Goal: Task Accomplishment & Management: Manage account settings

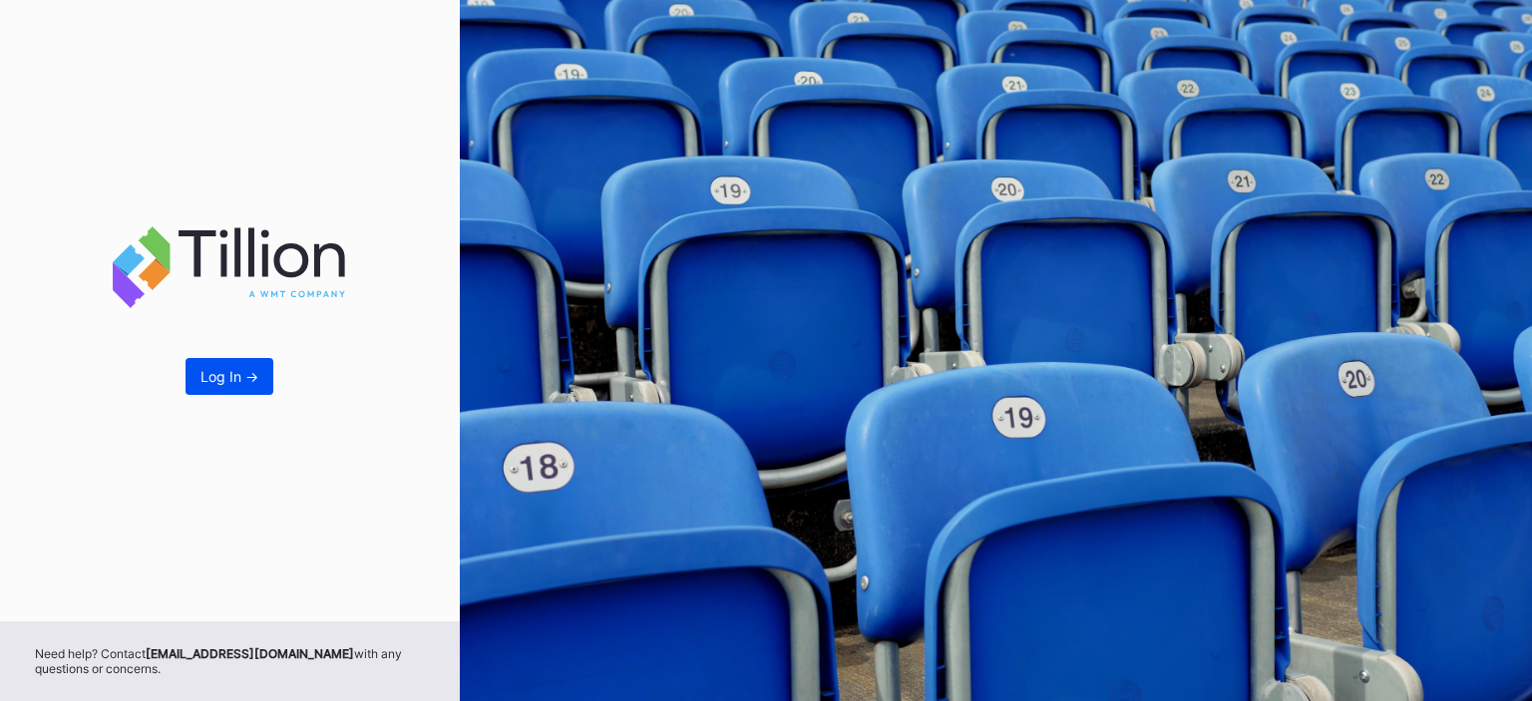
click at [251, 369] on div "Log In ->" at bounding box center [229, 376] width 58 height 17
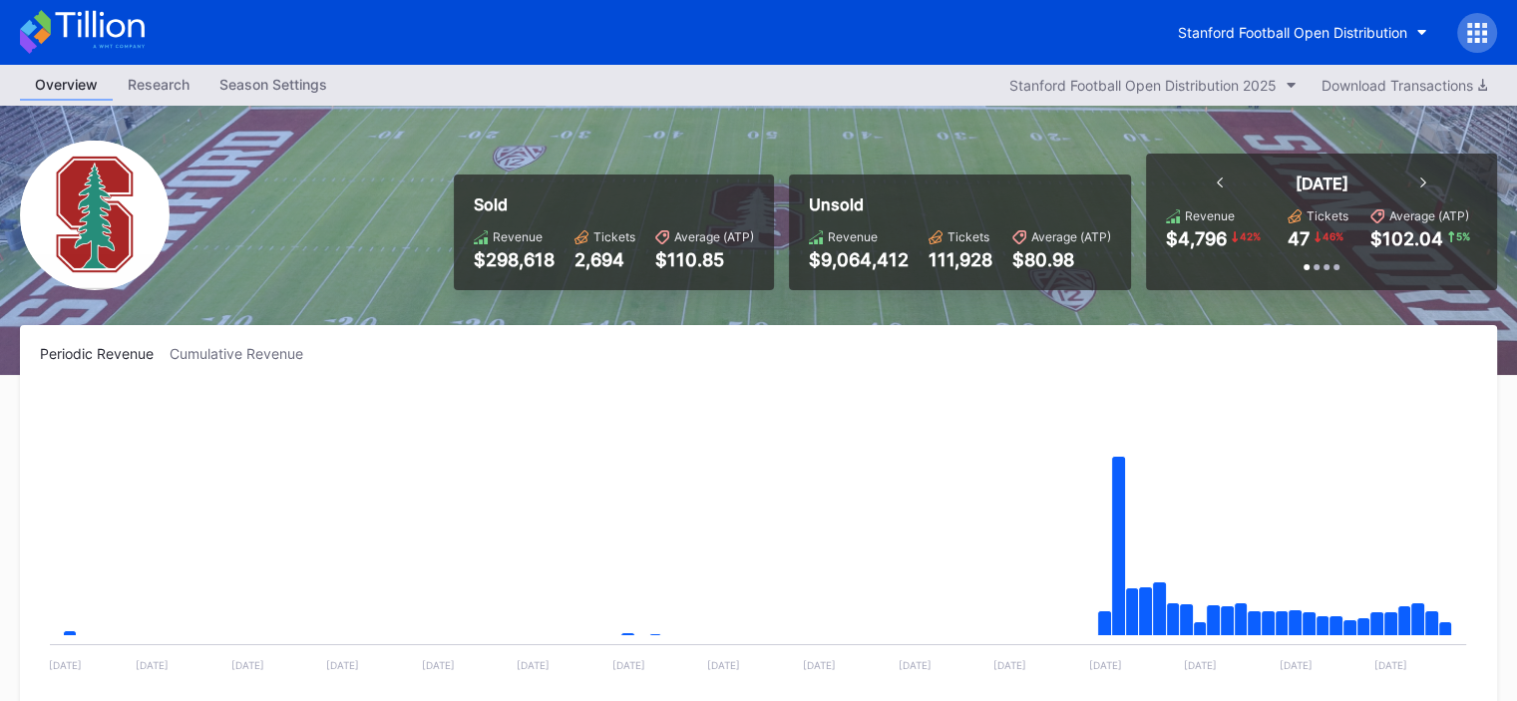
click at [255, 80] on div "Season Settings" at bounding box center [273, 84] width 138 height 29
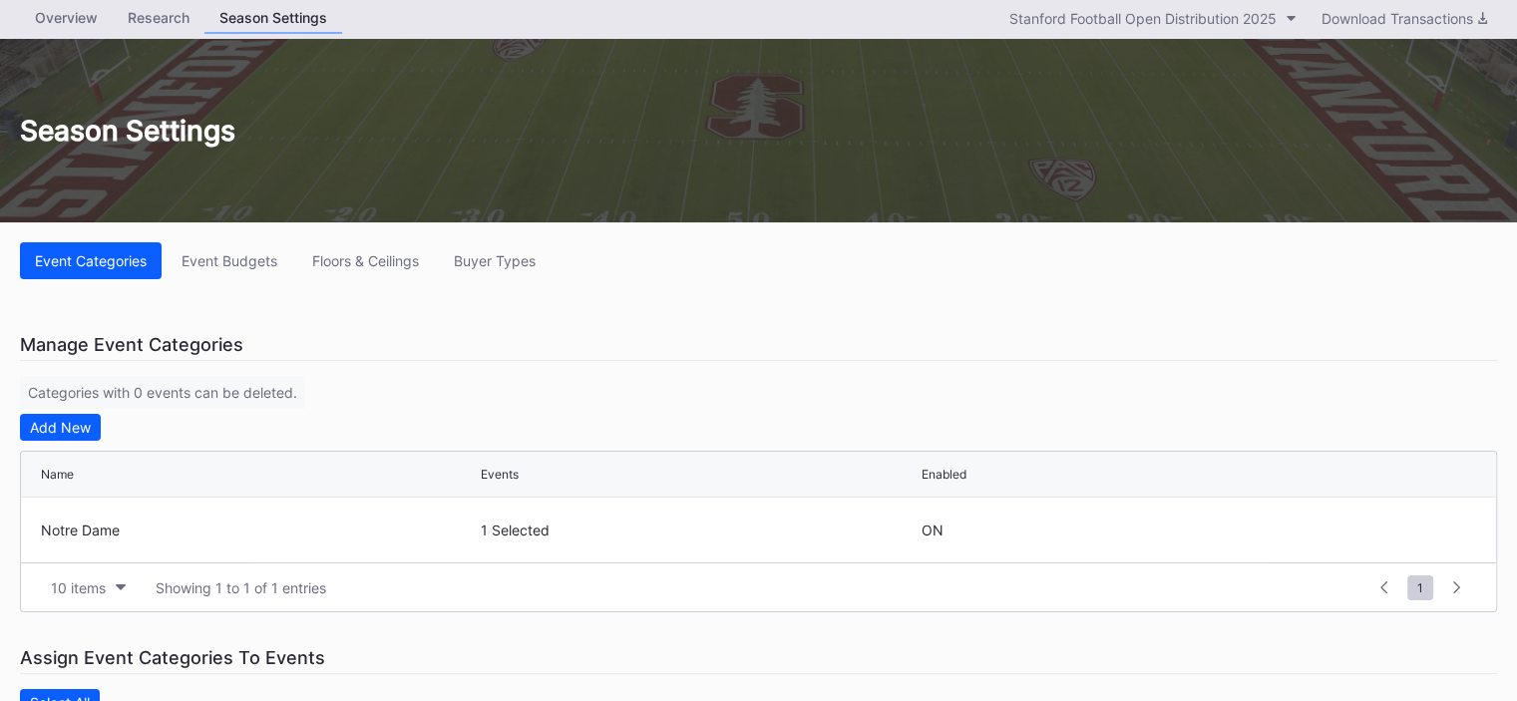
scroll to position [100, 0]
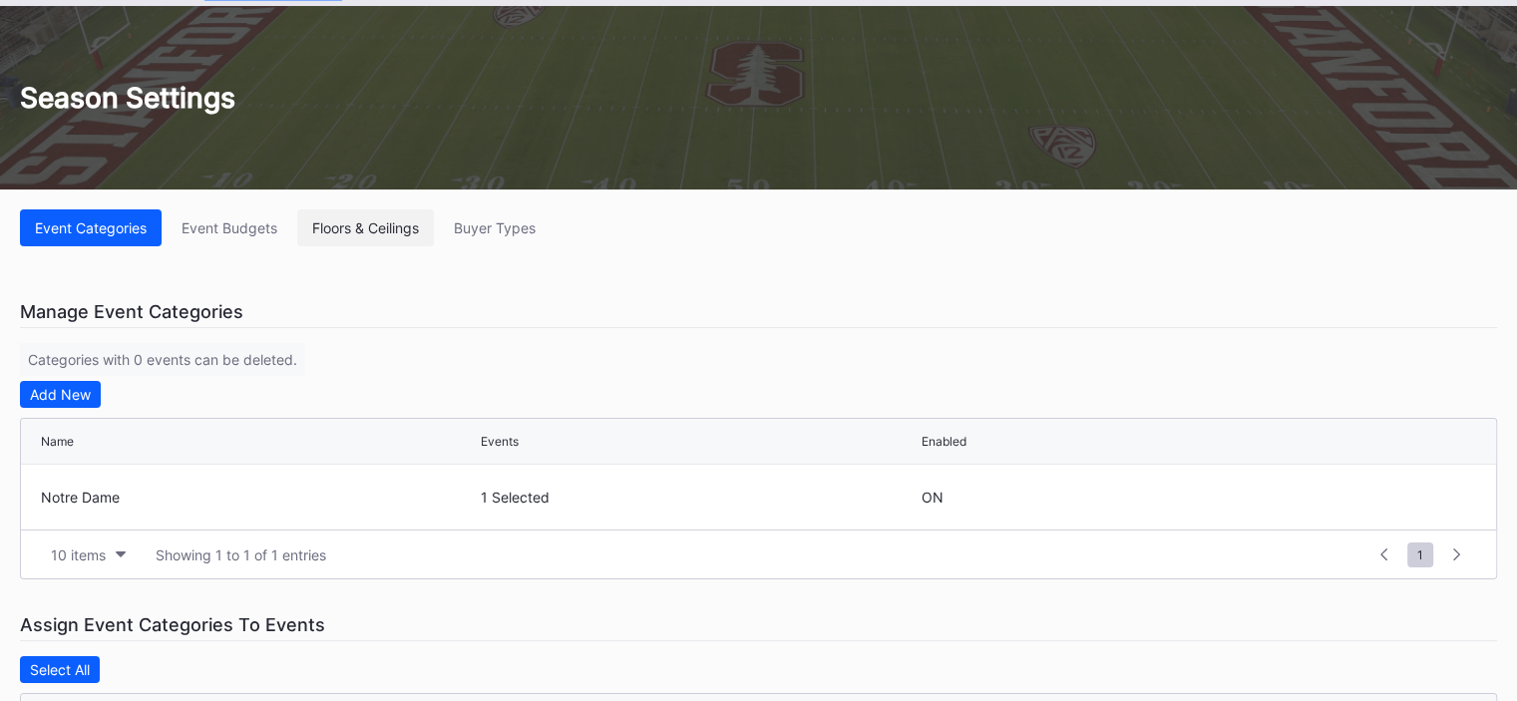
click at [382, 230] on div "Floors & Ceilings" at bounding box center [365, 227] width 107 height 17
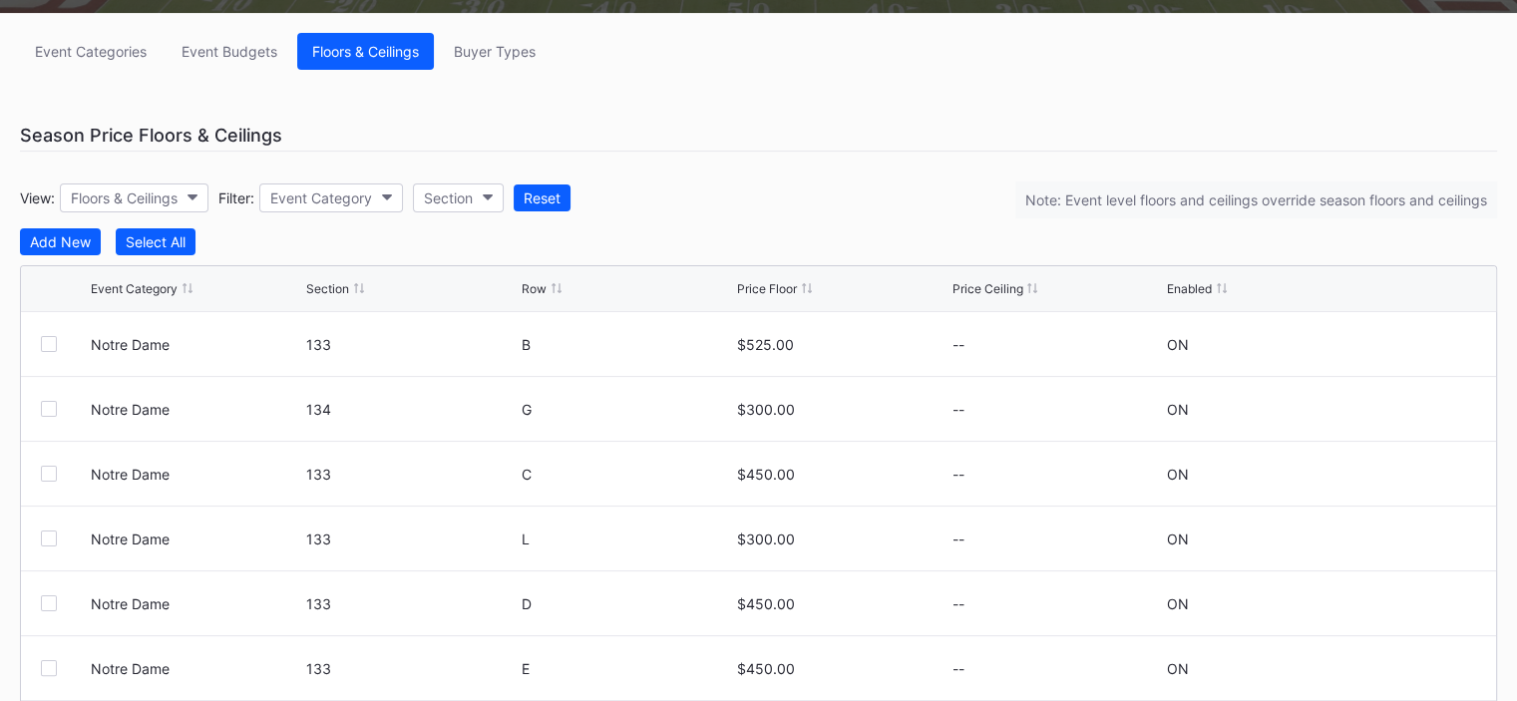
scroll to position [299, 0]
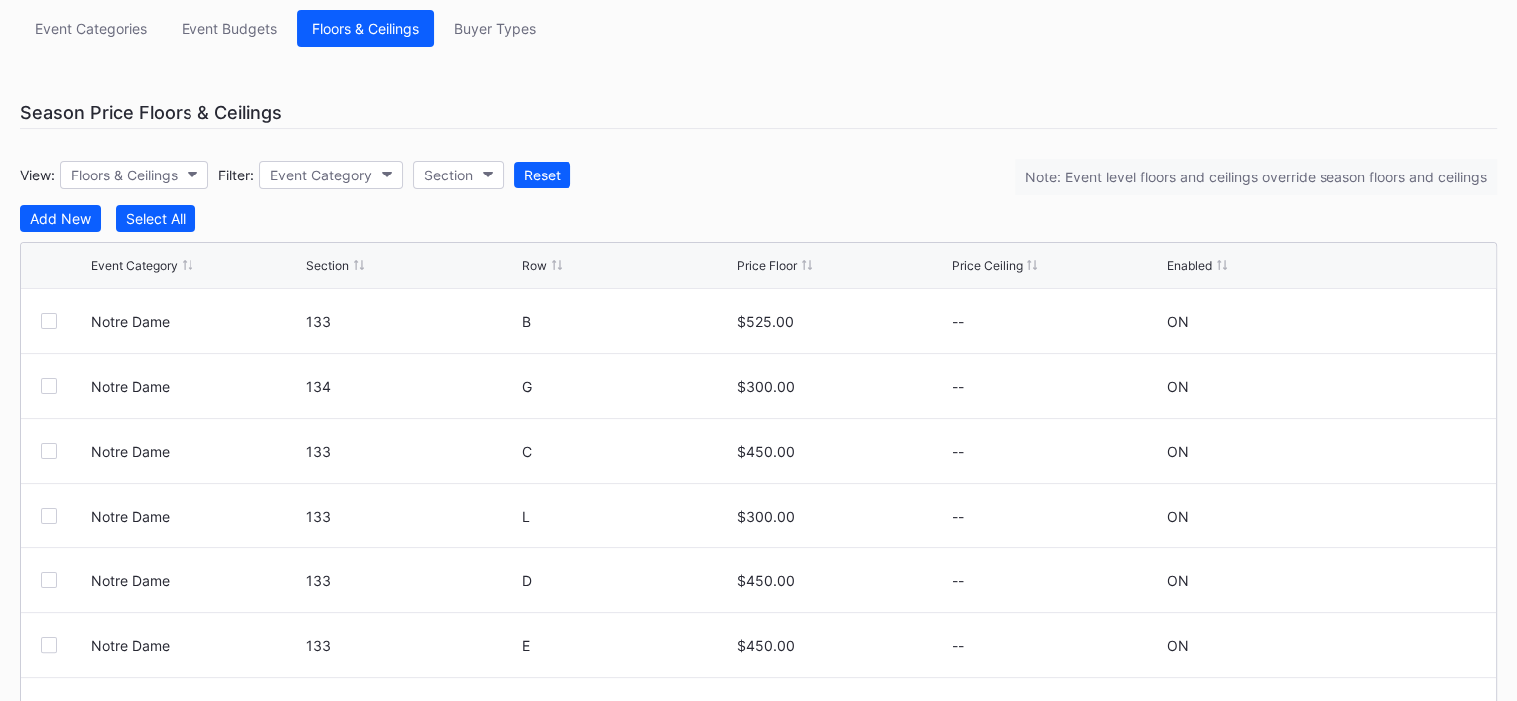
click at [316, 264] on div "Section" at bounding box center [327, 265] width 43 height 15
click at [353, 167] on div "Event Category" at bounding box center [321, 175] width 102 height 17
click at [342, 177] on div "Event Category" at bounding box center [321, 175] width 102 height 17
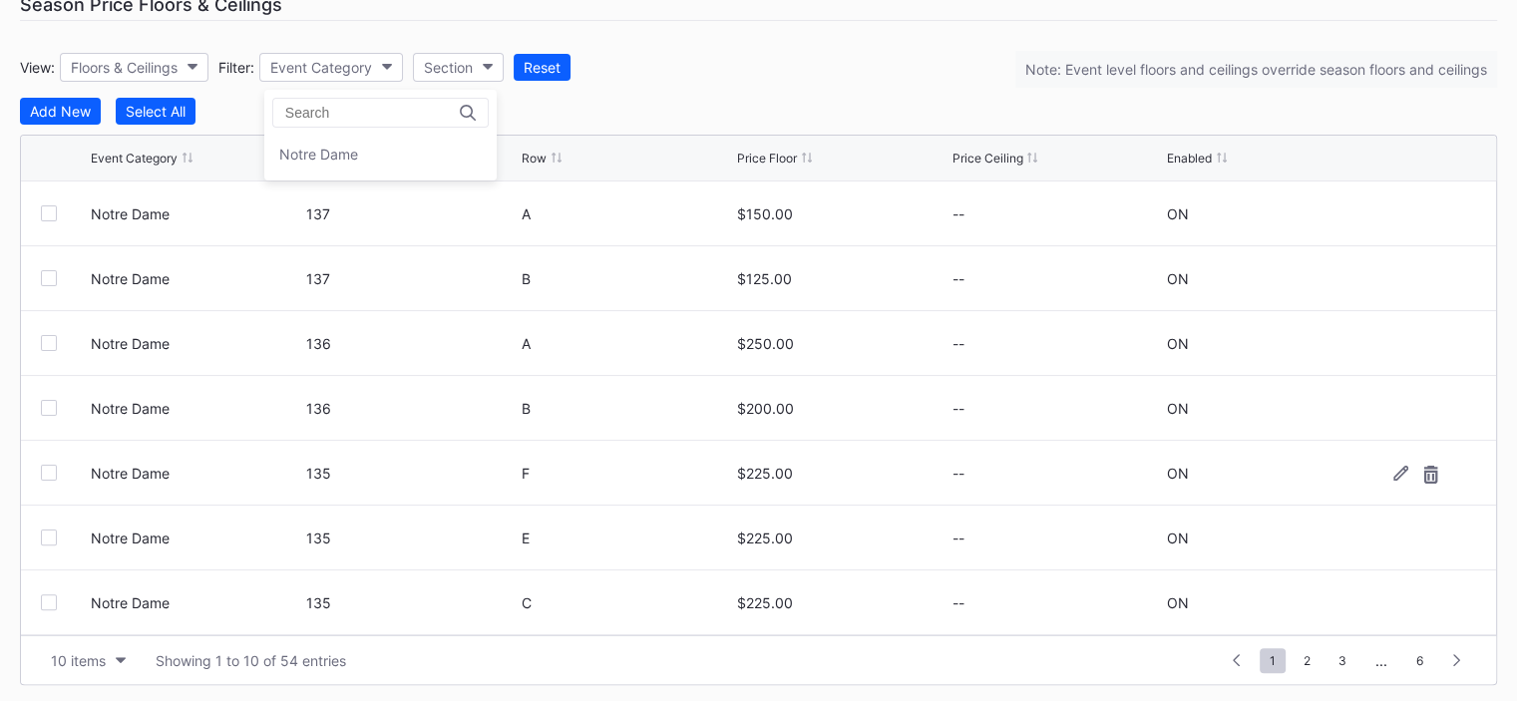
scroll to position [409, 0]
click at [85, 653] on div "10 items" at bounding box center [78, 658] width 55 height 17
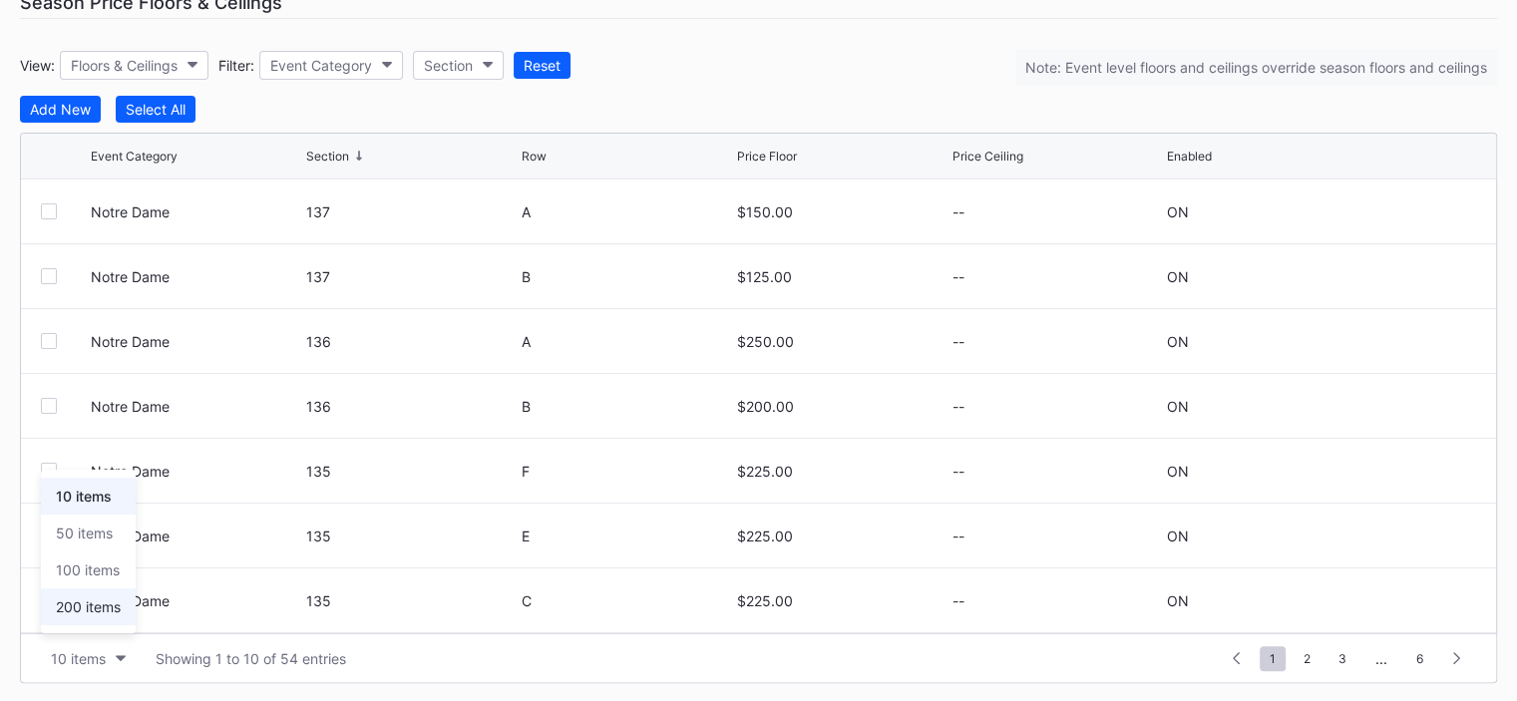
click at [93, 621] on div "200 items" at bounding box center [88, 606] width 95 height 37
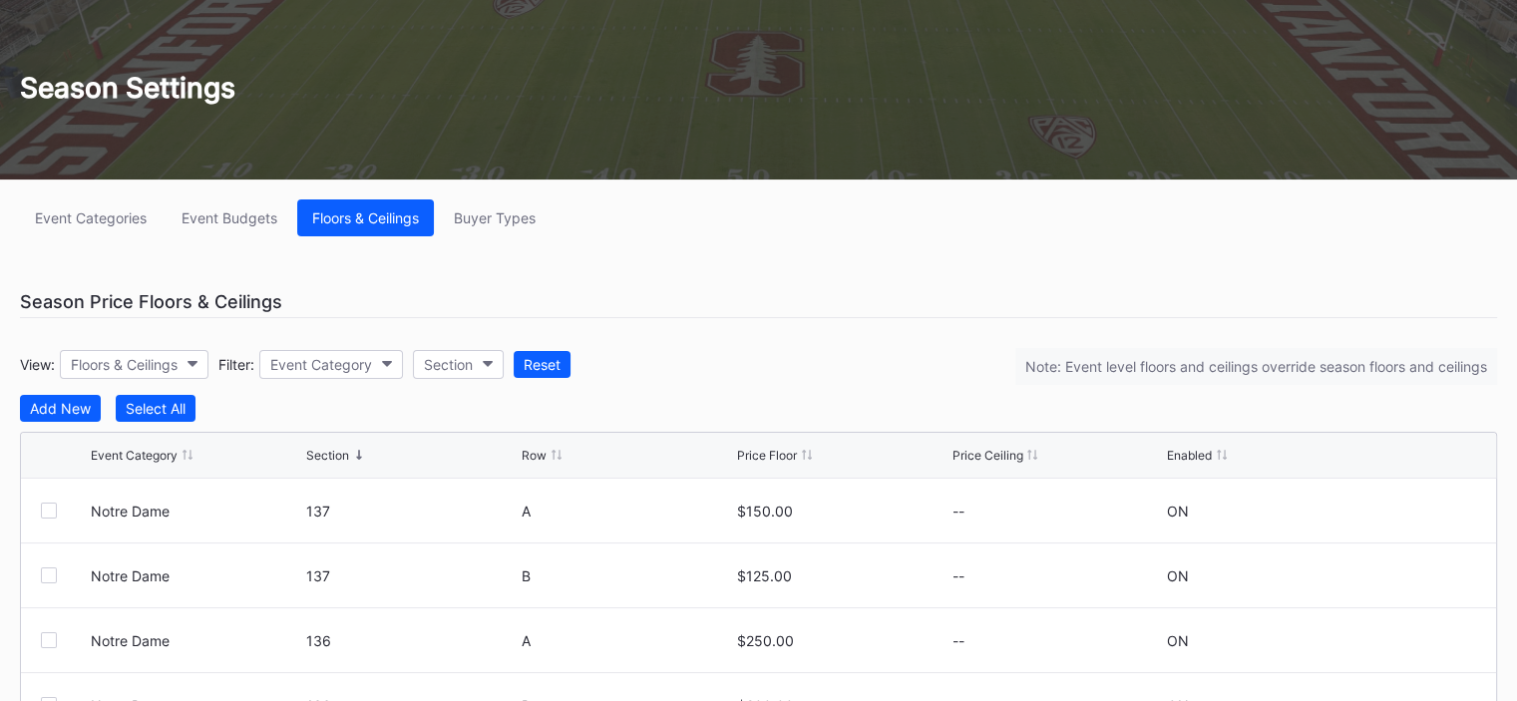
click at [230, 209] on div "Event Budgets" at bounding box center [230, 217] width 96 height 17
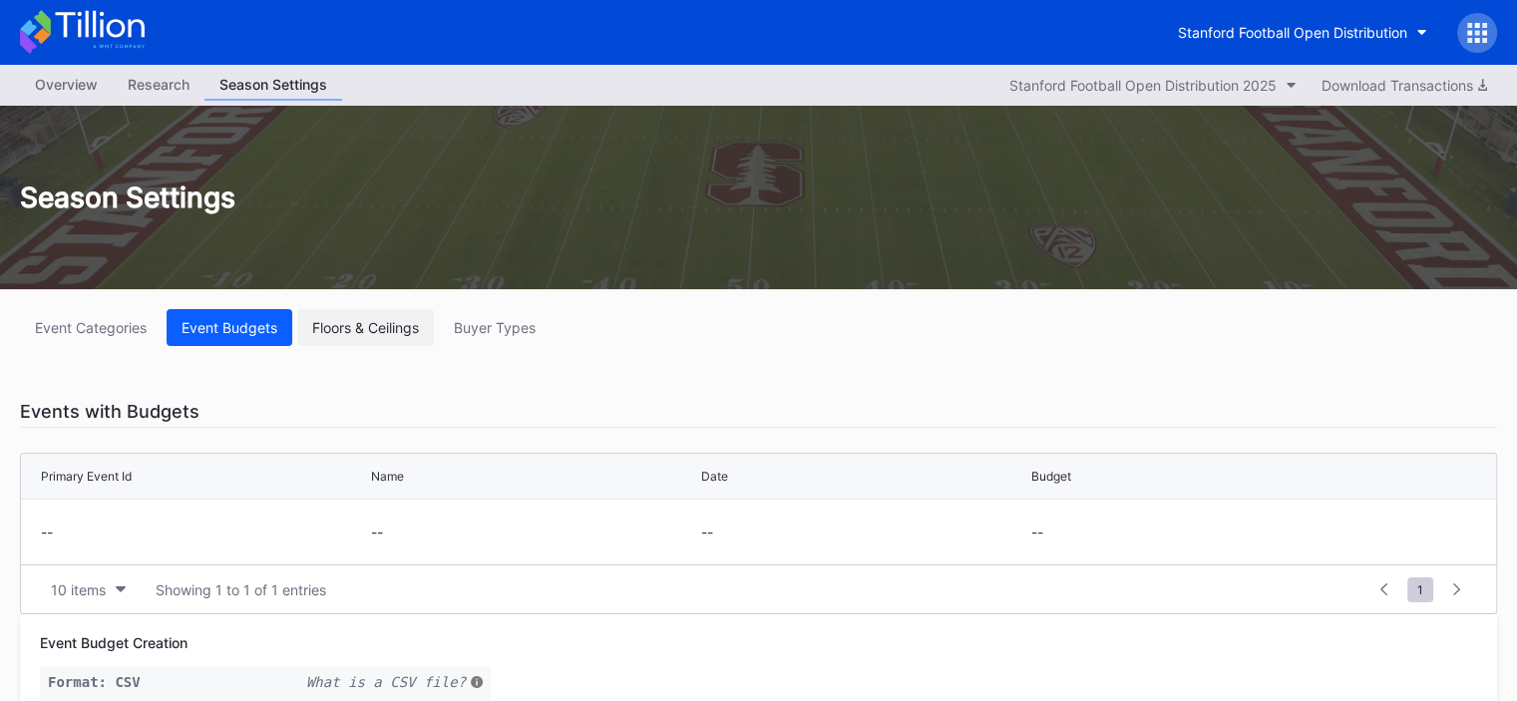
click at [359, 313] on button "Floors & Ceilings" at bounding box center [365, 327] width 137 height 37
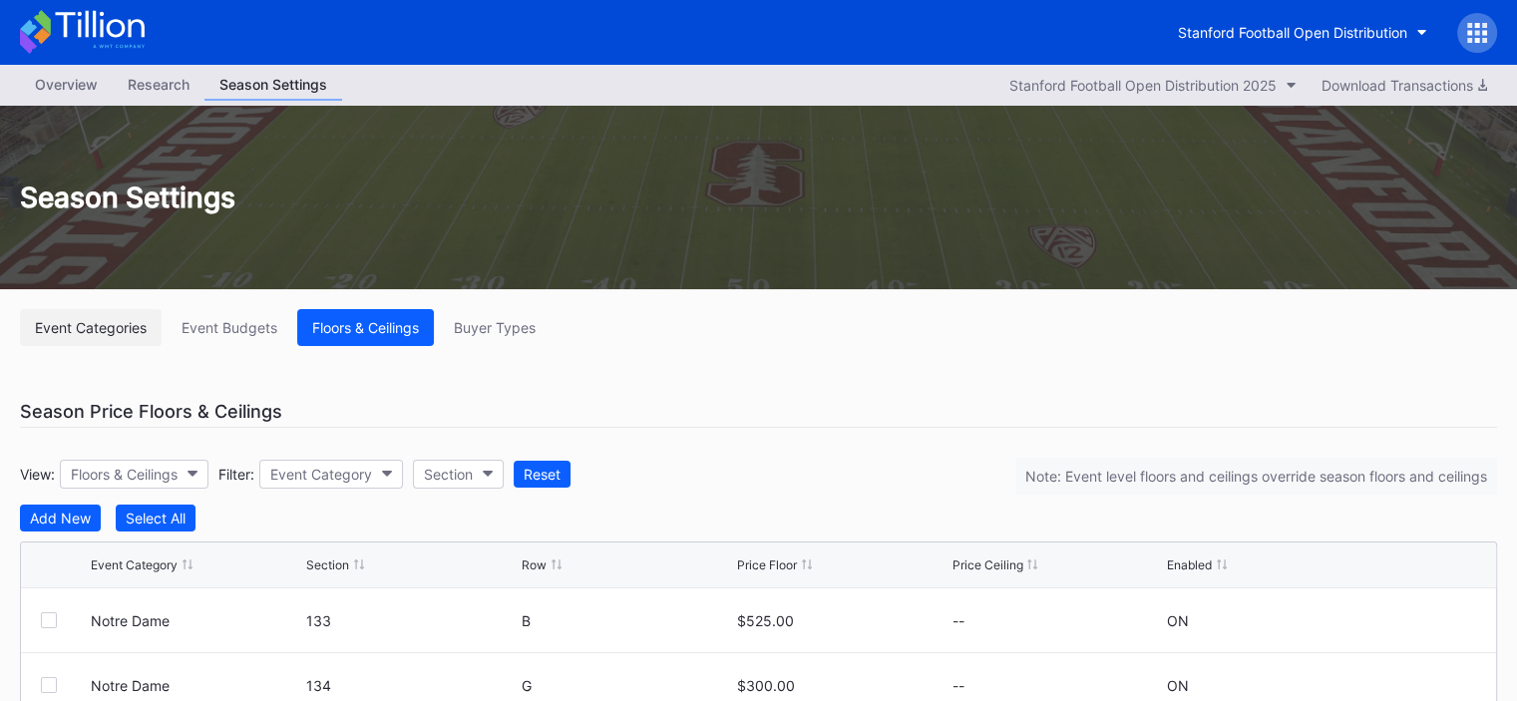
click at [133, 328] on div "Event Categories" at bounding box center [91, 327] width 112 height 17
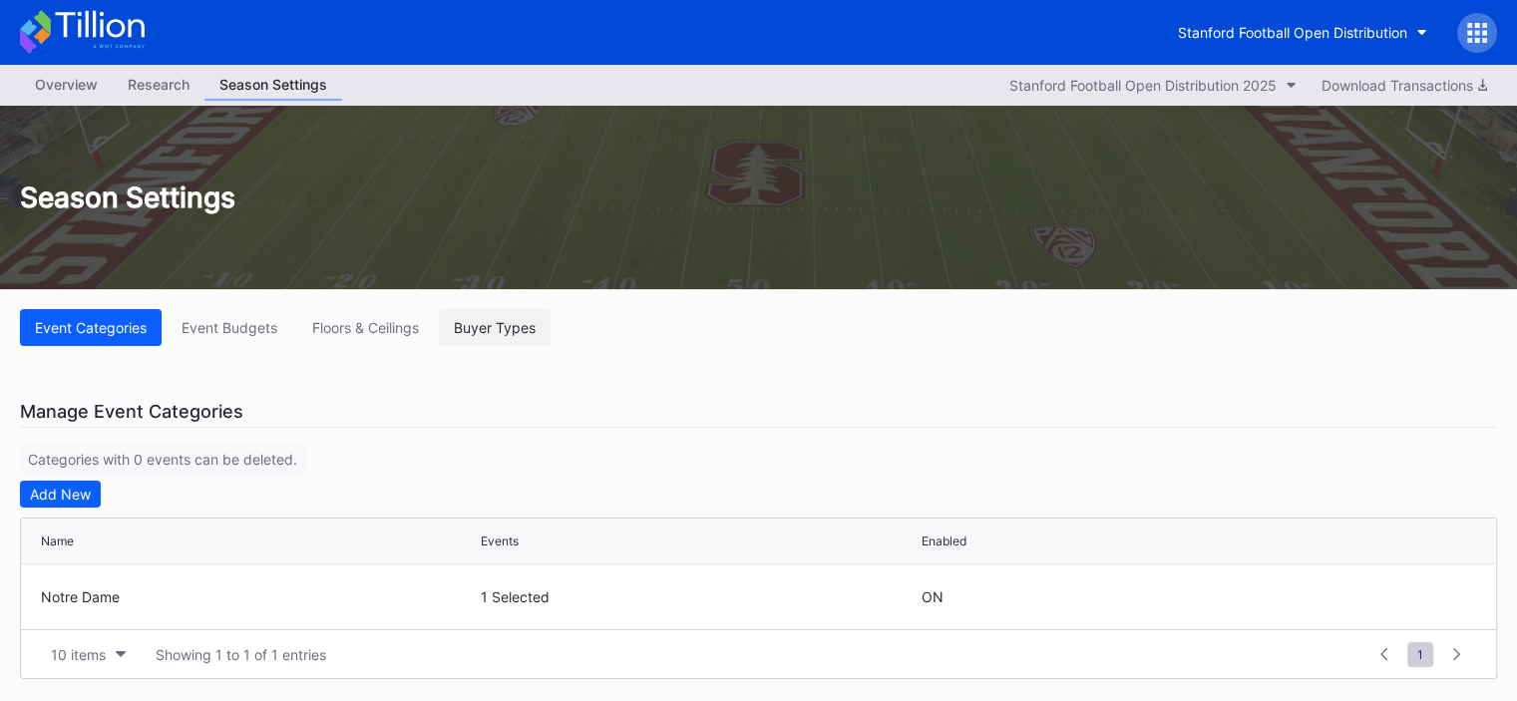
click at [468, 332] on div "Buyer Types" at bounding box center [495, 327] width 82 height 17
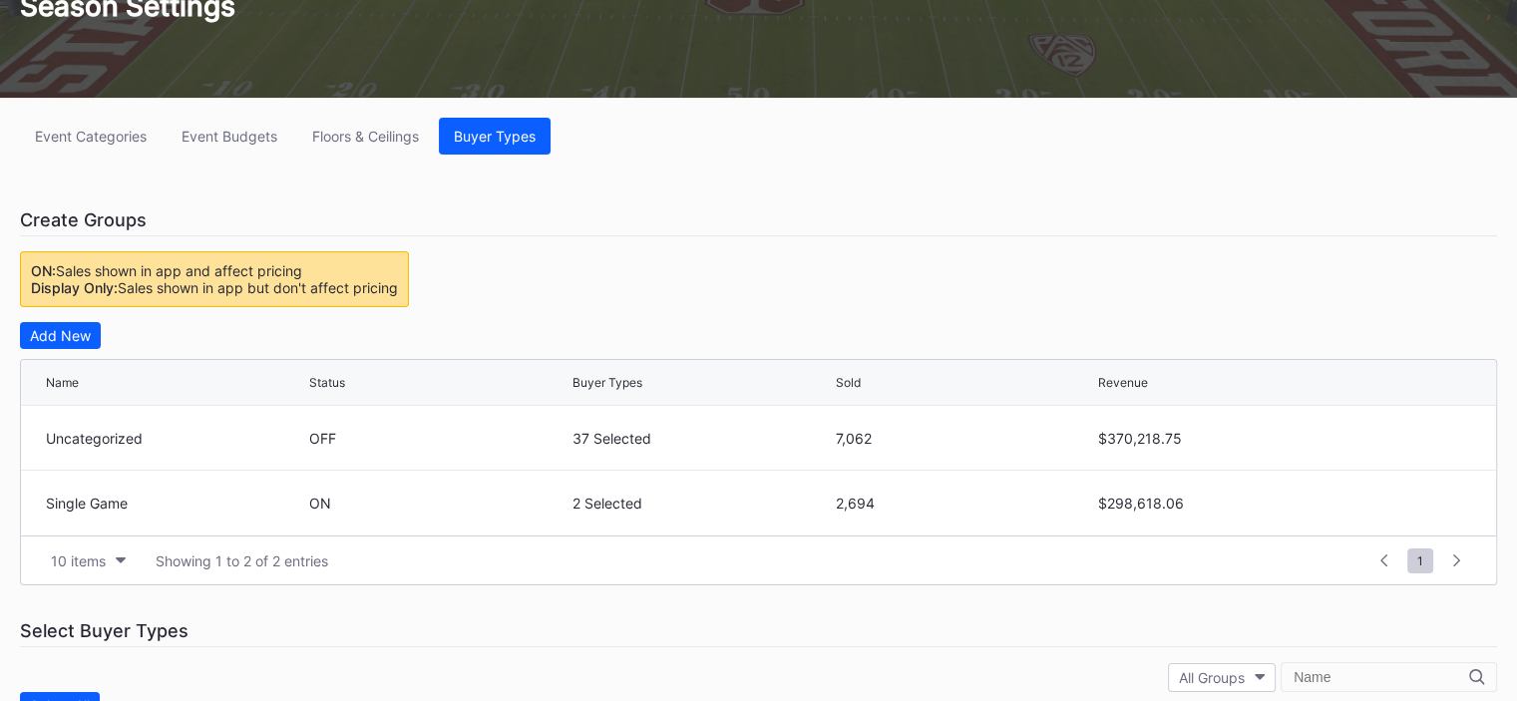
scroll to position [199, 0]
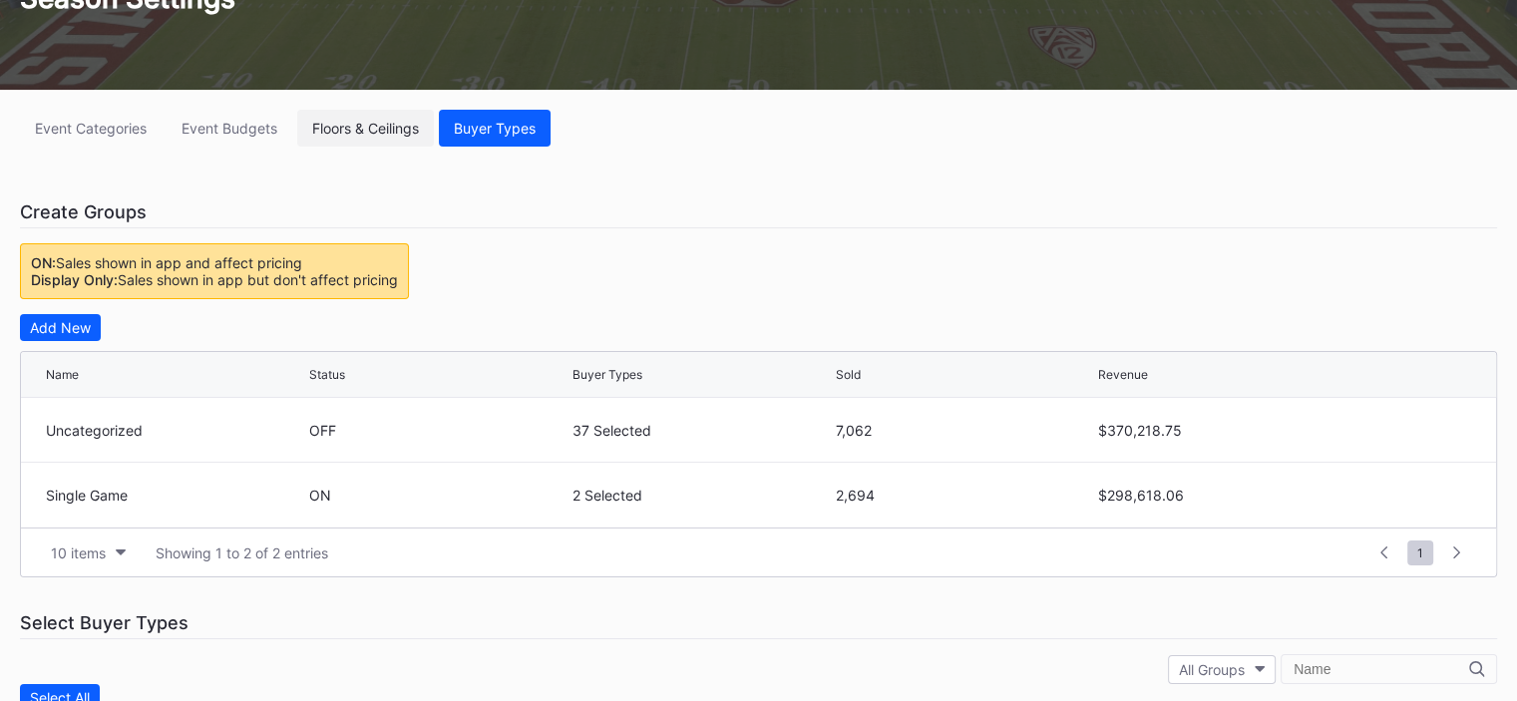
click at [360, 118] on button "Floors & Ceilings" at bounding box center [365, 128] width 137 height 37
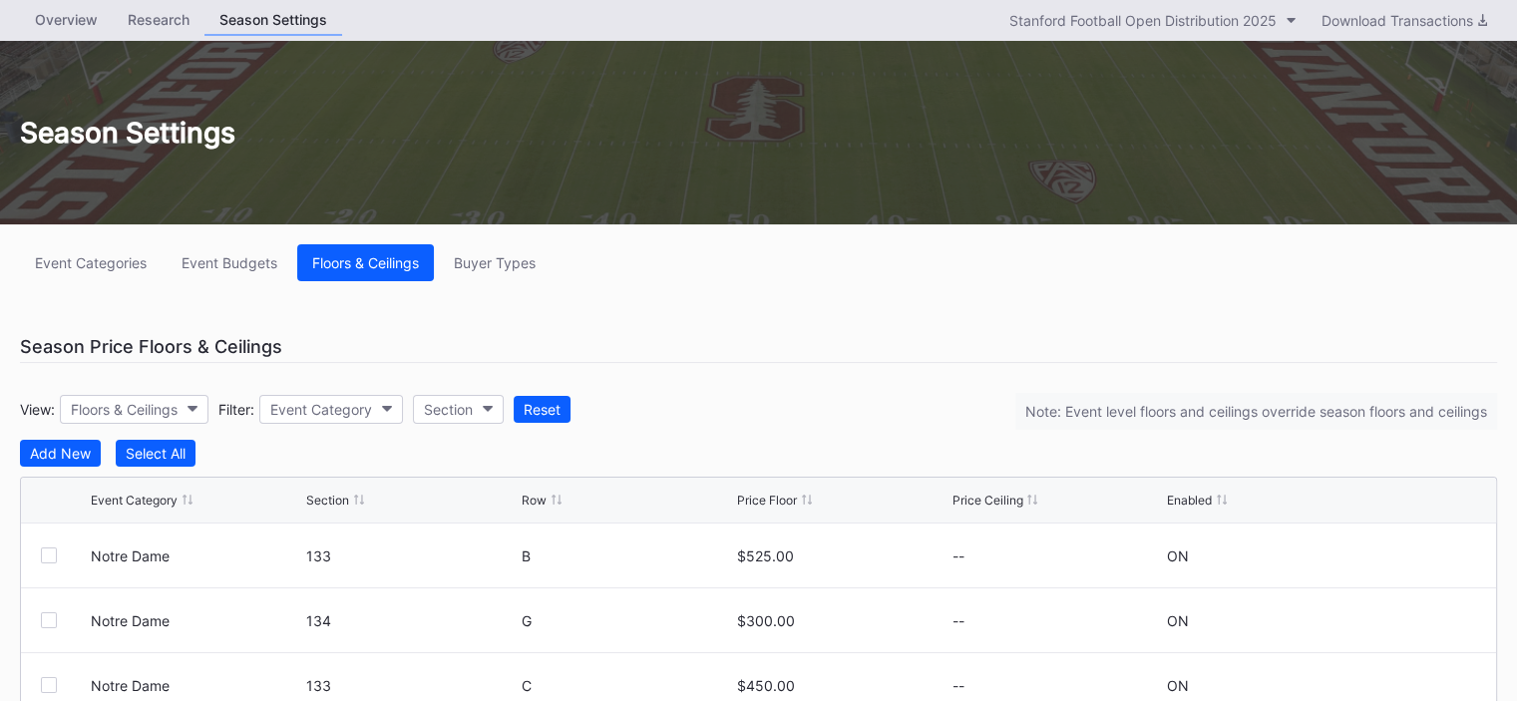
scroll to position [100, 0]
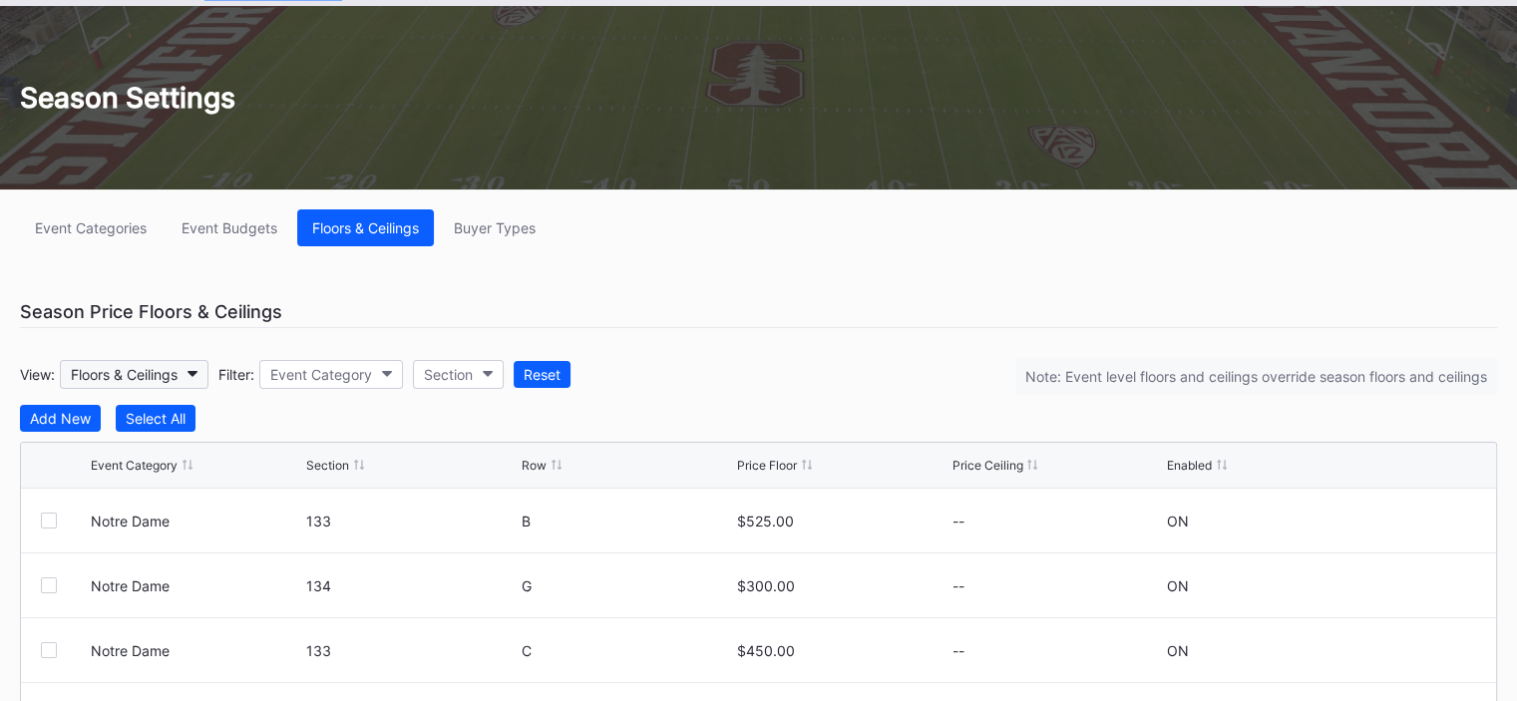
click at [187, 380] on button "Floors & Ceilings" at bounding box center [134, 374] width 149 height 29
click at [162, 454] on div "Floors" at bounding box center [130, 460] width 139 height 37
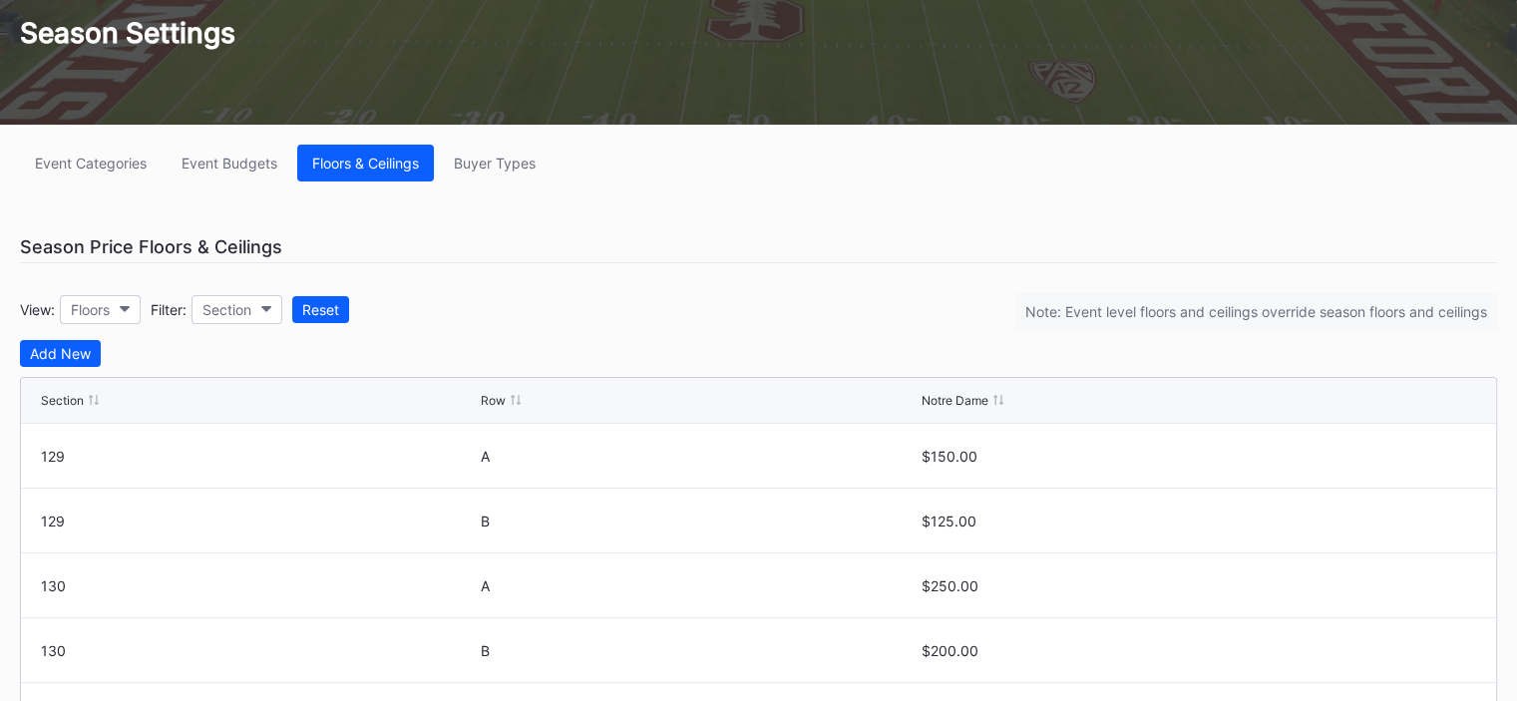
scroll to position [199, 0]
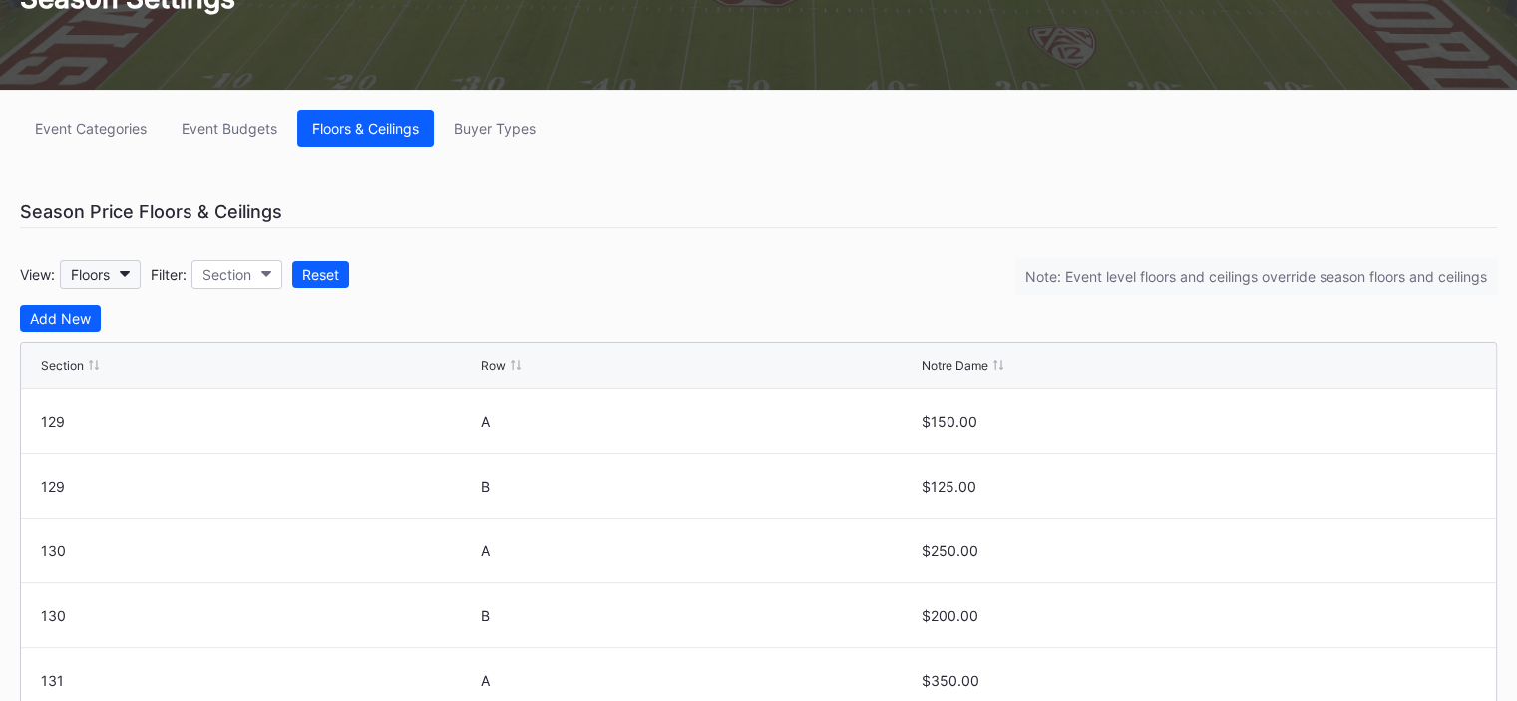
click at [86, 276] on div "Floors" at bounding box center [90, 274] width 39 height 17
click at [108, 311] on div "Floors & Ceilings" at bounding box center [129, 323] width 137 height 37
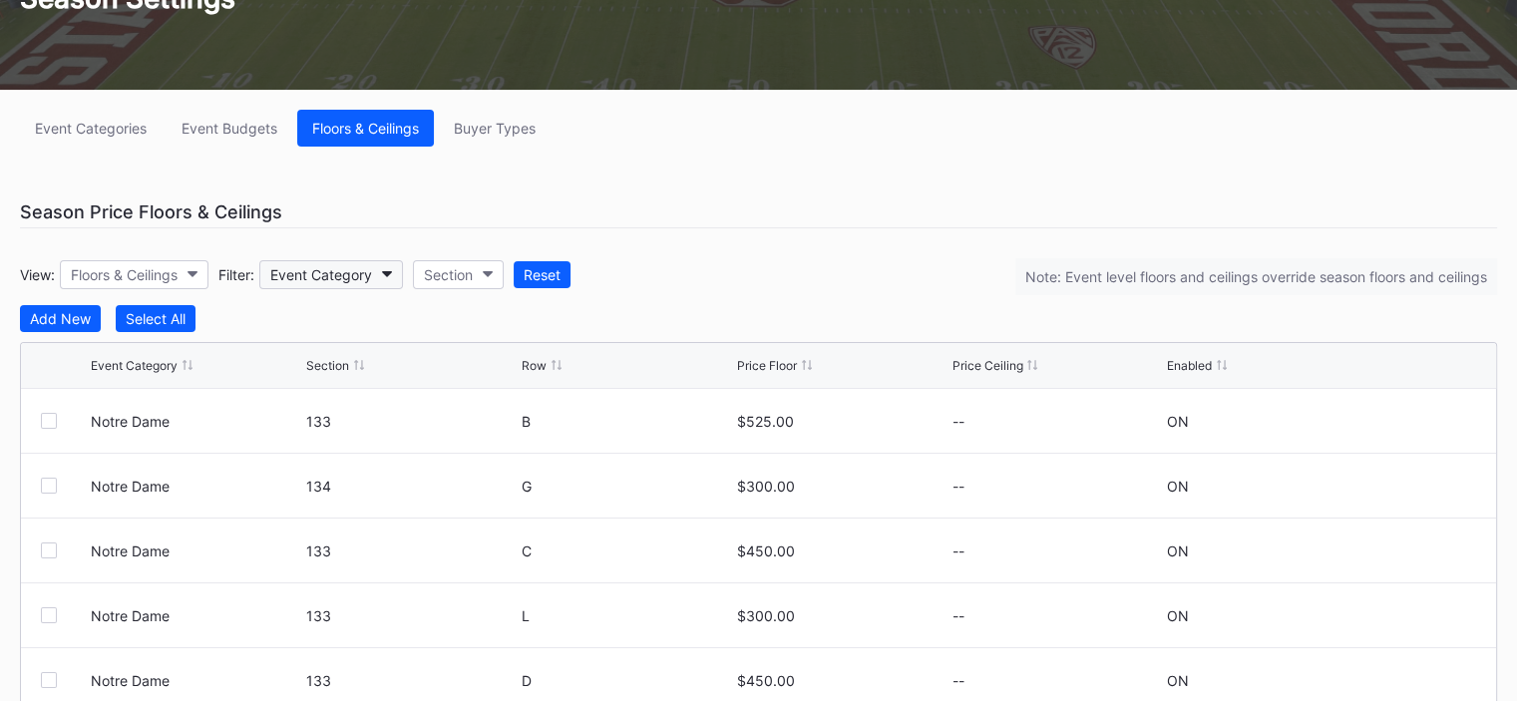
click at [323, 278] on div "Event Category" at bounding box center [321, 274] width 102 height 17
type input "[GEOGRAPHIC_DATA]"
click at [80, 126] on div "Event Categories" at bounding box center [91, 128] width 112 height 17
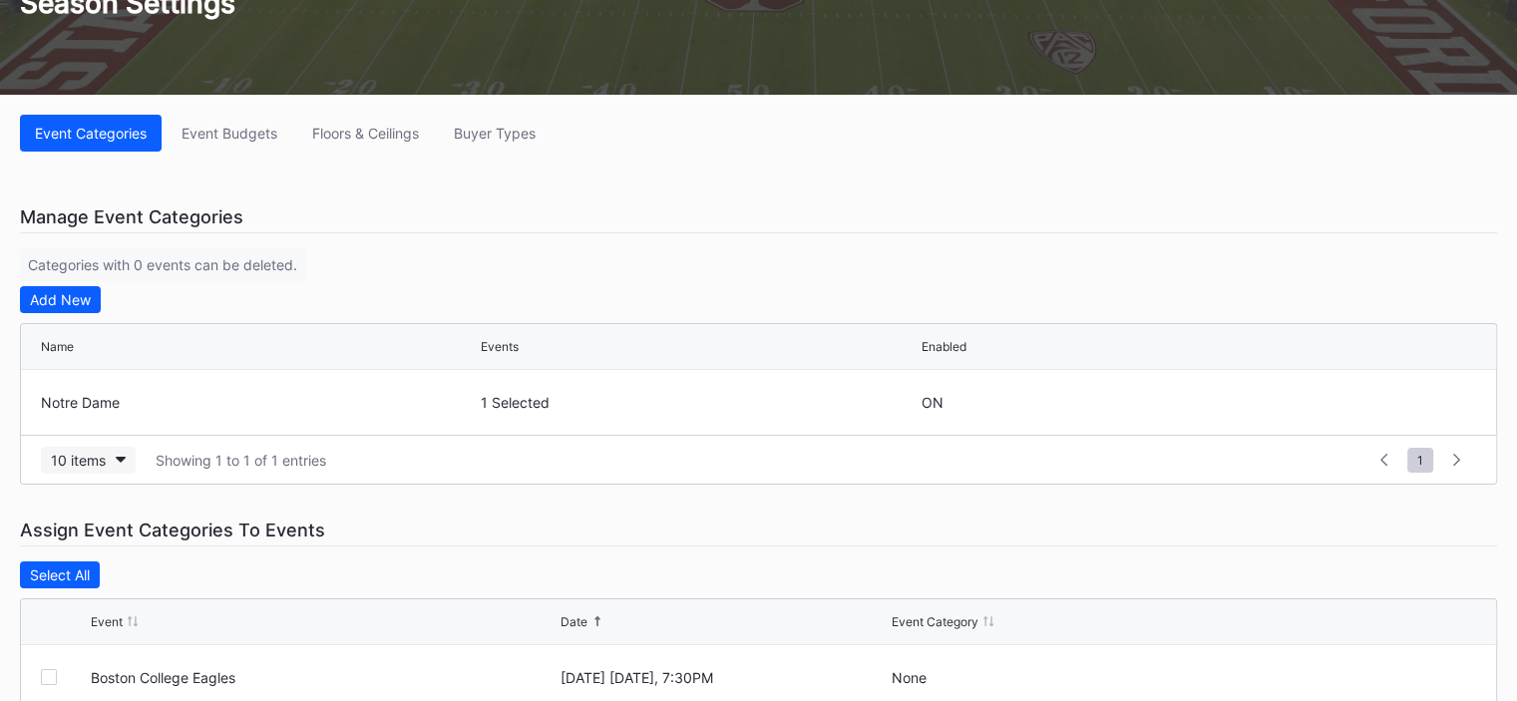
scroll to position [199, 0]
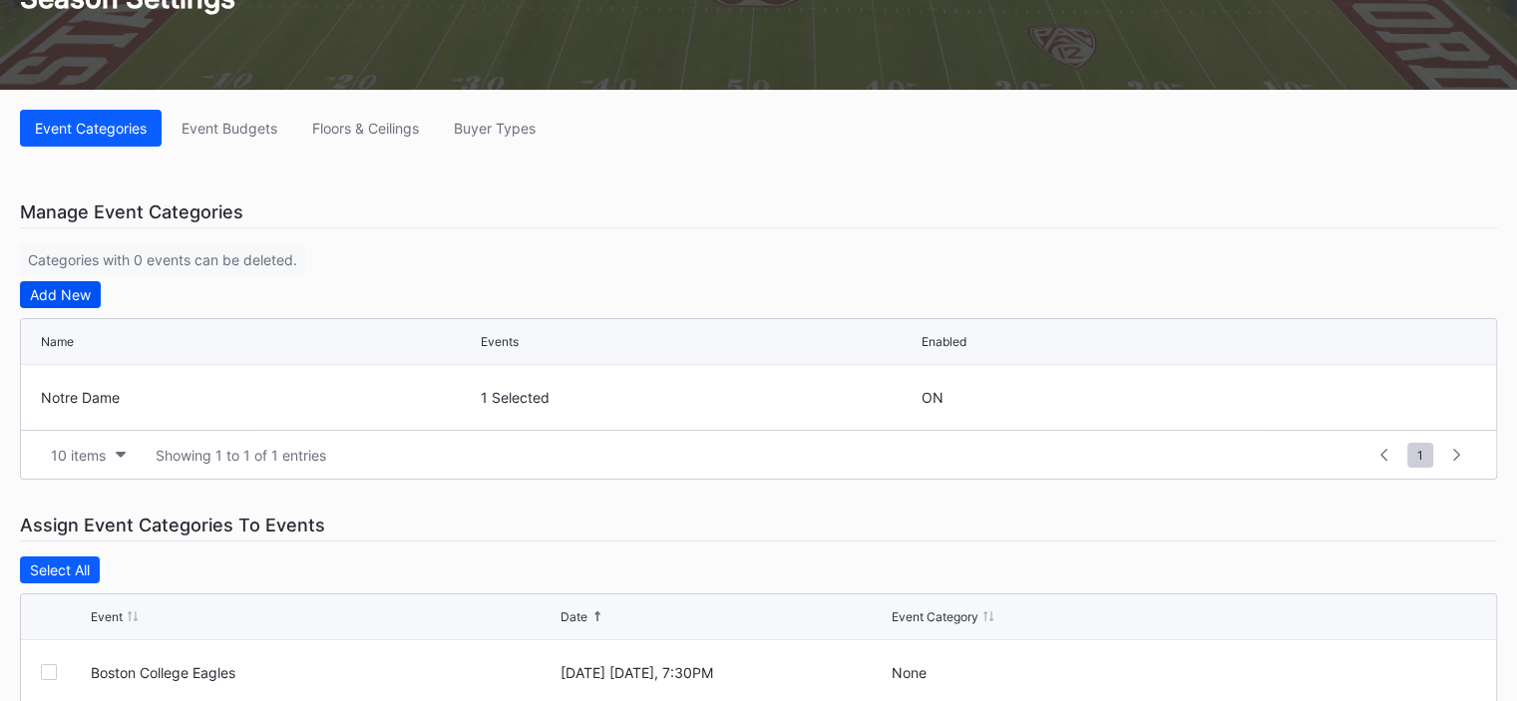
click at [72, 294] on div "Add New" at bounding box center [60, 294] width 61 height 17
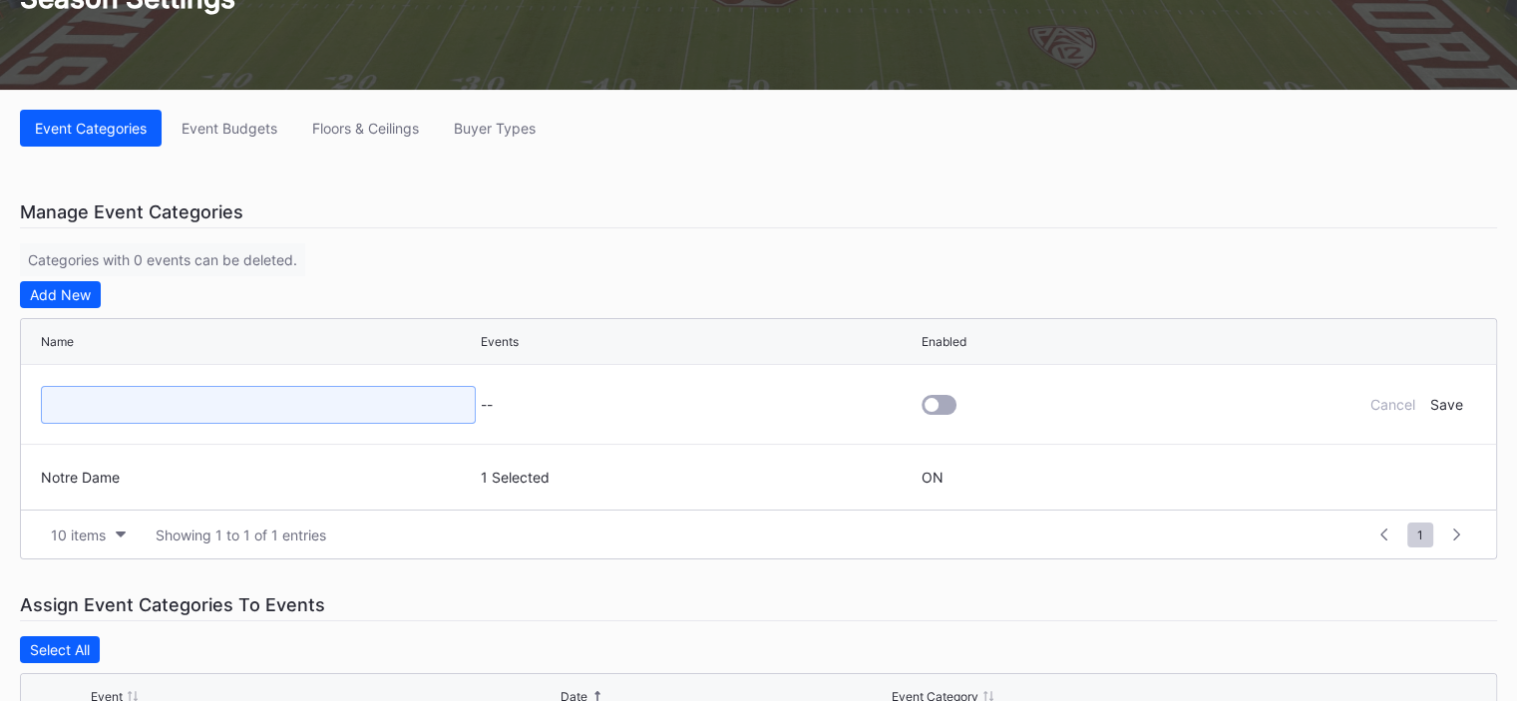
click at [93, 413] on input at bounding box center [258, 405] width 435 height 38
type input "[GEOGRAPHIC_DATA]"
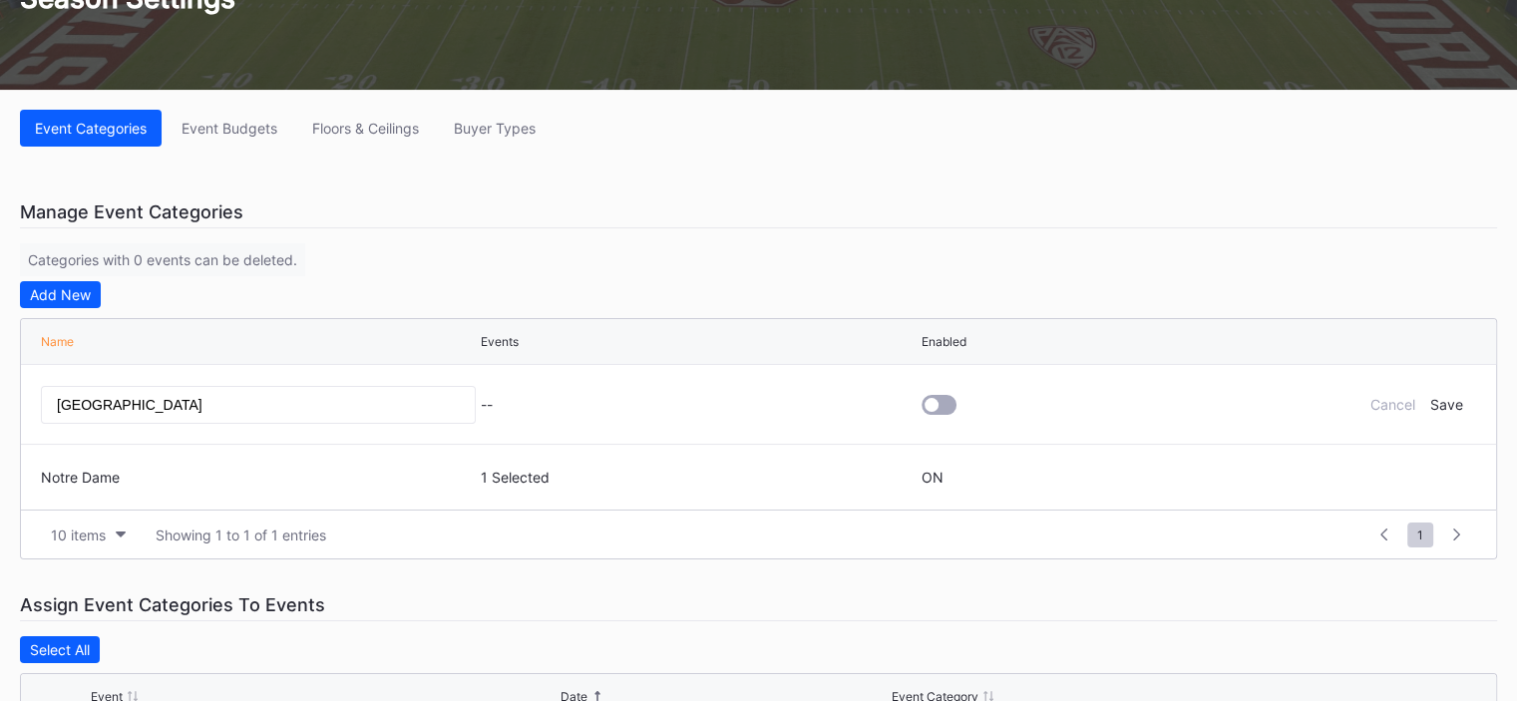
click at [582, 398] on div "--" at bounding box center [698, 404] width 435 height 17
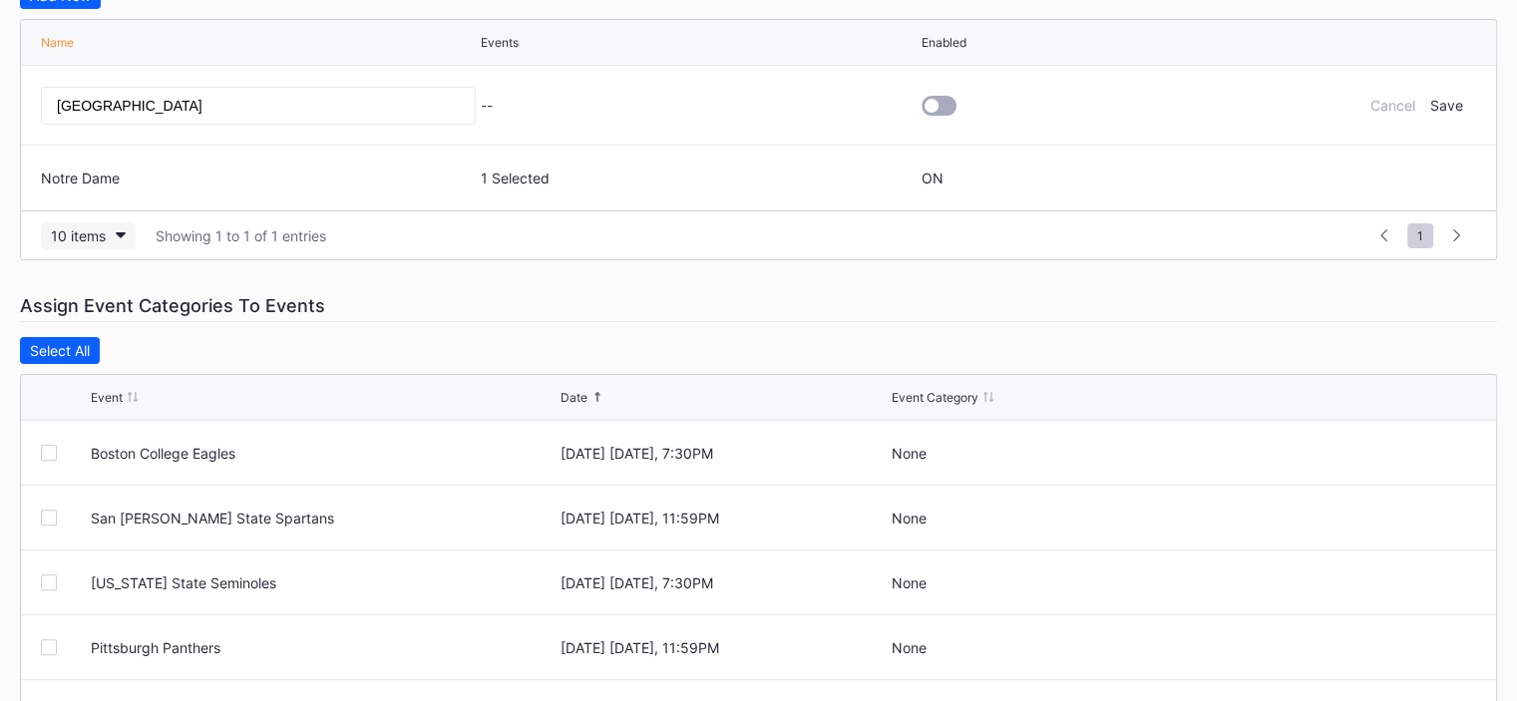
scroll to position [399, 0]
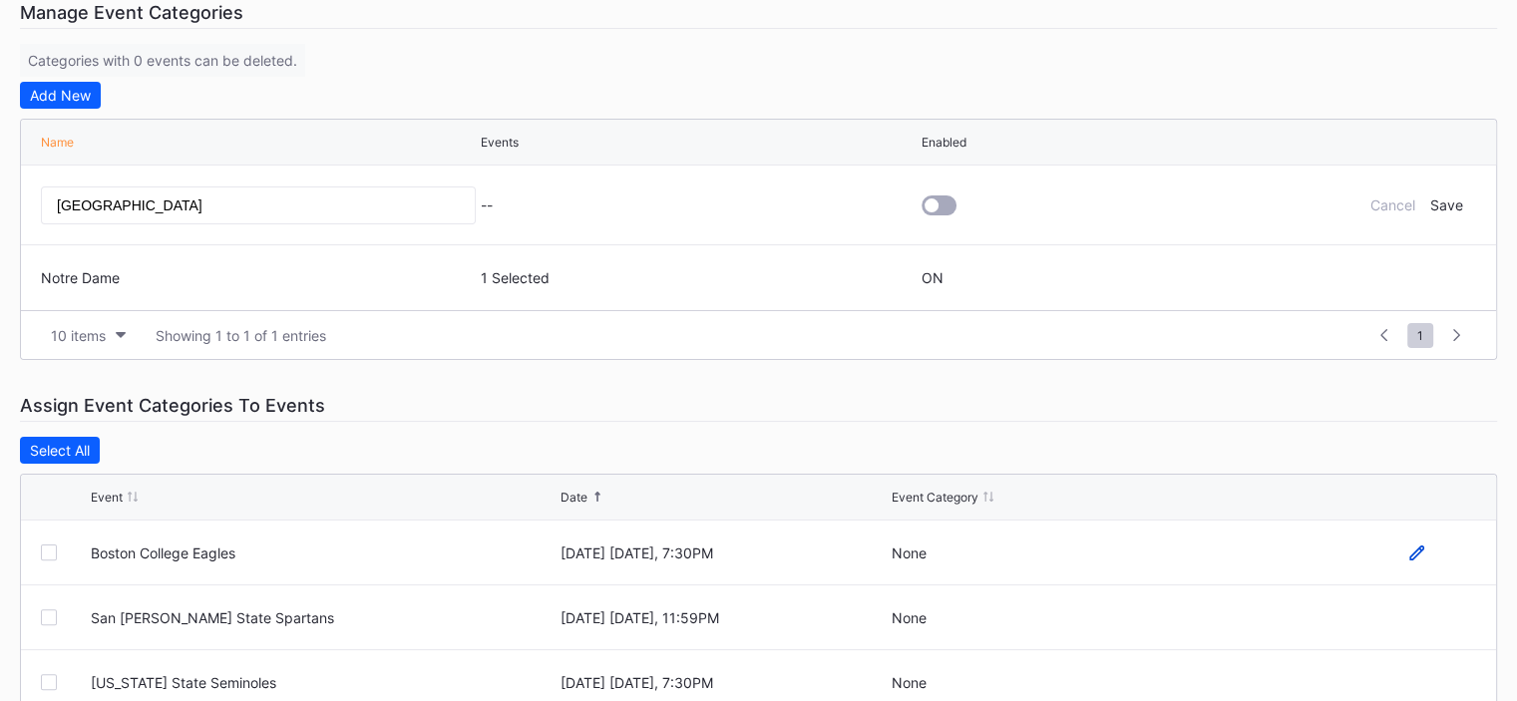
click at [1414, 546] on icon at bounding box center [1416, 553] width 15 height 15
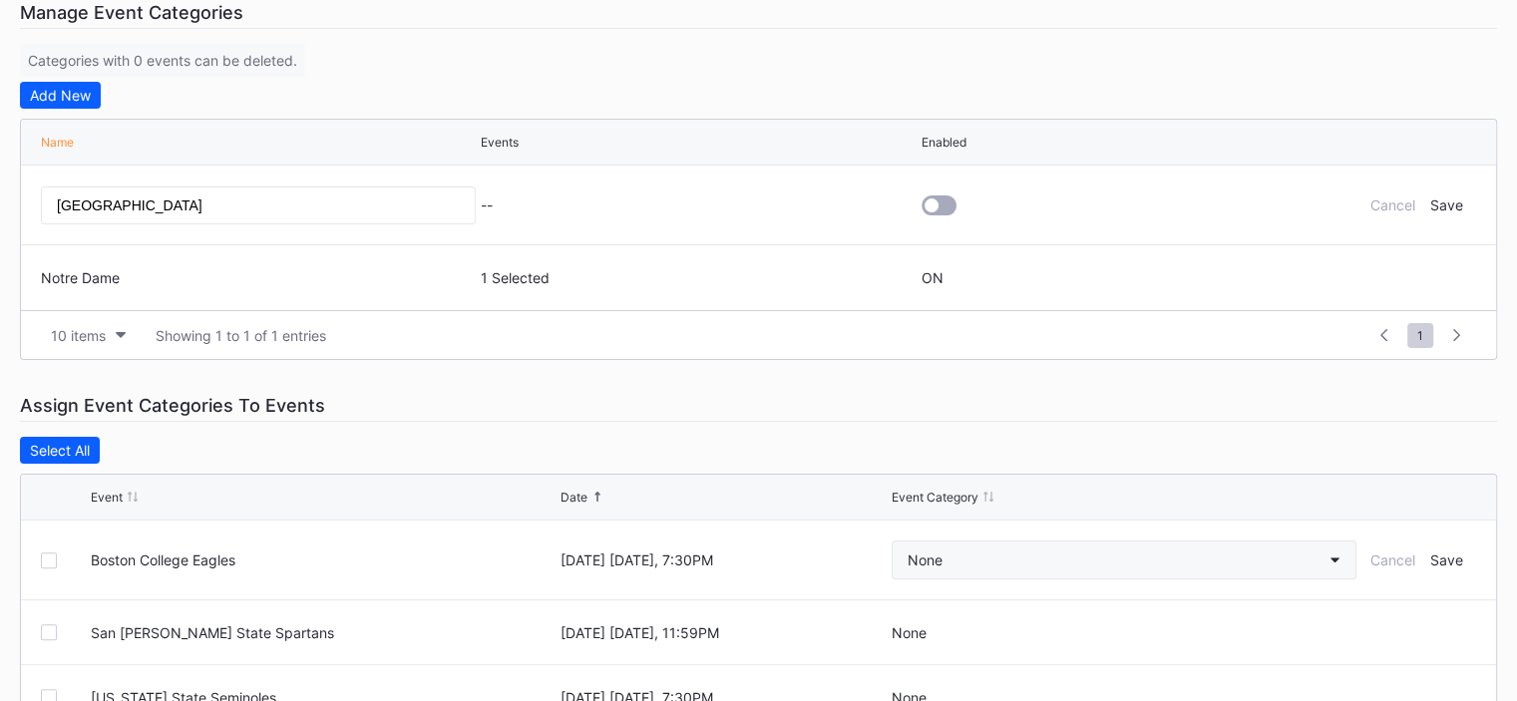
click at [1071, 558] on button "None" at bounding box center [1124, 560] width 465 height 39
click at [650, 372] on div "Event Categories Event Budgets Floors & Ceilings Buyer Types Manage Event Categ…" at bounding box center [758, 427] width 1517 height 1075
click at [55, 103] on button "Add New" at bounding box center [60, 95] width 81 height 27
click at [70, 95] on div "Add New" at bounding box center [60, 95] width 61 height 17
click at [1451, 198] on div "Save" at bounding box center [1445, 204] width 33 height 17
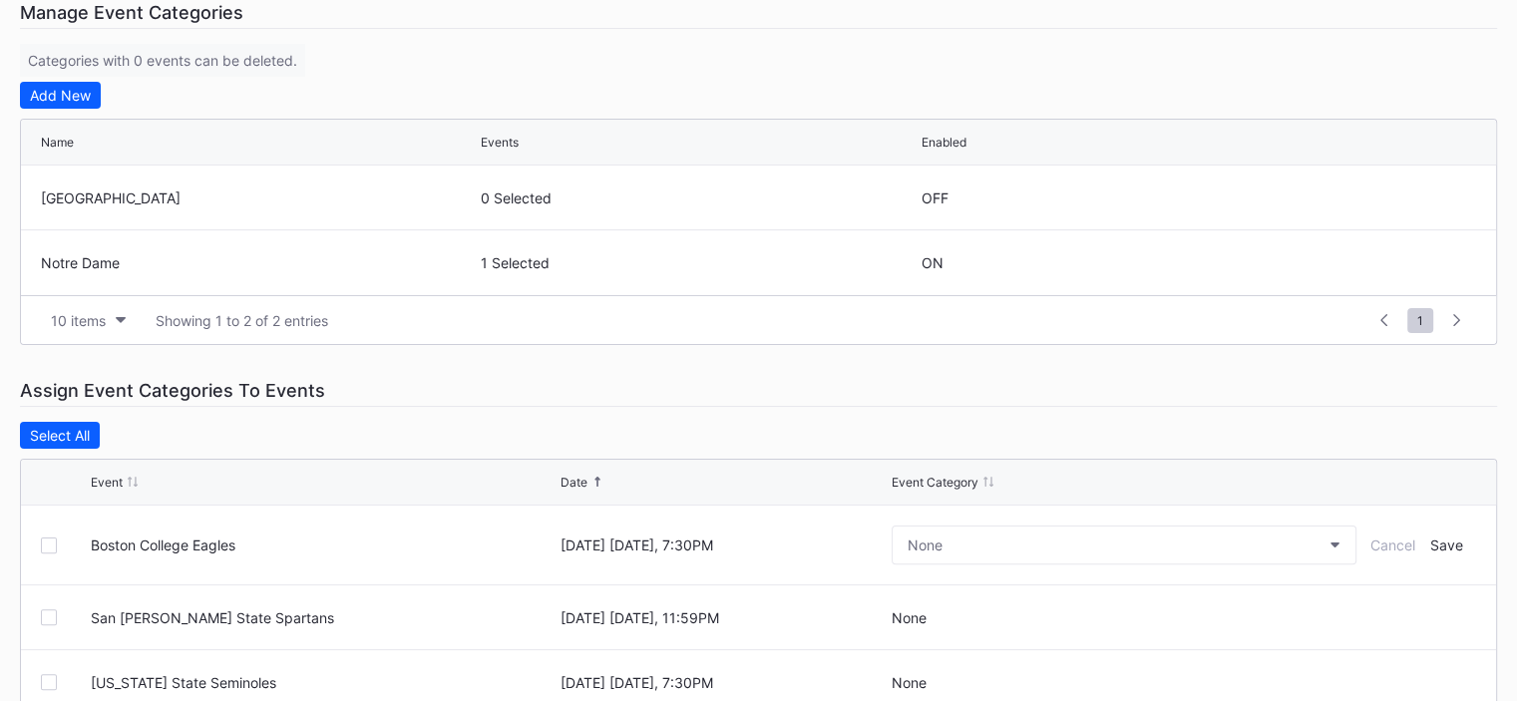
click at [104, 97] on div "Add New" at bounding box center [758, 95] width 1477 height 27
click at [82, 99] on div "Add New" at bounding box center [60, 95] width 61 height 17
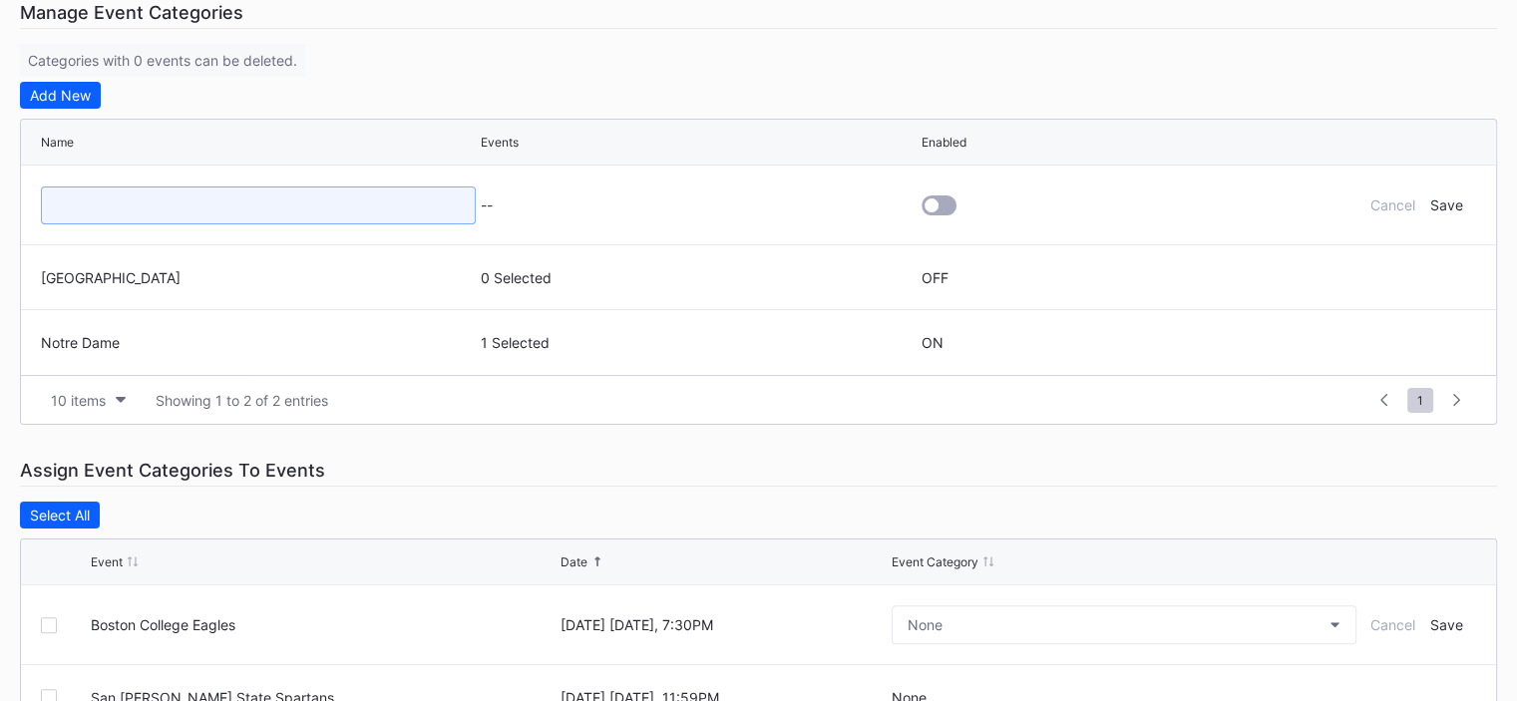
click at [109, 194] on input at bounding box center [258, 206] width 435 height 38
type input "[GEOGRAPHIC_DATA]"
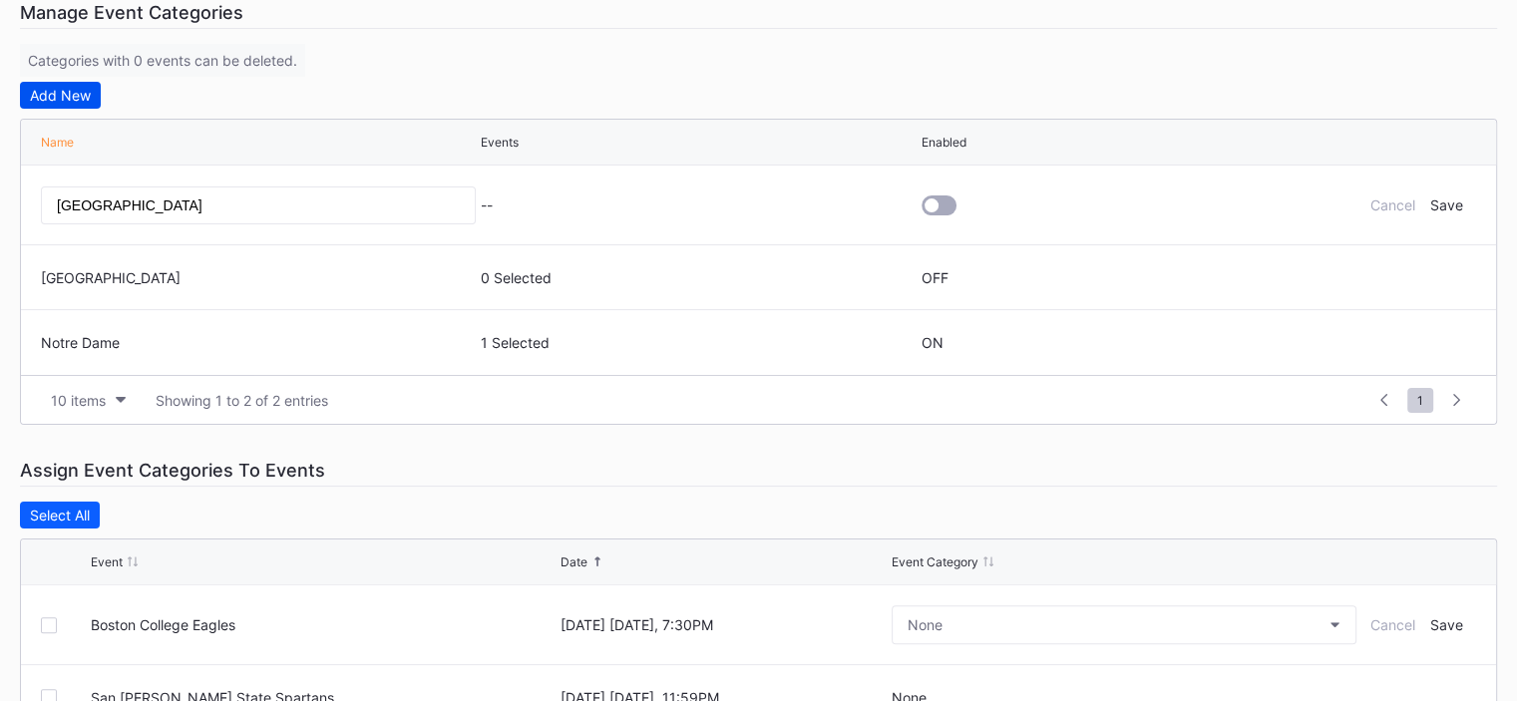
click at [47, 92] on div "Add New" at bounding box center [60, 95] width 61 height 17
click at [1453, 198] on div "Save" at bounding box center [1445, 204] width 33 height 17
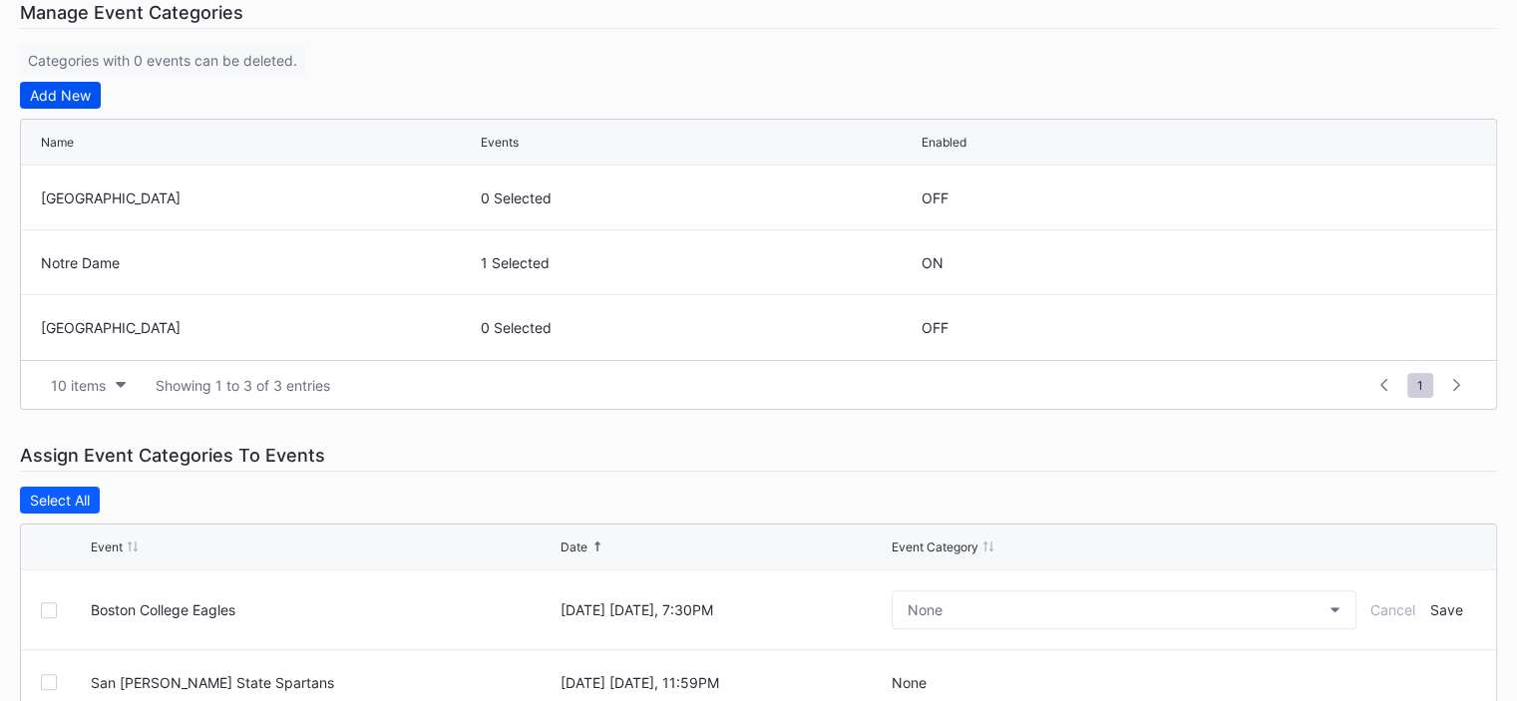
click at [78, 97] on div "Add New" at bounding box center [60, 95] width 61 height 17
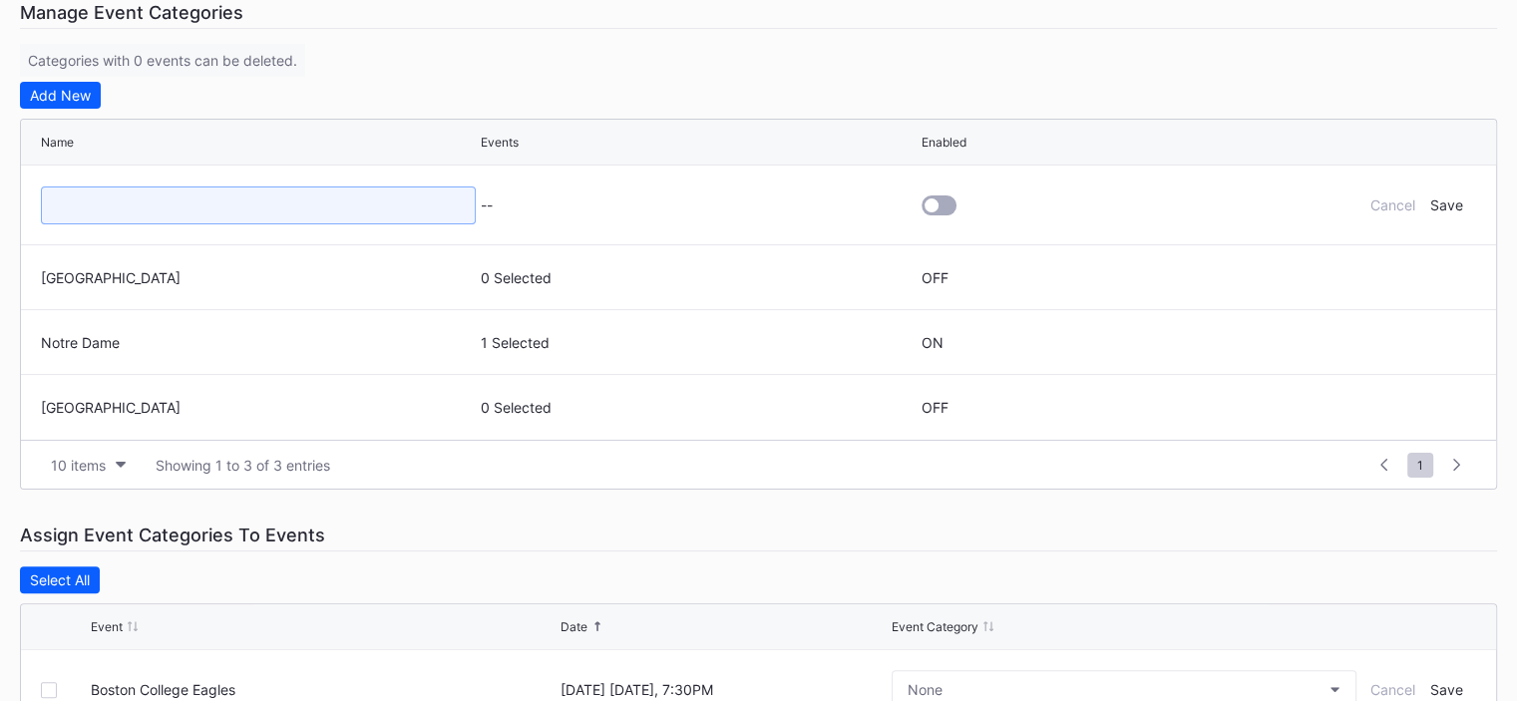
click at [68, 202] on input at bounding box center [258, 206] width 435 height 38
type input "Cal"
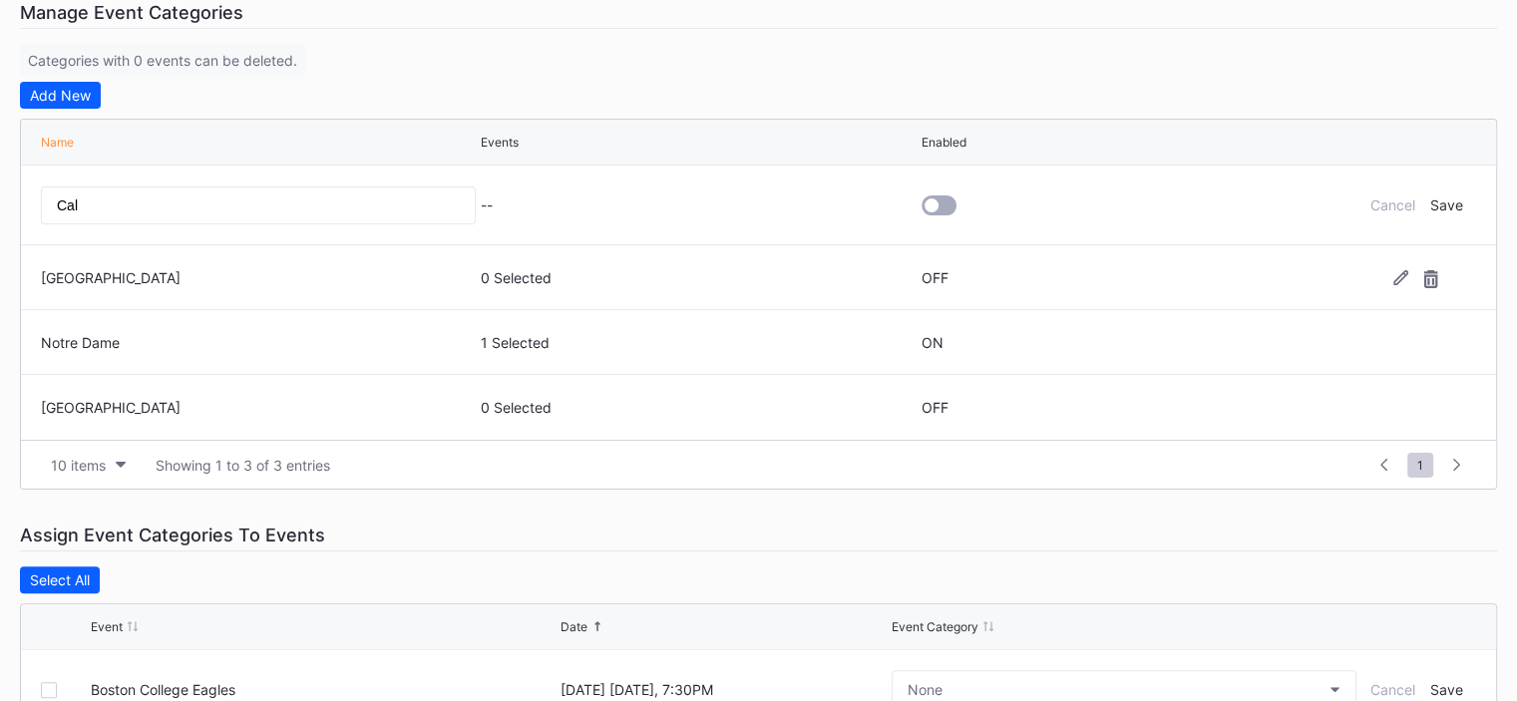
drag, startPoint x: 1457, startPoint y: 196, endPoint x: 1364, endPoint y: 214, distance: 94.5
click at [1457, 196] on div "Save" at bounding box center [1445, 204] width 33 height 17
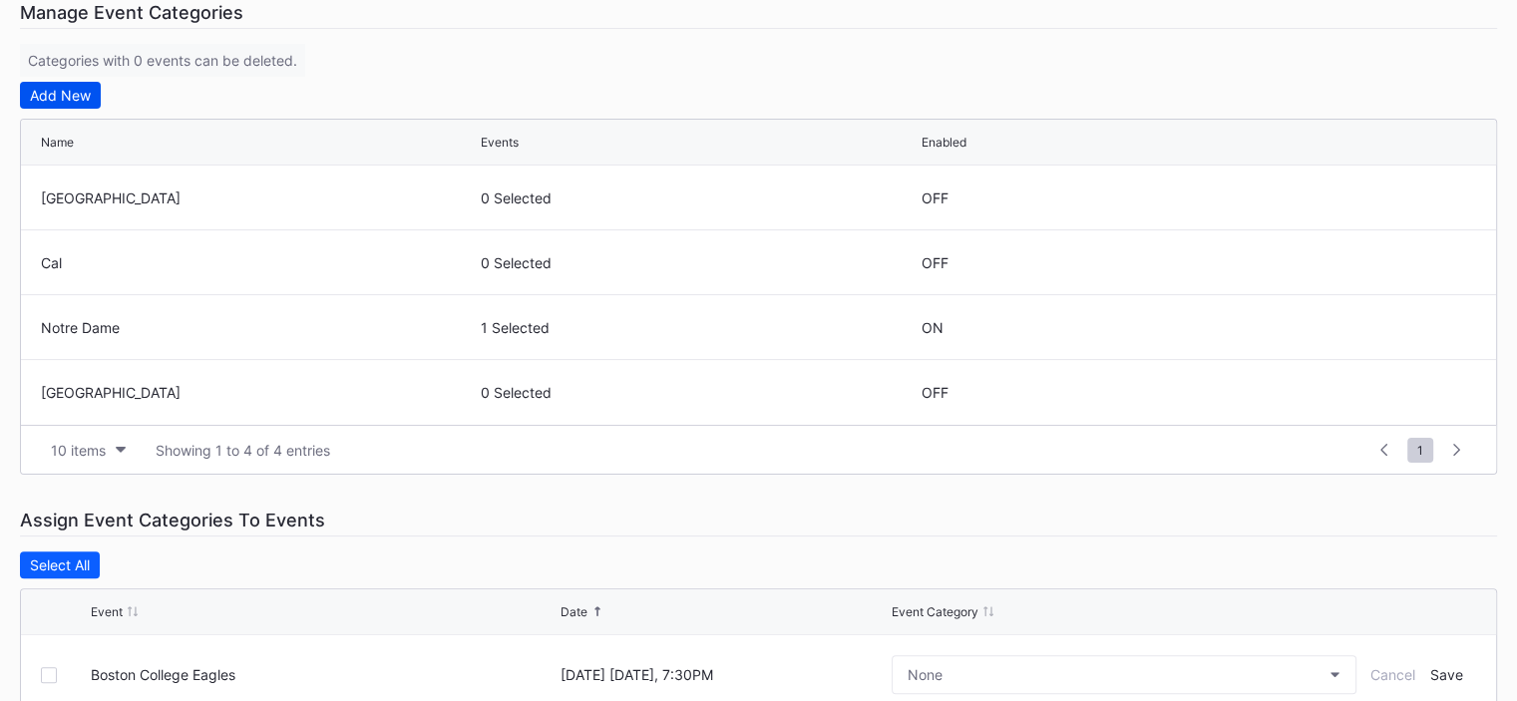
click at [56, 102] on button "Add New" at bounding box center [60, 95] width 81 height 27
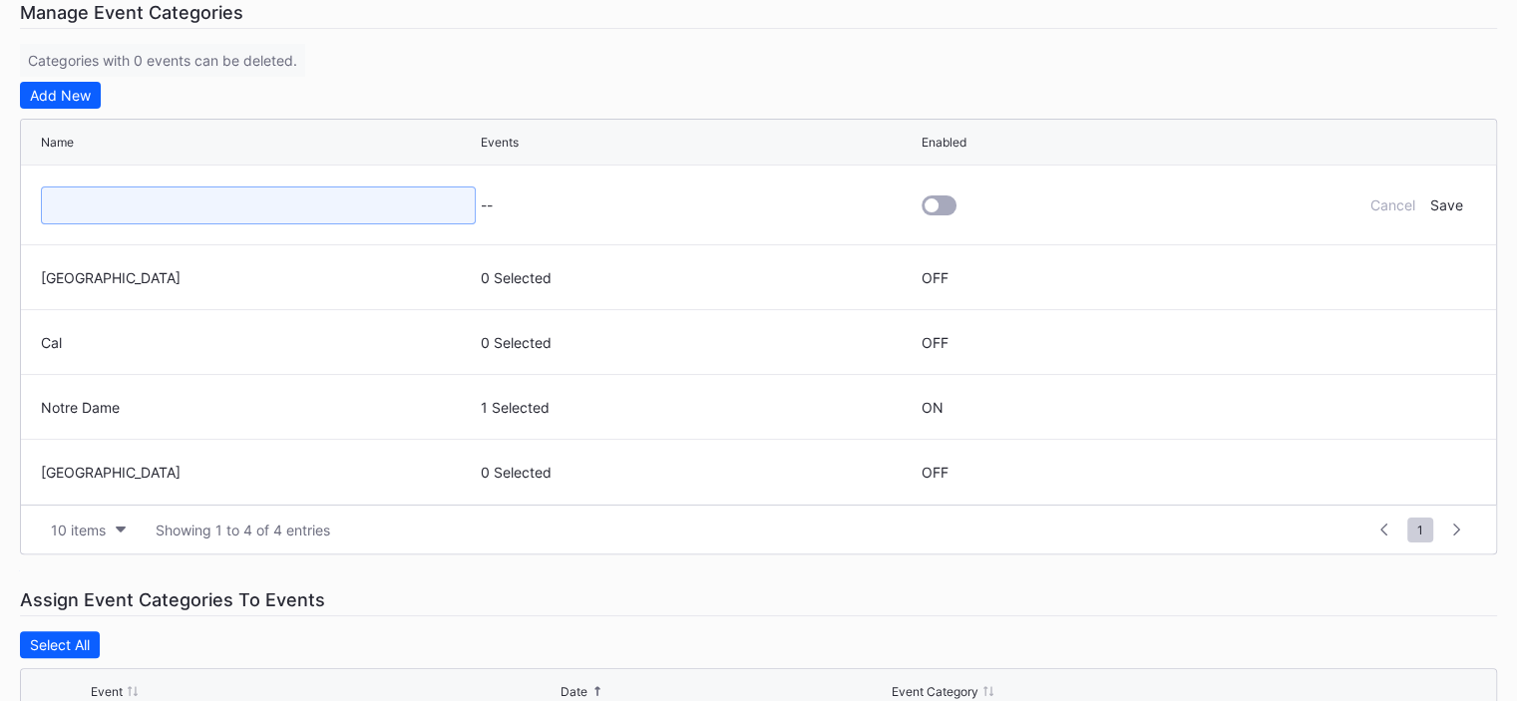
click at [80, 198] on input at bounding box center [258, 206] width 435 height 38
type input "[US_STATE] State"
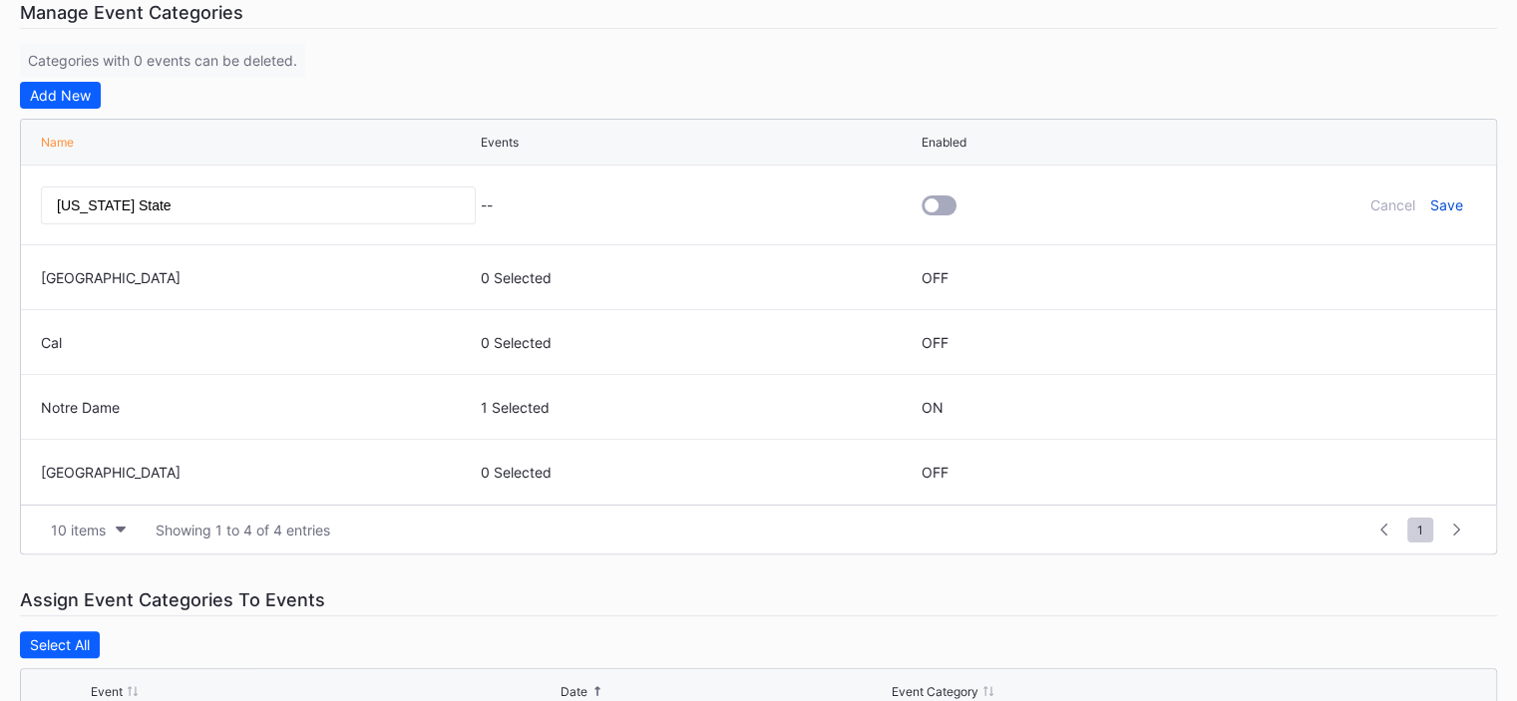
click at [1453, 205] on div "Save" at bounding box center [1445, 204] width 33 height 17
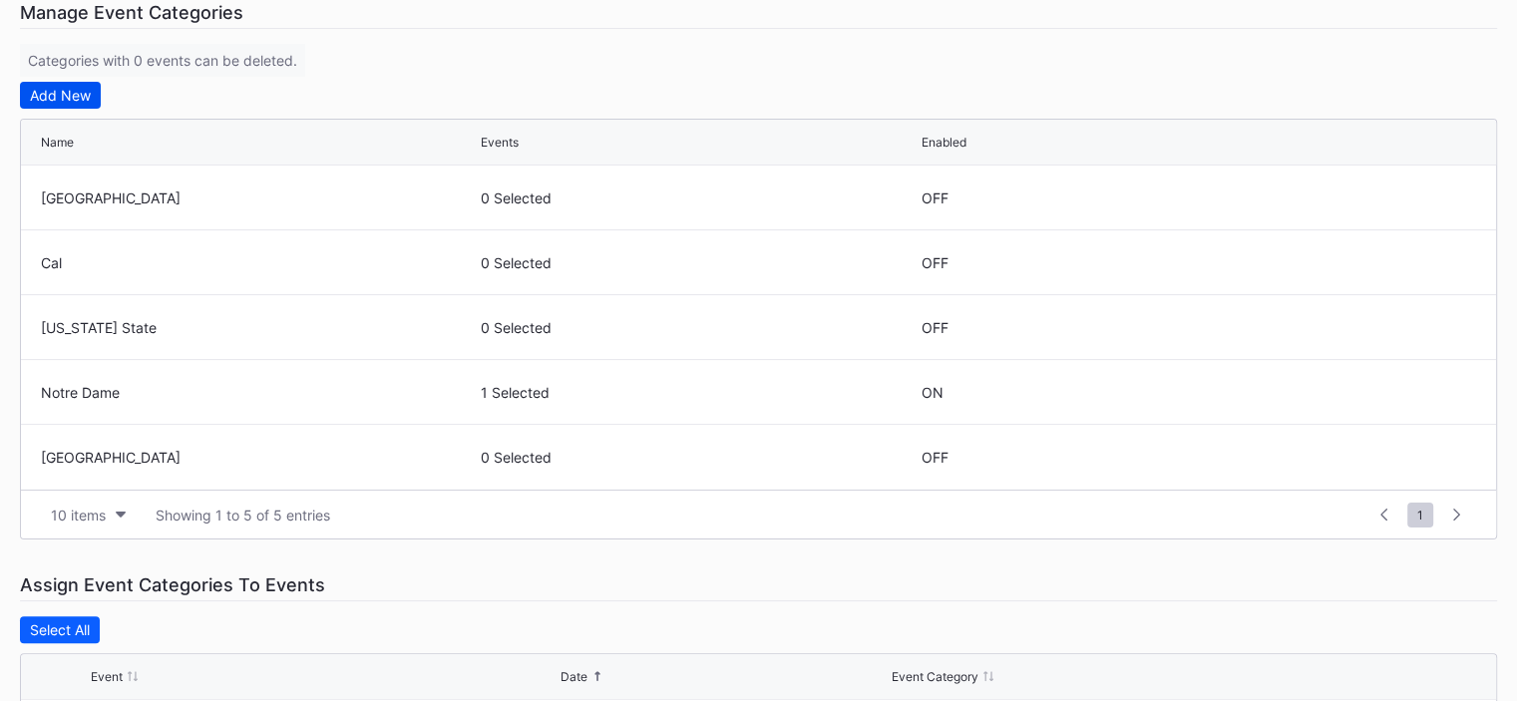
click at [65, 84] on button "Add New" at bounding box center [60, 95] width 81 height 27
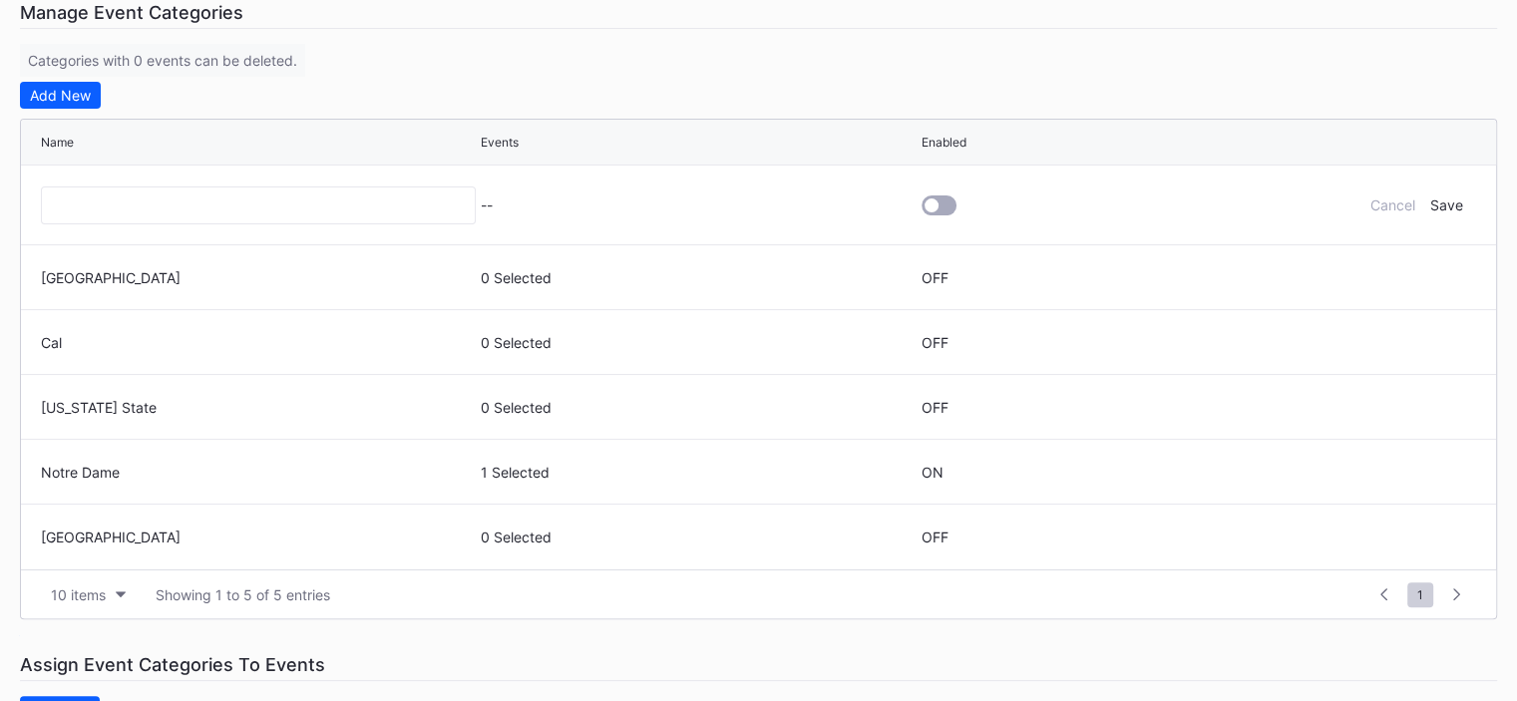
click at [75, 231] on div at bounding box center [258, 205] width 435 height 79
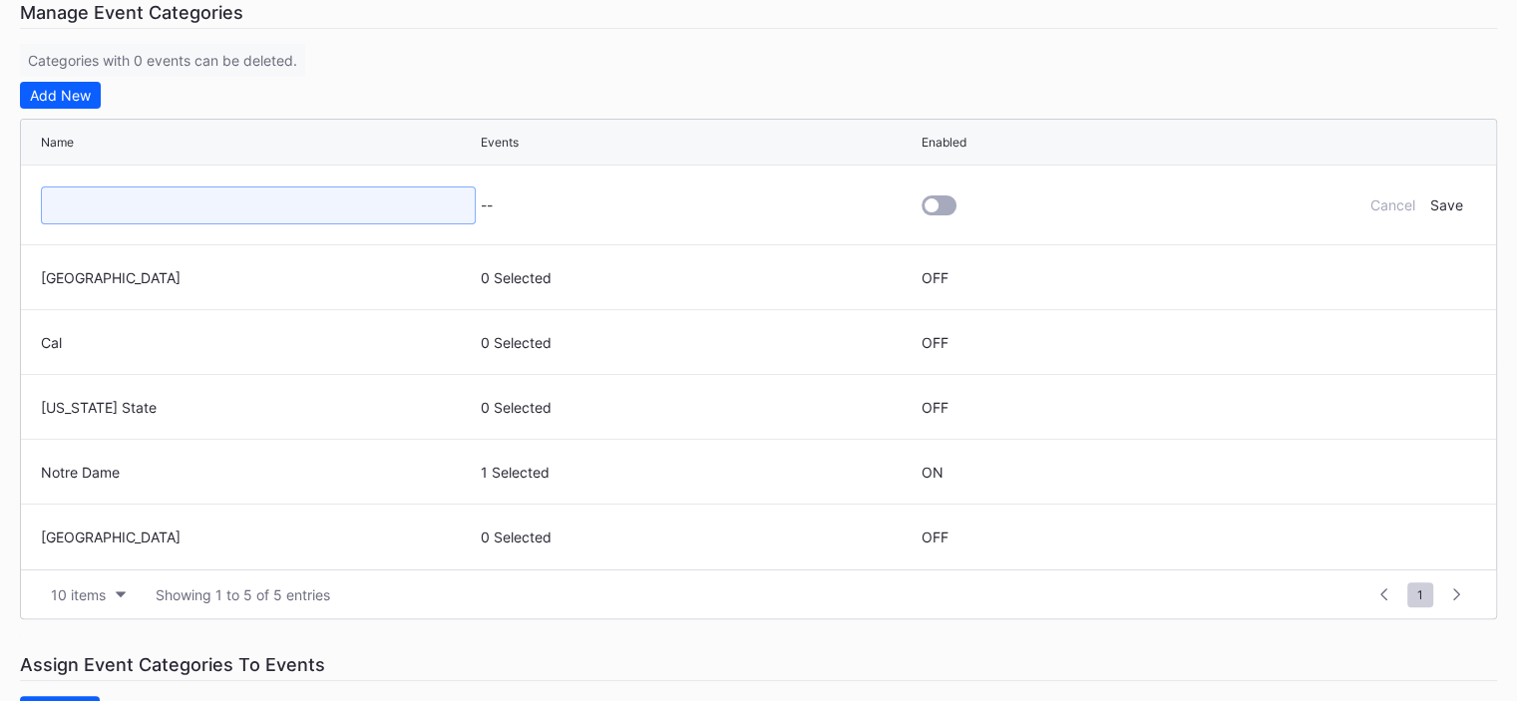
click at [84, 211] on input at bounding box center [258, 206] width 435 height 38
type input "[GEOGRAPHIC_DATA][PERSON_NAME]"
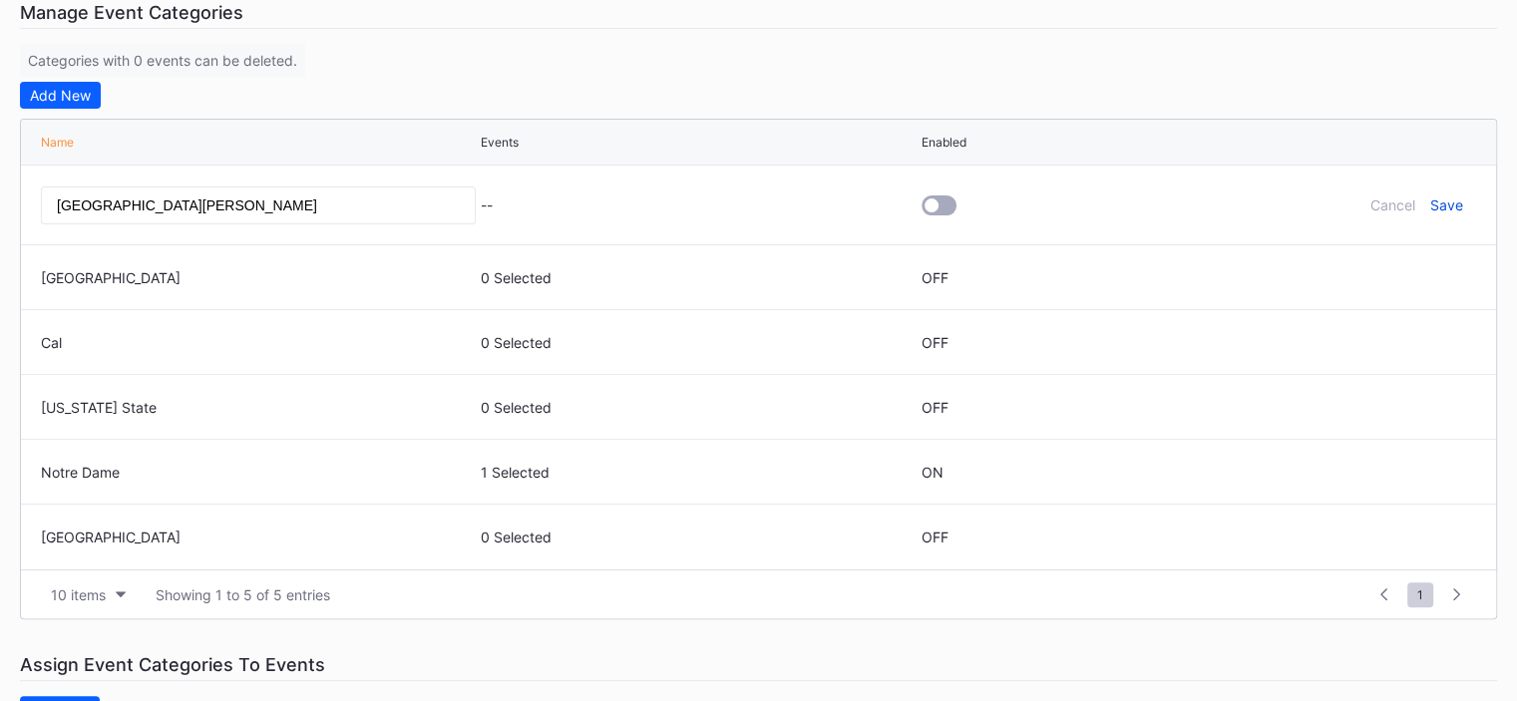
click at [1460, 200] on div "Save" at bounding box center [1445, 204] width 33 height 17
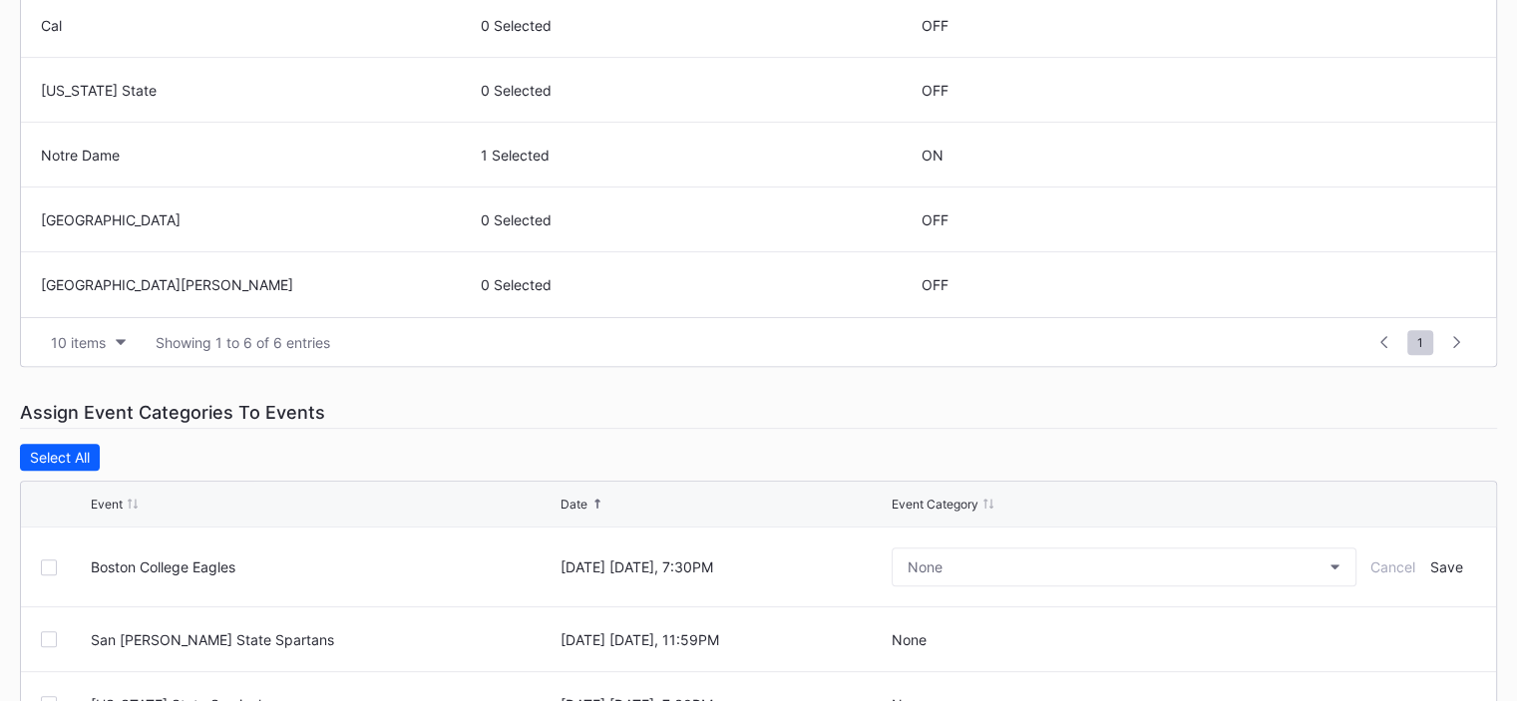
scroll to position [698, 0]
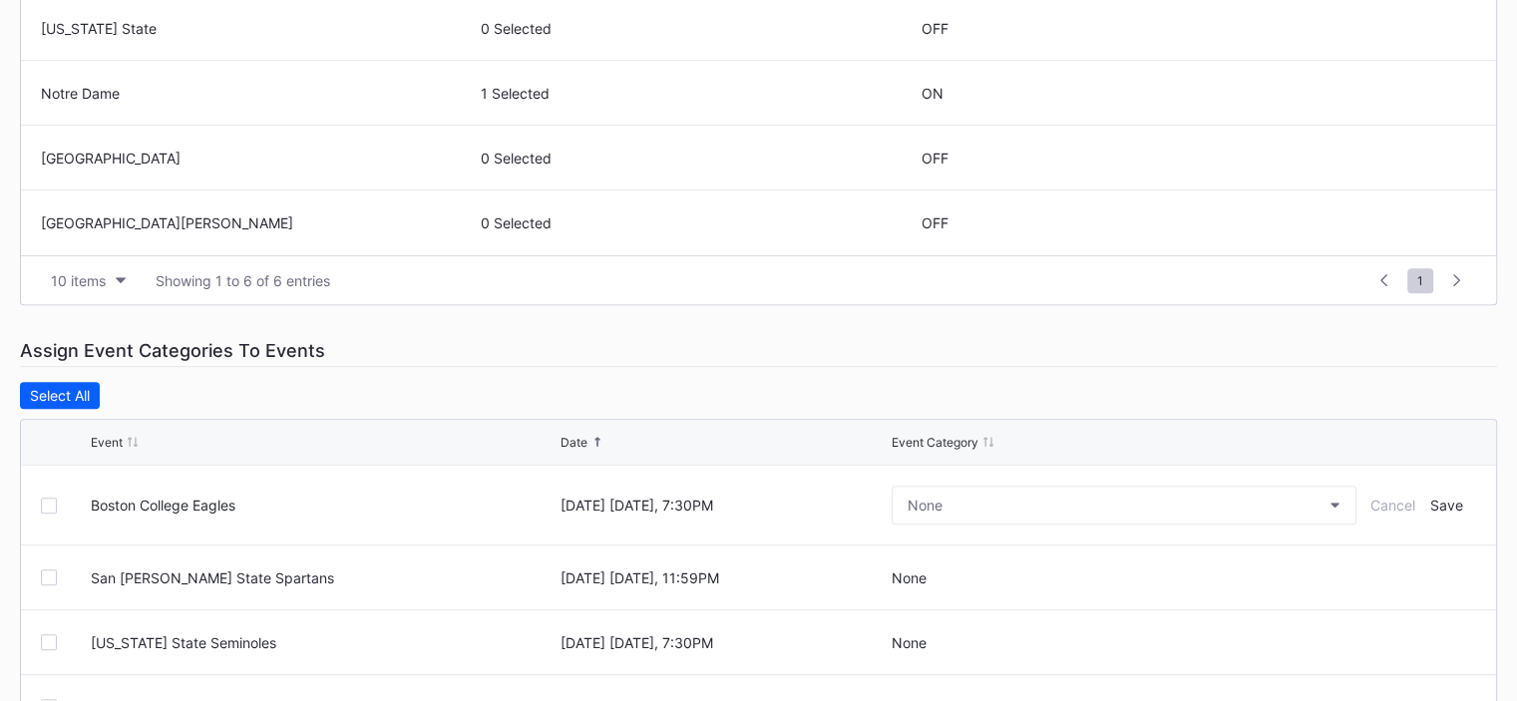
click at [48, 505] on div at bounding box center [49, 506] width 16 height 16
click at [1193, 491] on button "None" at bounding box center [1124, 505] width 465 height 39
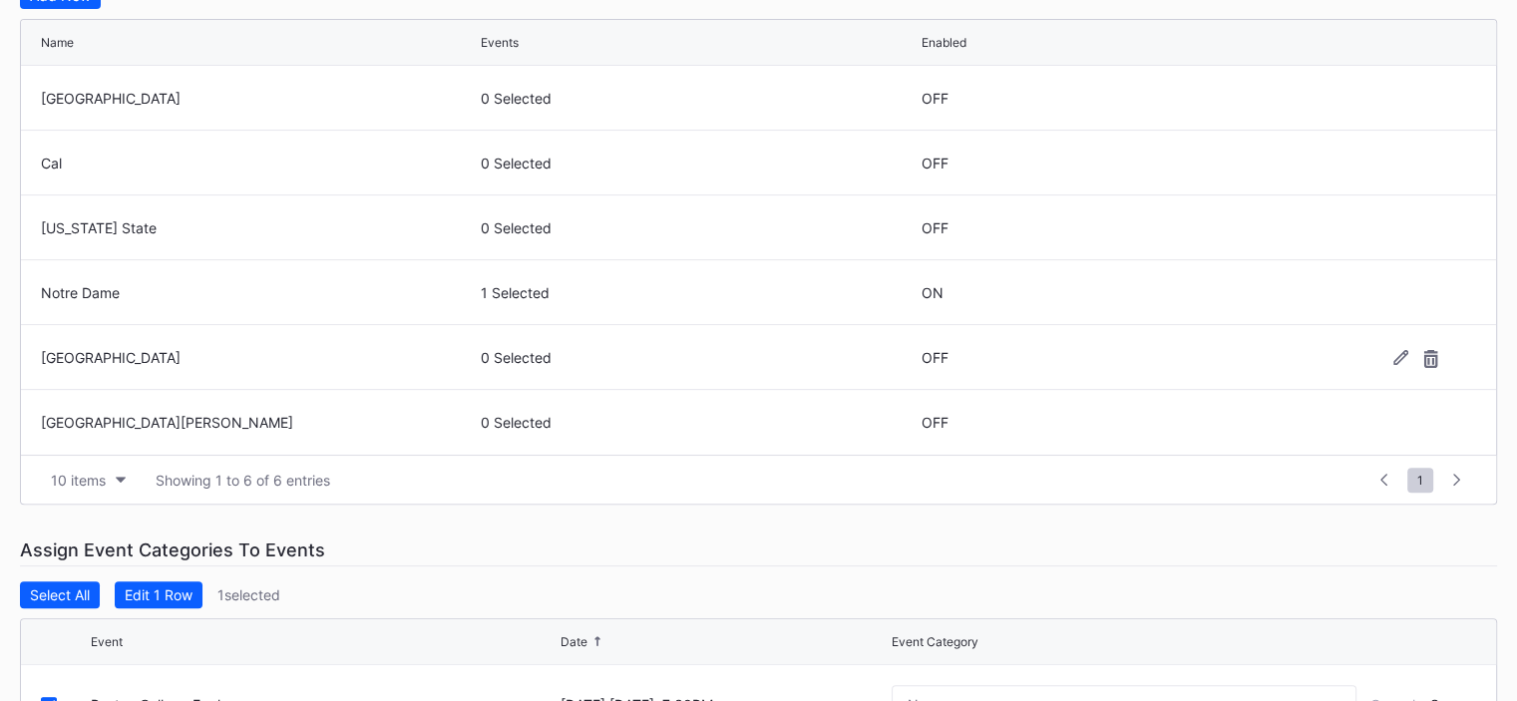
scroll to position [399, 0]
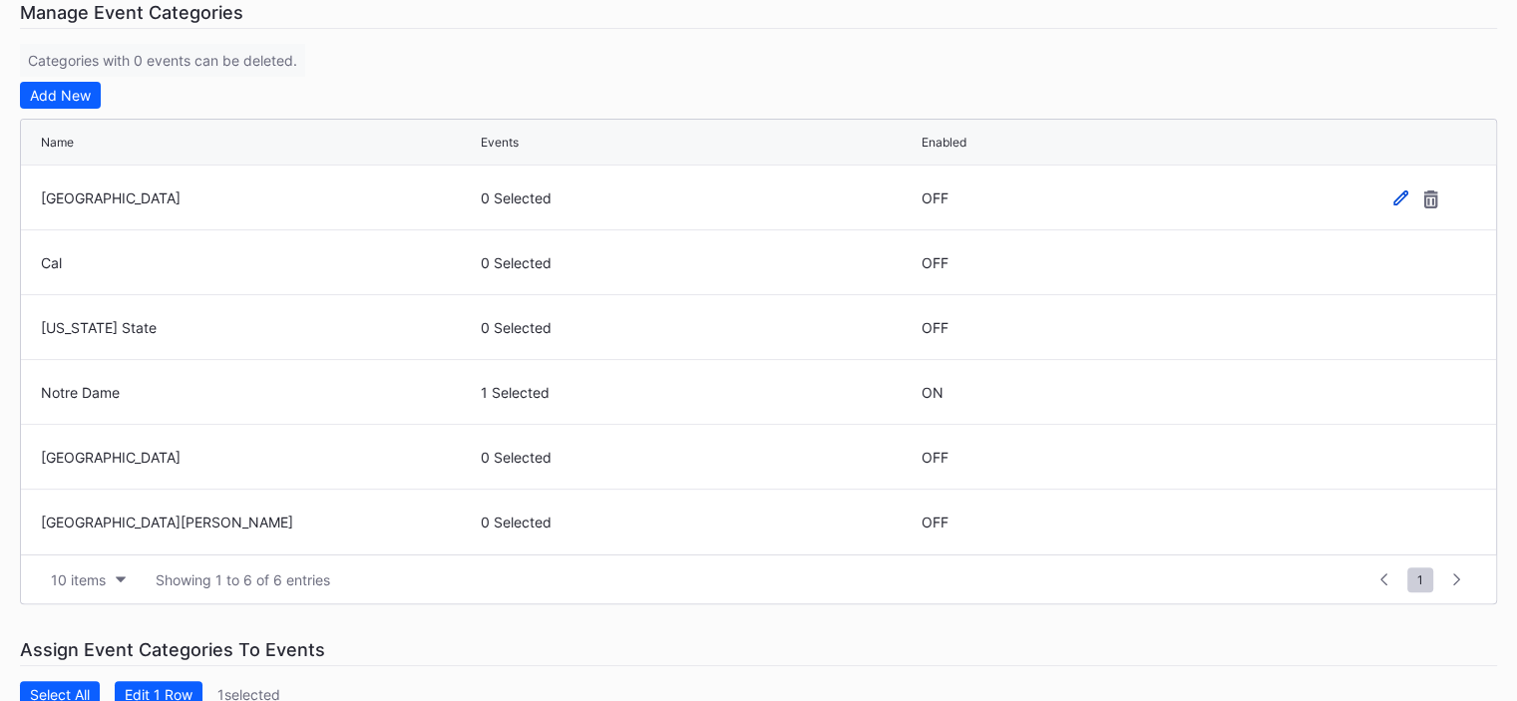
click at [1402, 194] on icon at bounding box center [1400, 198] width 15 height 15
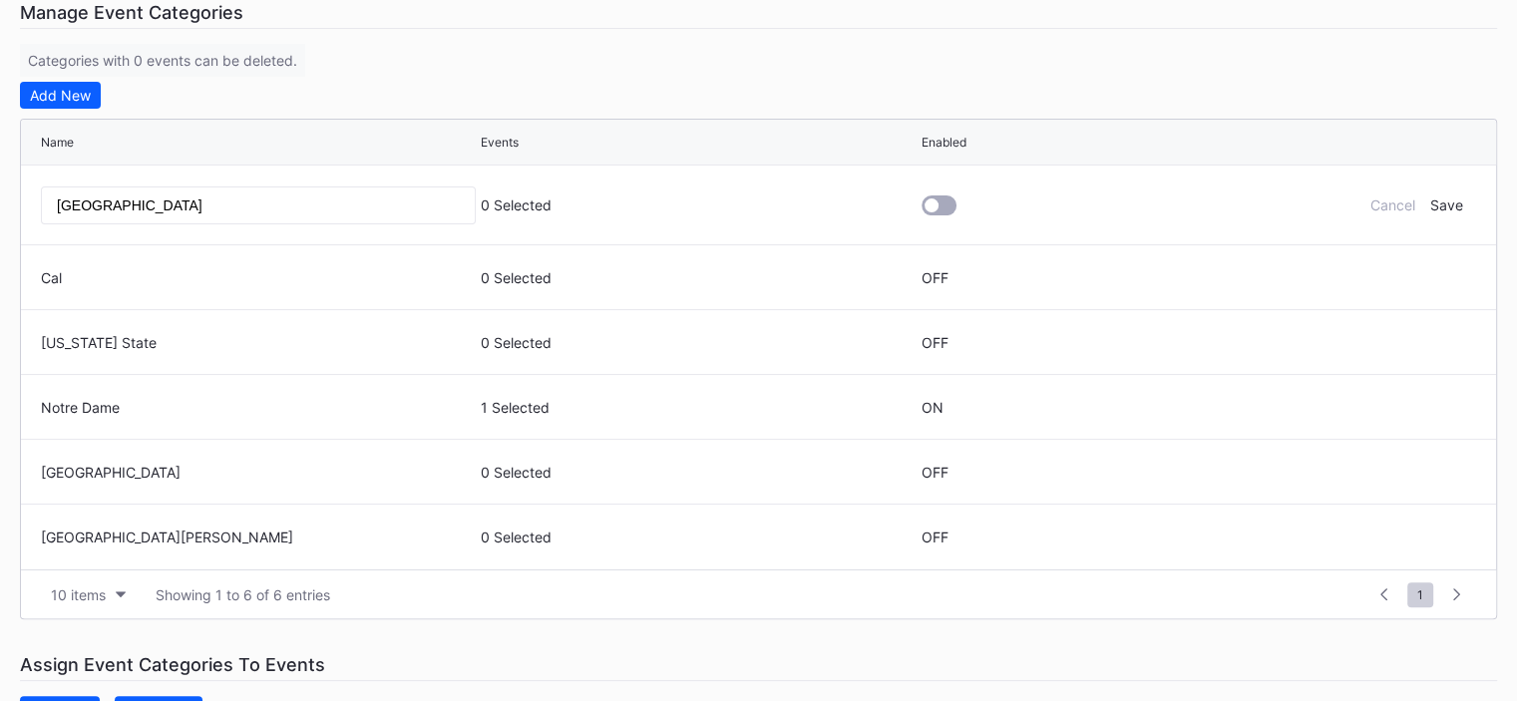
click at [948, 200] on div at bounding box center [939, 205] width 35 height 20
click at [1464, 205] on div "Cancel Save" at bounding box center [1417, 204] width 120 height 17
click at [1435, 210] on div "Save" at bounding box center [1445, 204] width 33 height 17
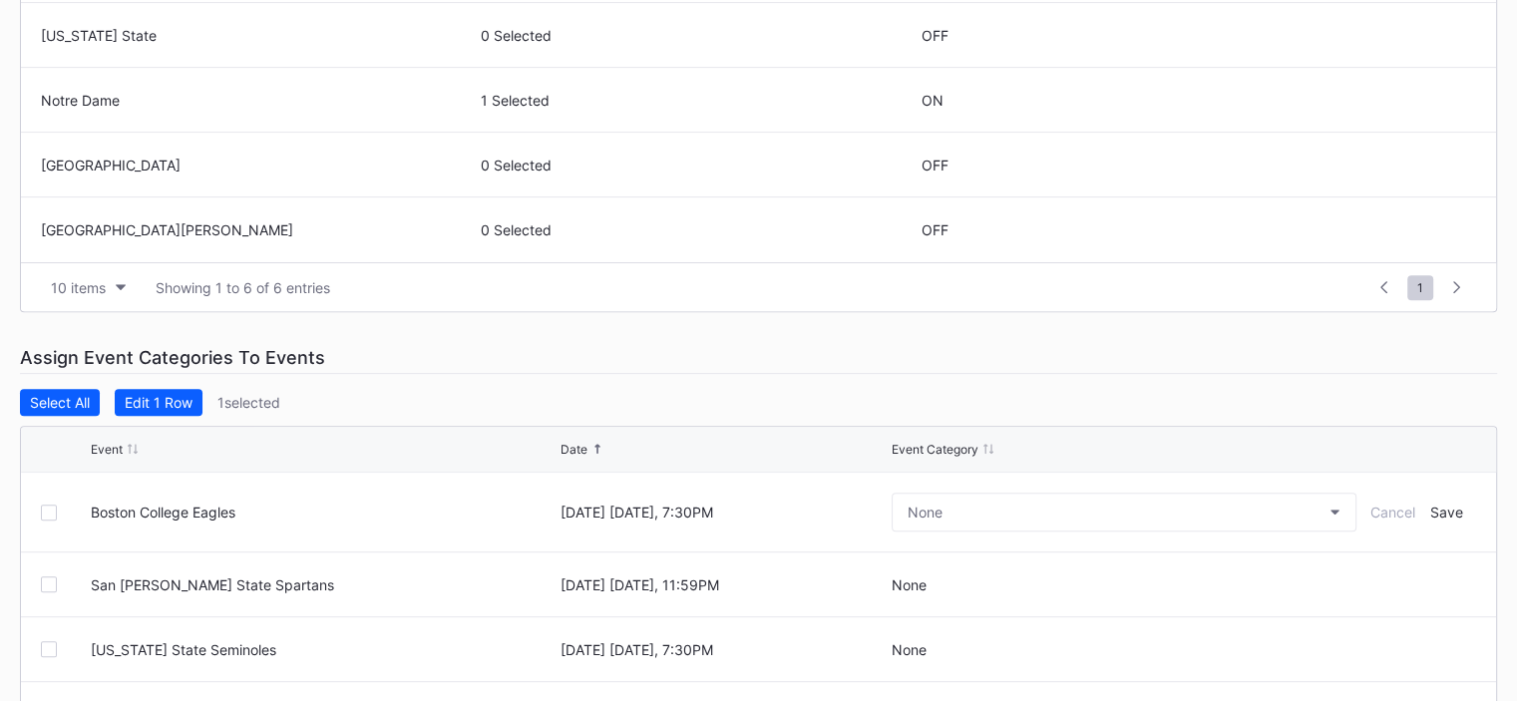
scroll to position [698, 0]
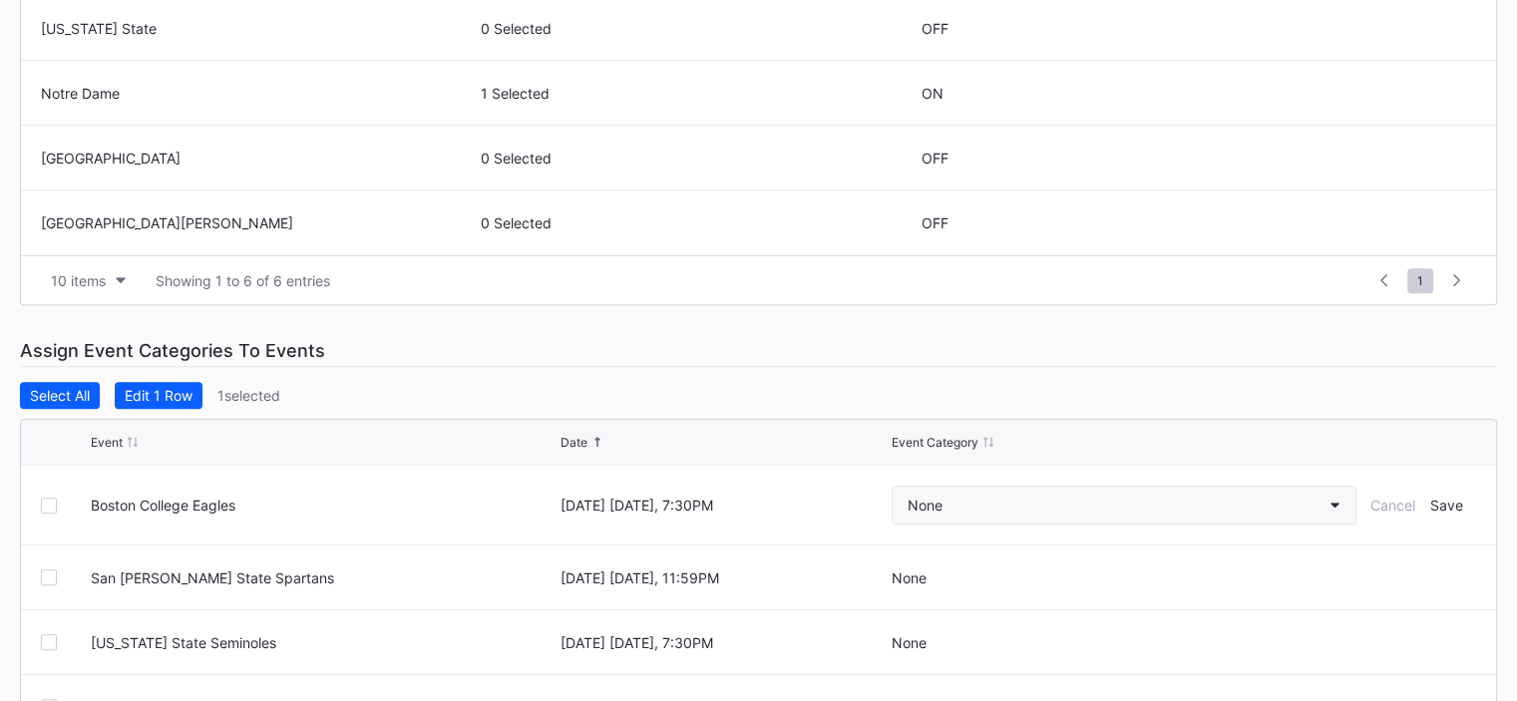
click at [977, 502] on button "None" at bounding box center [1124, 505] width 465 height 39
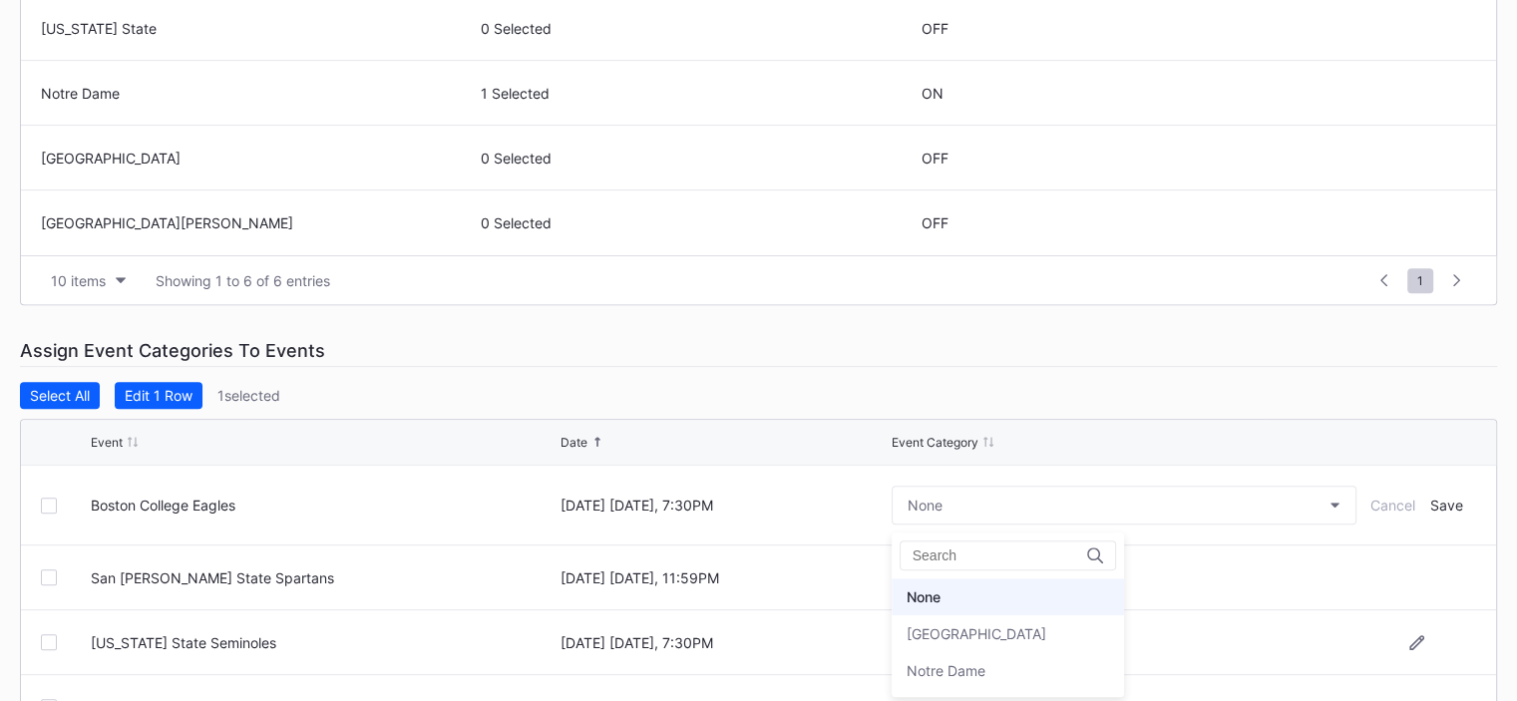
click at [947, 641] on div "[GEOGRAPHIC_DATA]" at bounding box center [977, 633] width 140 height 17
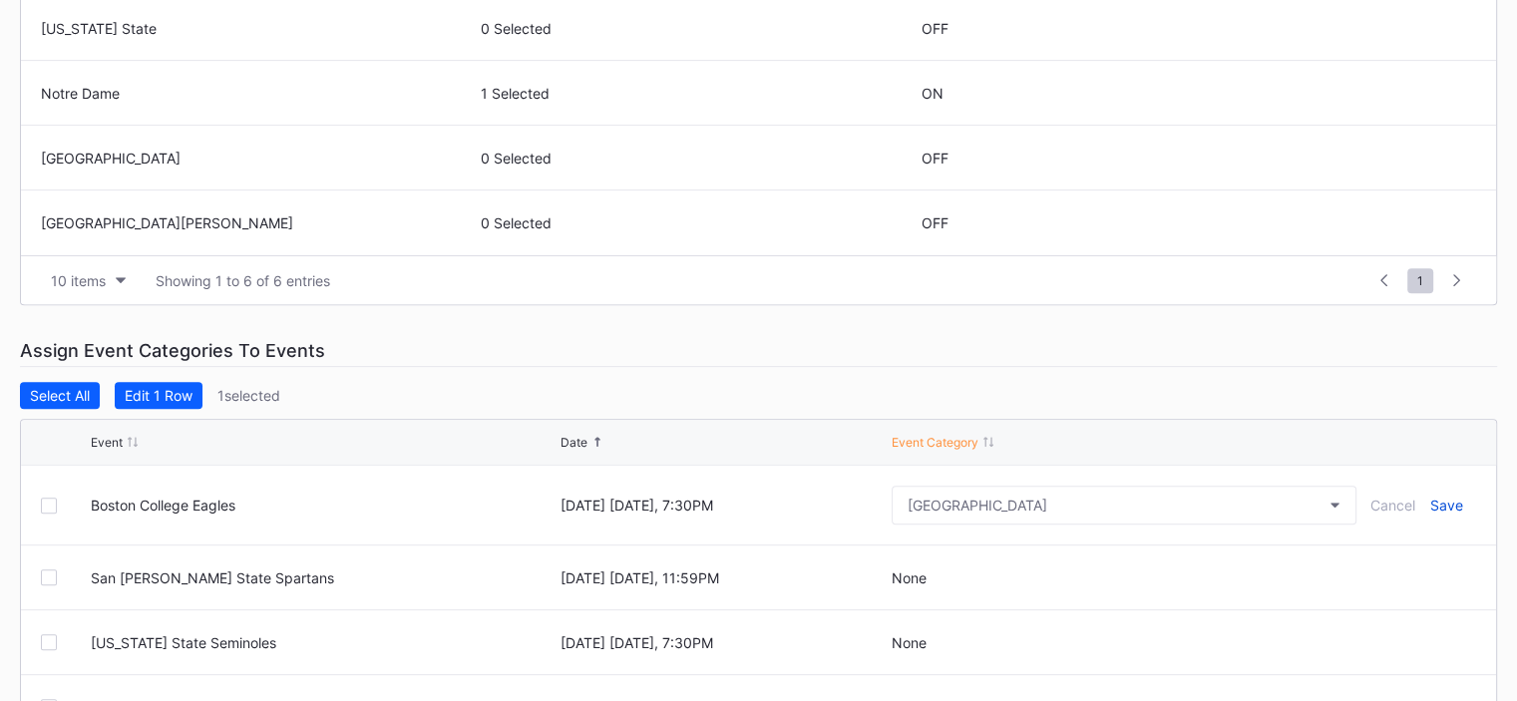
click at [1448, 501] on div "Save" at bounding box center [1446, 505] width 33 height 17
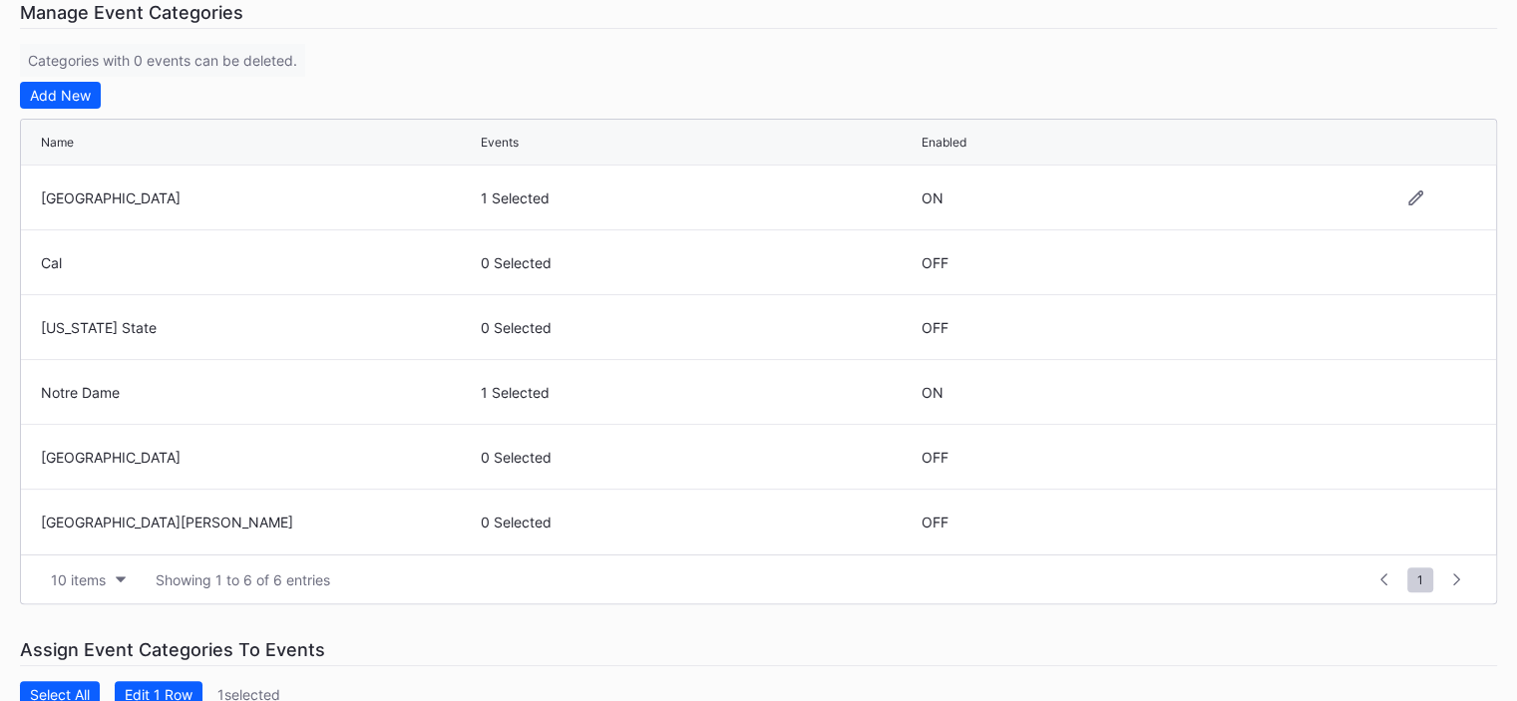
scroll to position [399, 0]
click at [1402, 267] on icon at bounding box center [1400, 262] width 15 height 15
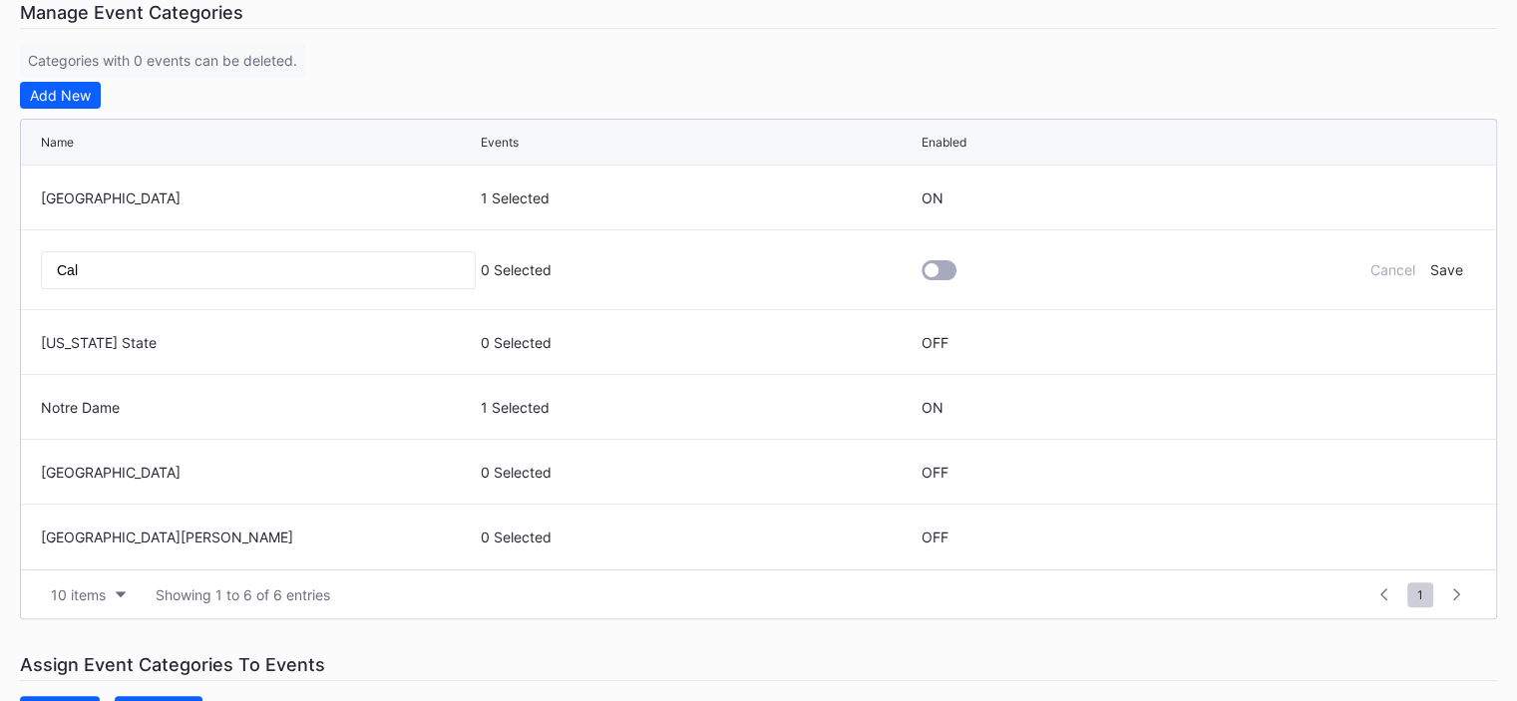
click at [938, 272] on div at bounding box center [939, 270] width 35 height 20
click at [1400, 340] on icon at bounding box center [1400, 341] width 15 height 15
click at [946, 328] on div at bounding box center [939, 335] width 35 height 20
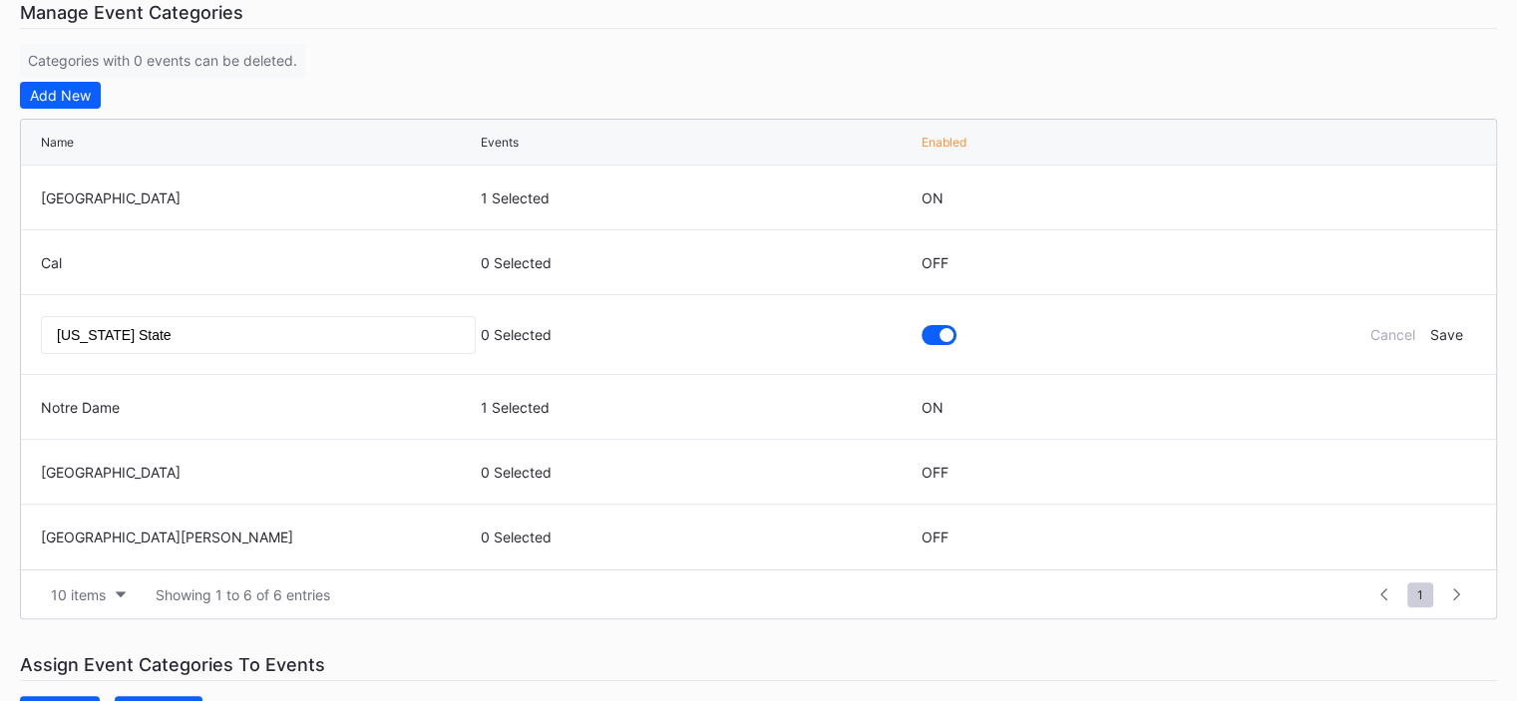
drag, startPoint x: 1444, startPoint y: 326, endPoint x: 1444, endPoint y: 315, distance: 11.0
click at [1444, 326] on div "Save" at bounding box center [1445, 334] width 33 height 17
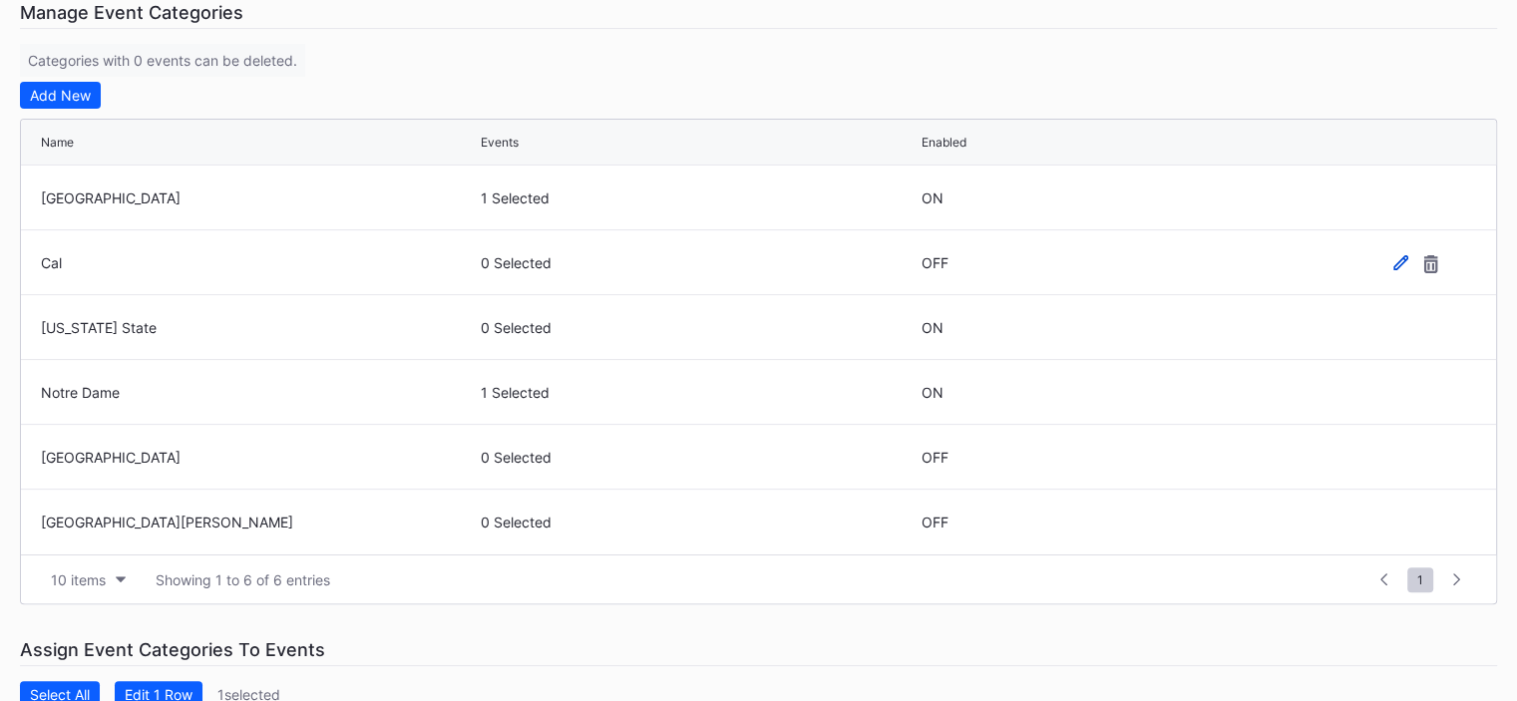
click at [1398, 256] on icon at bounding box center [1400, 262] width 15 height 15
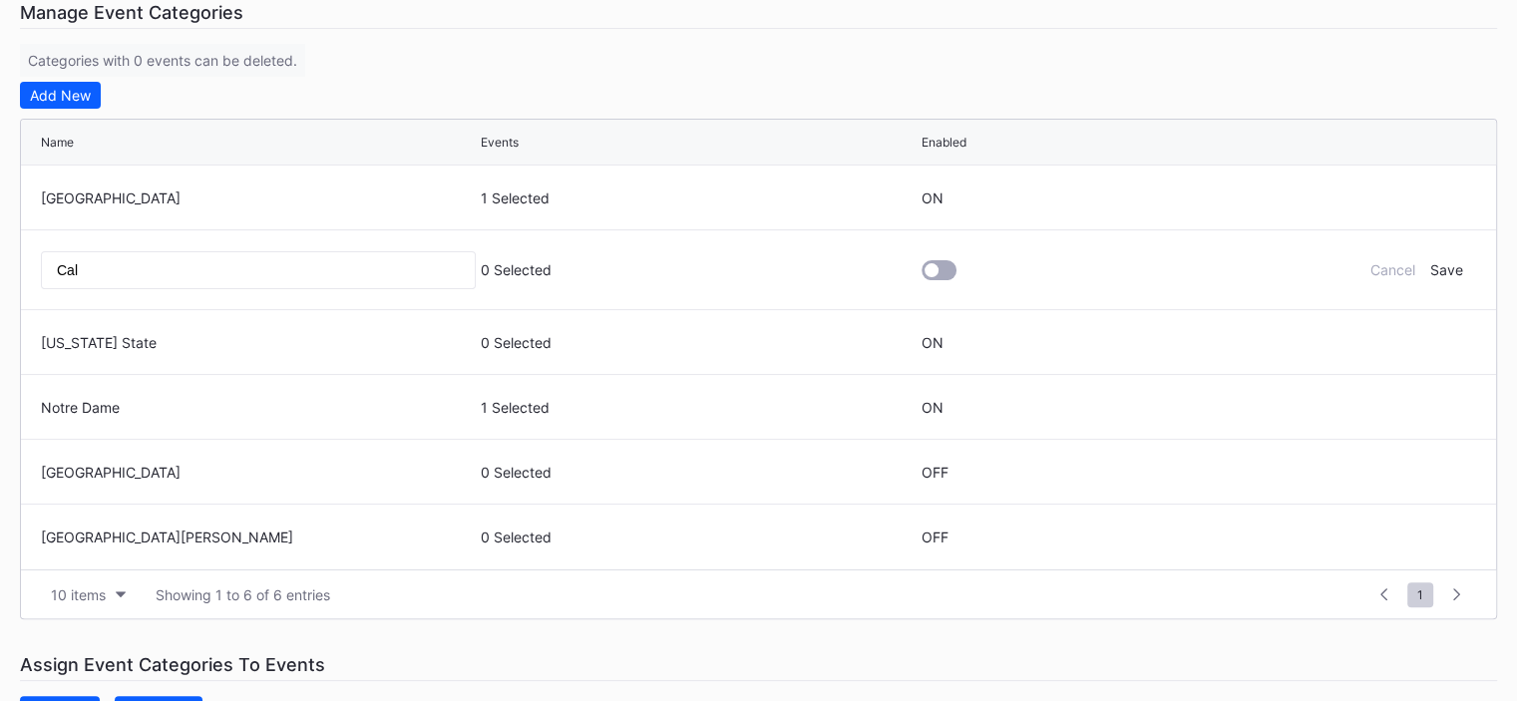
click at [944, 269] on div at bounding box center [939, 270] width 35 height 20
click at [1455, 267] on div "Save" at bounding box center [1445, 269] width 33 height 17
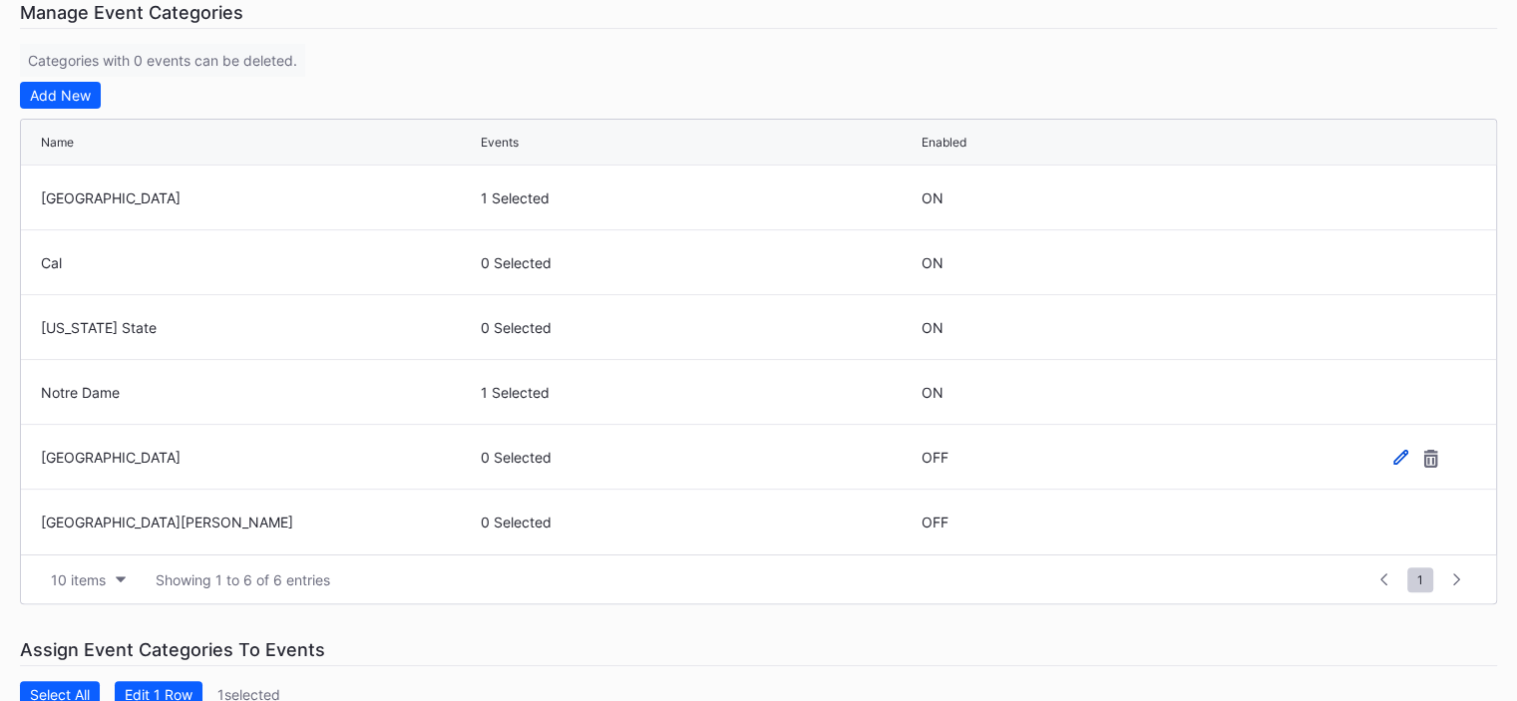
click at [1404, 456] on icon at bounding box center [1400, 457] width 15 height 15
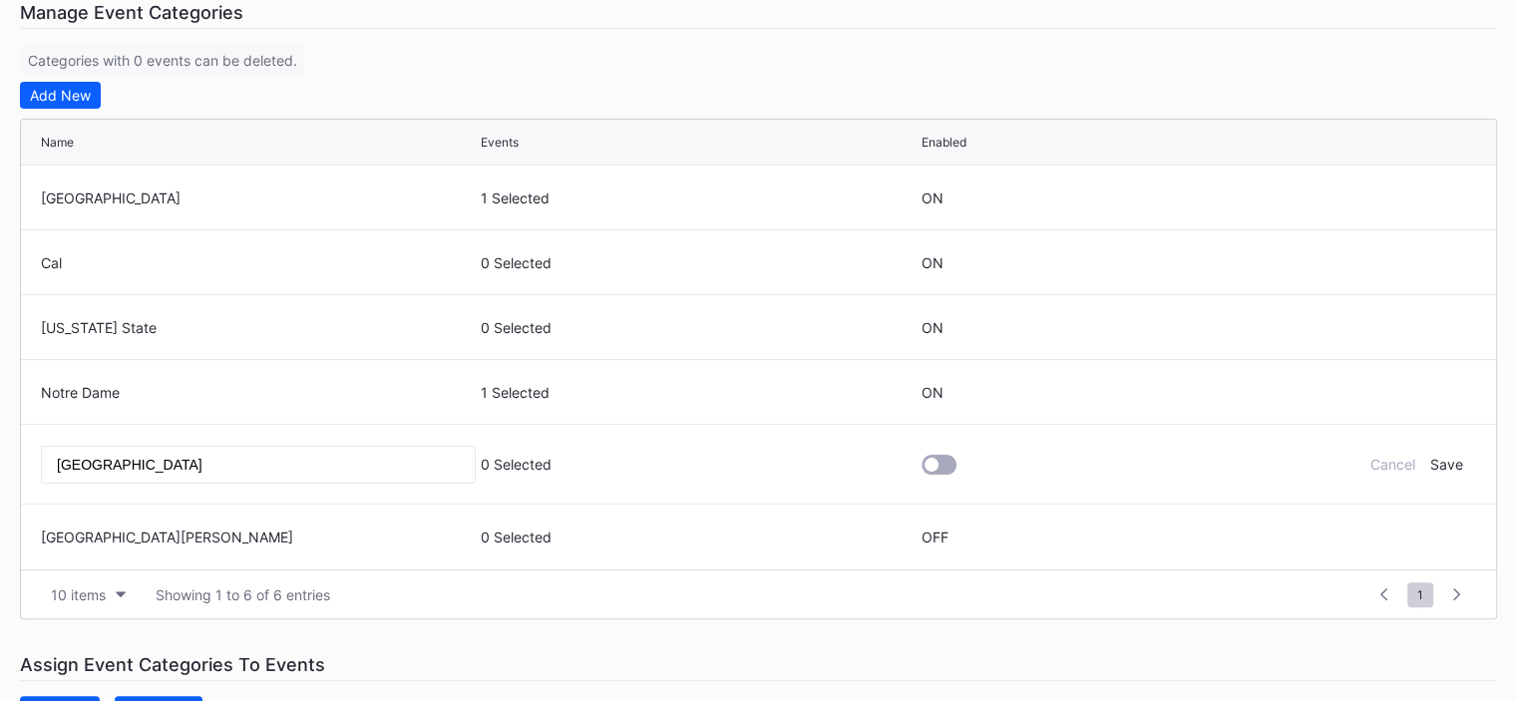
click at [946, 462] on div at bounding box center [939, 465] width 35 height 20
click at [1449, 463] on div "Save" at bounding box center [1445, 464] width 33 height 17
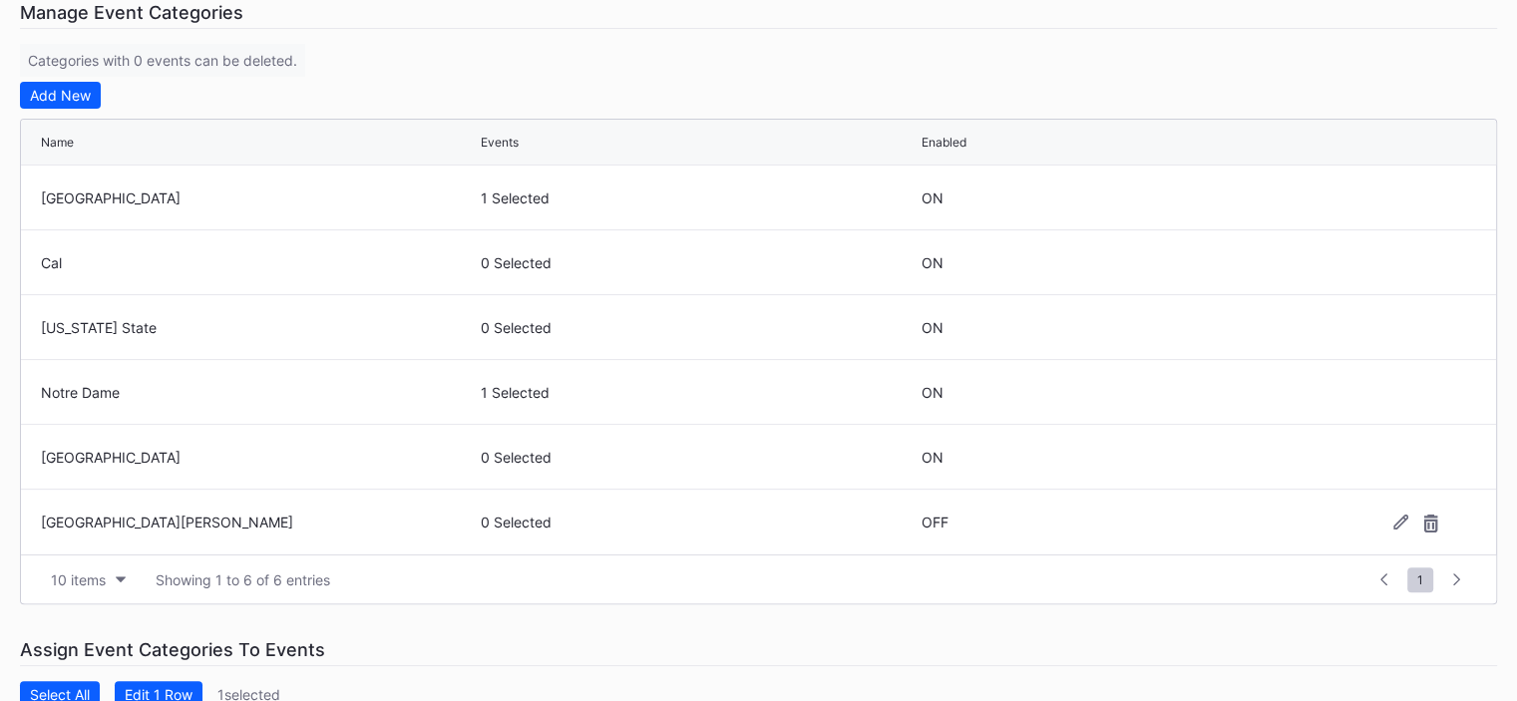
click at [1390, 527] on div at bounding box center [1417, 522] width 120 height 15
click at [1400, 515] on icon at bounding box center [1400, 522] width 15 height 15
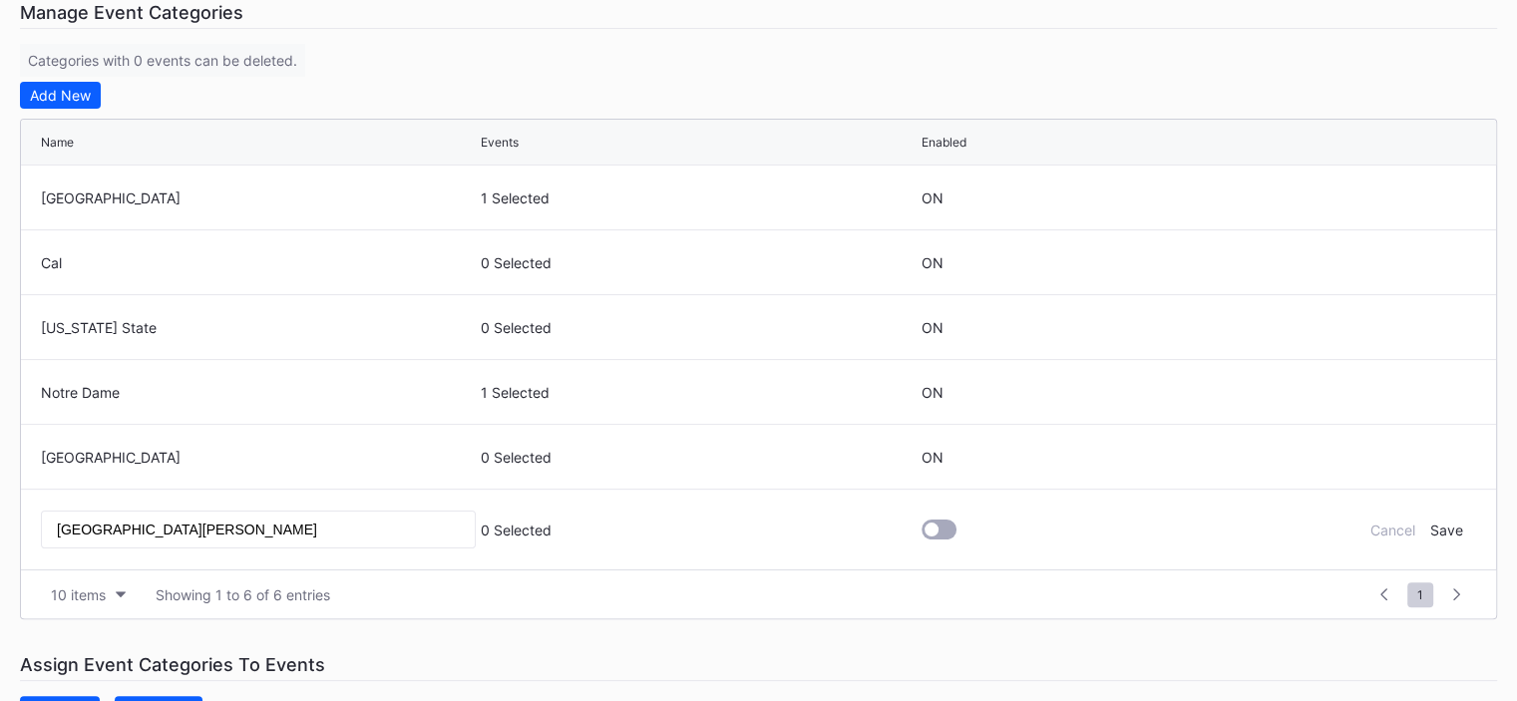
drag, startPoint x: 948, startPoint y: 534, endPoint x: 977, endPoint y: 532, distance: 30.0
click at [946, 534] on div at bounding box center [939, 530] width 35 height 20
click at [1451, 526] on div "Save" at bounding box center [1445, 530] width 33 height 17
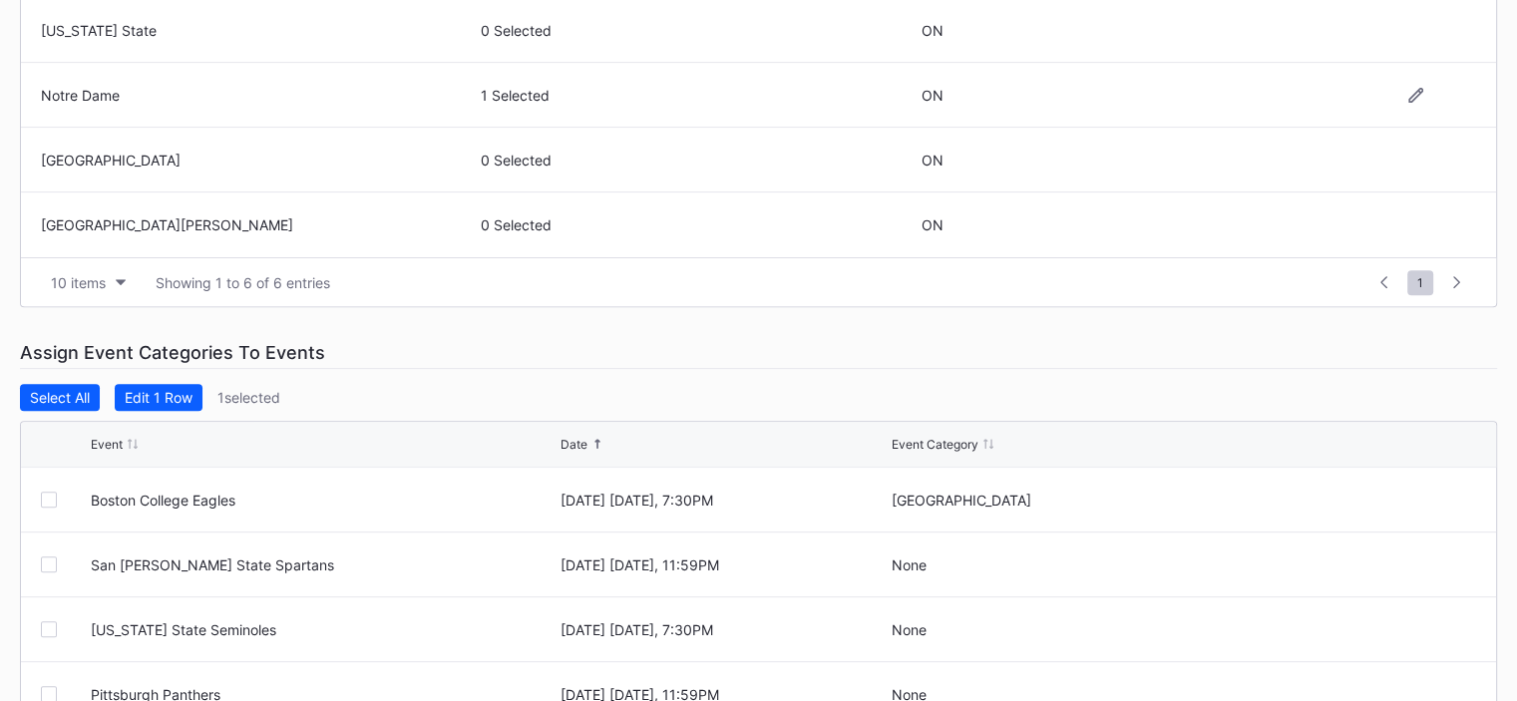
scroll to position [698, 0]
click at [1012, 560] on div "None" at bounding box center [1124, 563] width 465 height 17
drag, startPoint x: 53, startPoint y: 557, endPoint x: 283, endPoint y: 582, distance: 231.8
click at [54, 556] on div at bounding box center [49, 563] width 16 height 16
click at [1412, 556] on icon at bounding box center [1416, 563] width 15 height 15
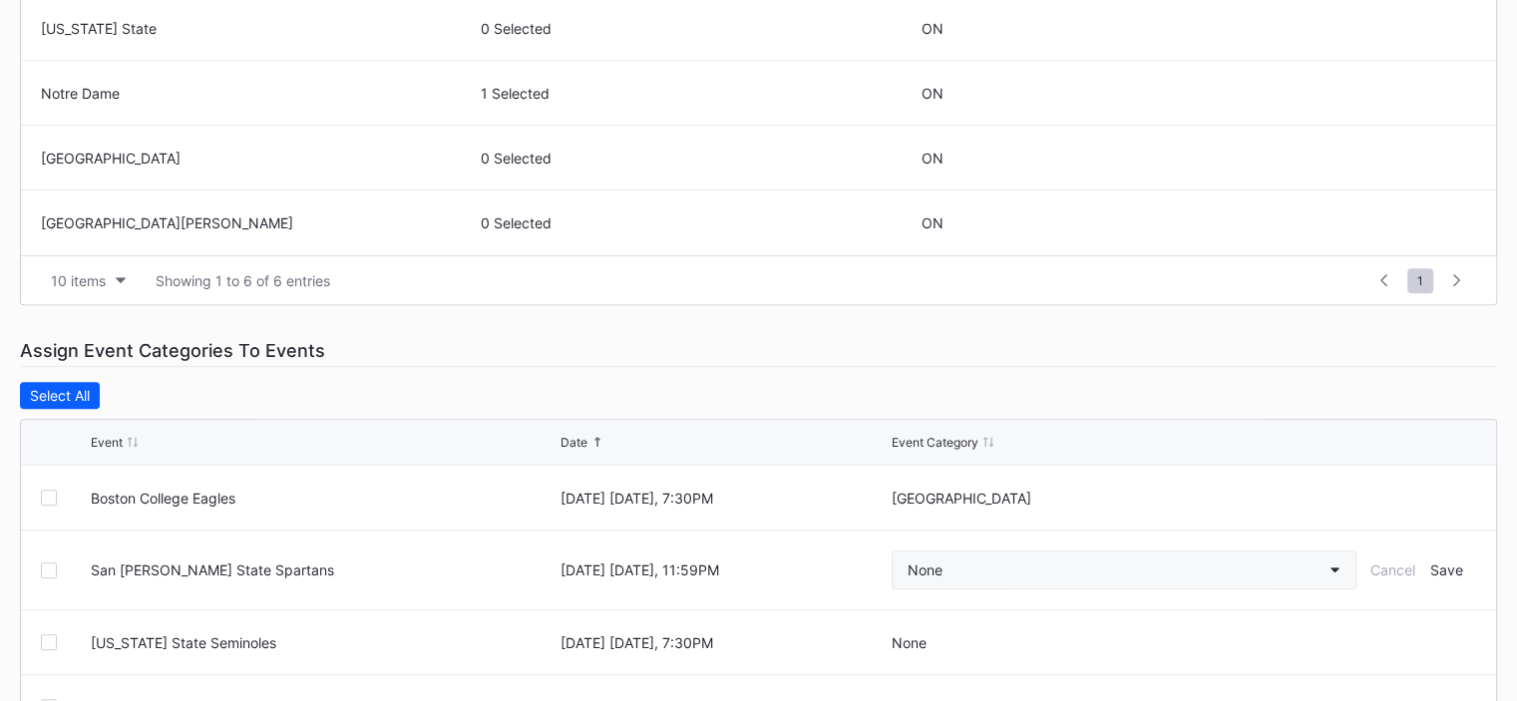
click at [1051, 571] on button "None" at bounding box center [1124, 570] width 465 height 39
type input "sa"
drag, startPoint x: 997, startPoint y: 509, endPoint x: 996, endPoint y: 549, distance: 39.9
click at [997, 510] on div "[GEOGRAPHIC_DATA][PERSON_NAME]" at bounding box center [1033, 513] width 252 height 17
click at [1452, 570] on div "Save" at bounding box center [1446, 570] width 33 height 17
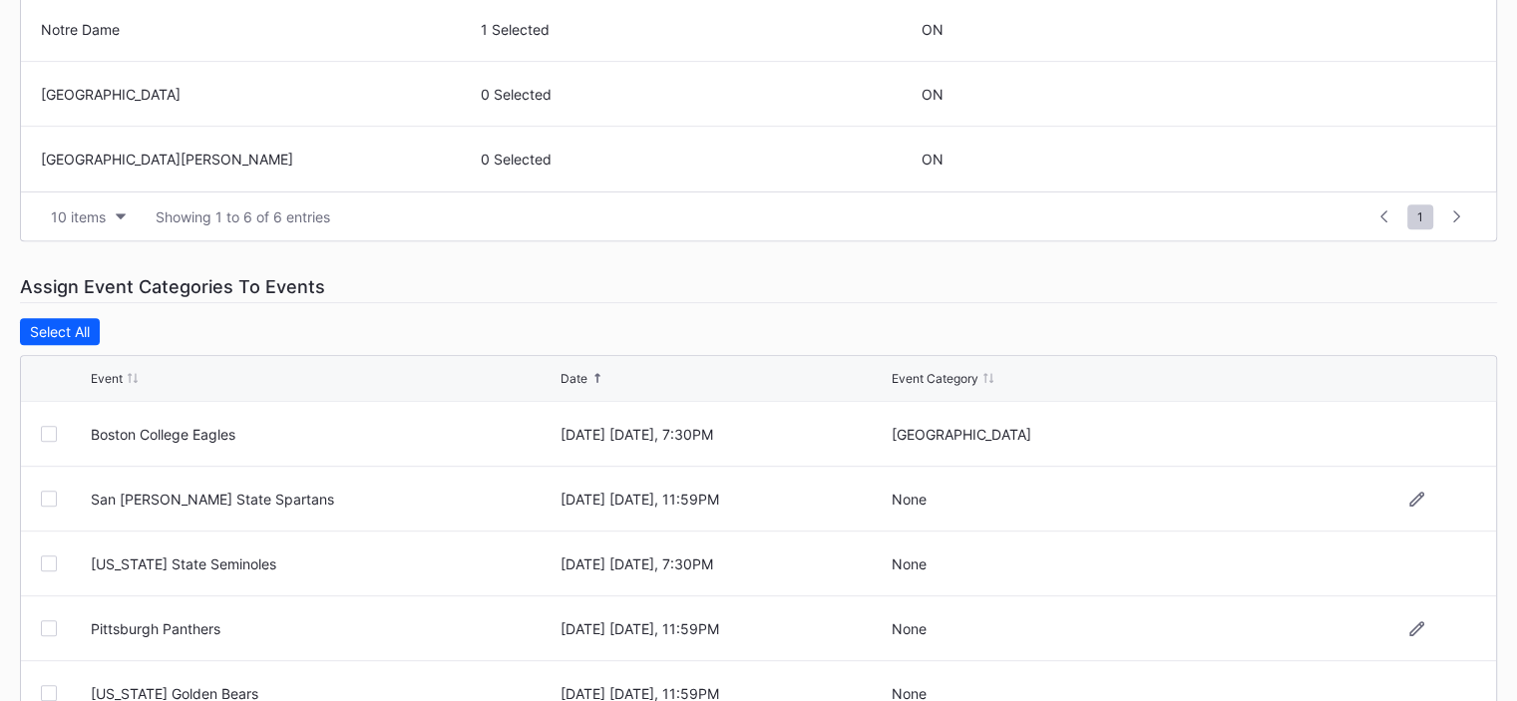
scroll to position [798, 0]
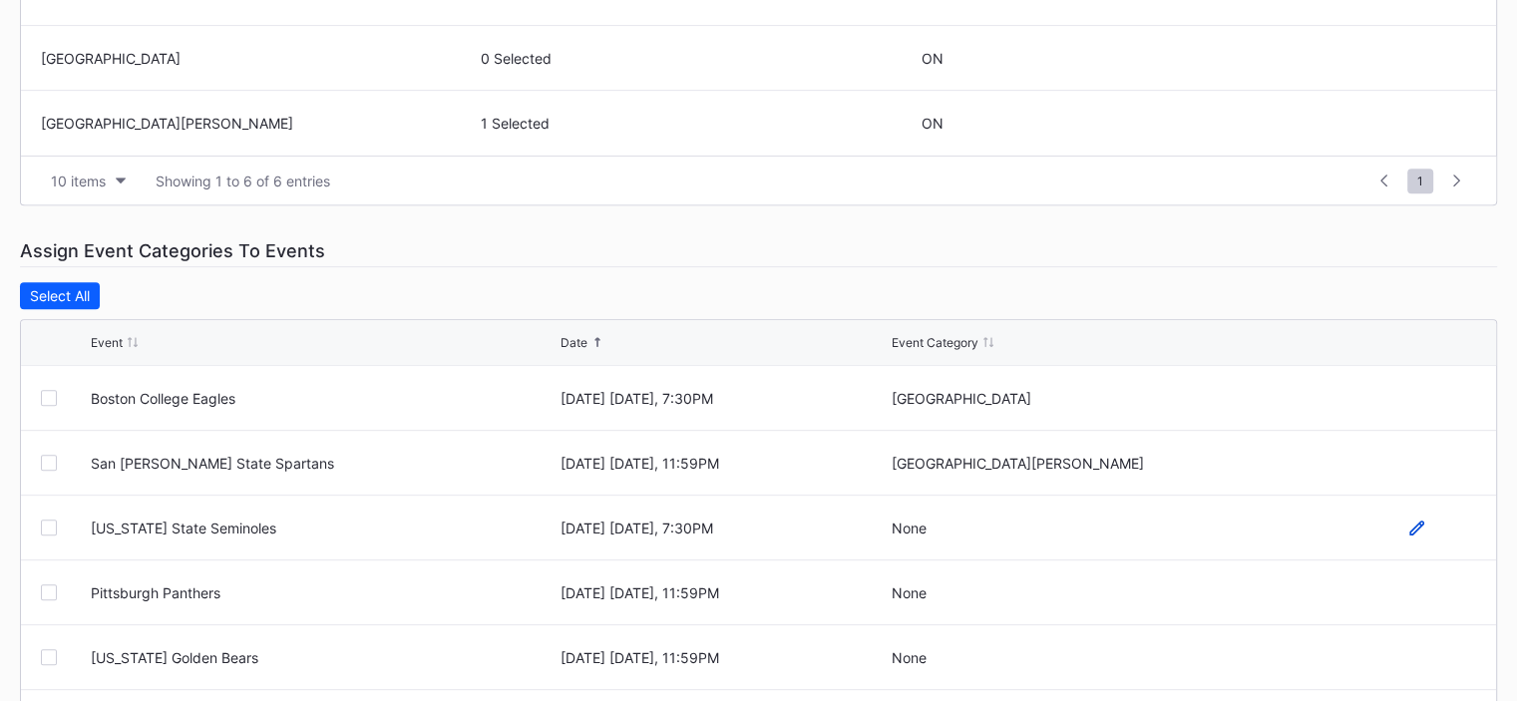
click at [1416, 521] on icon at bounding box center [1416, 528] width 15 height 15
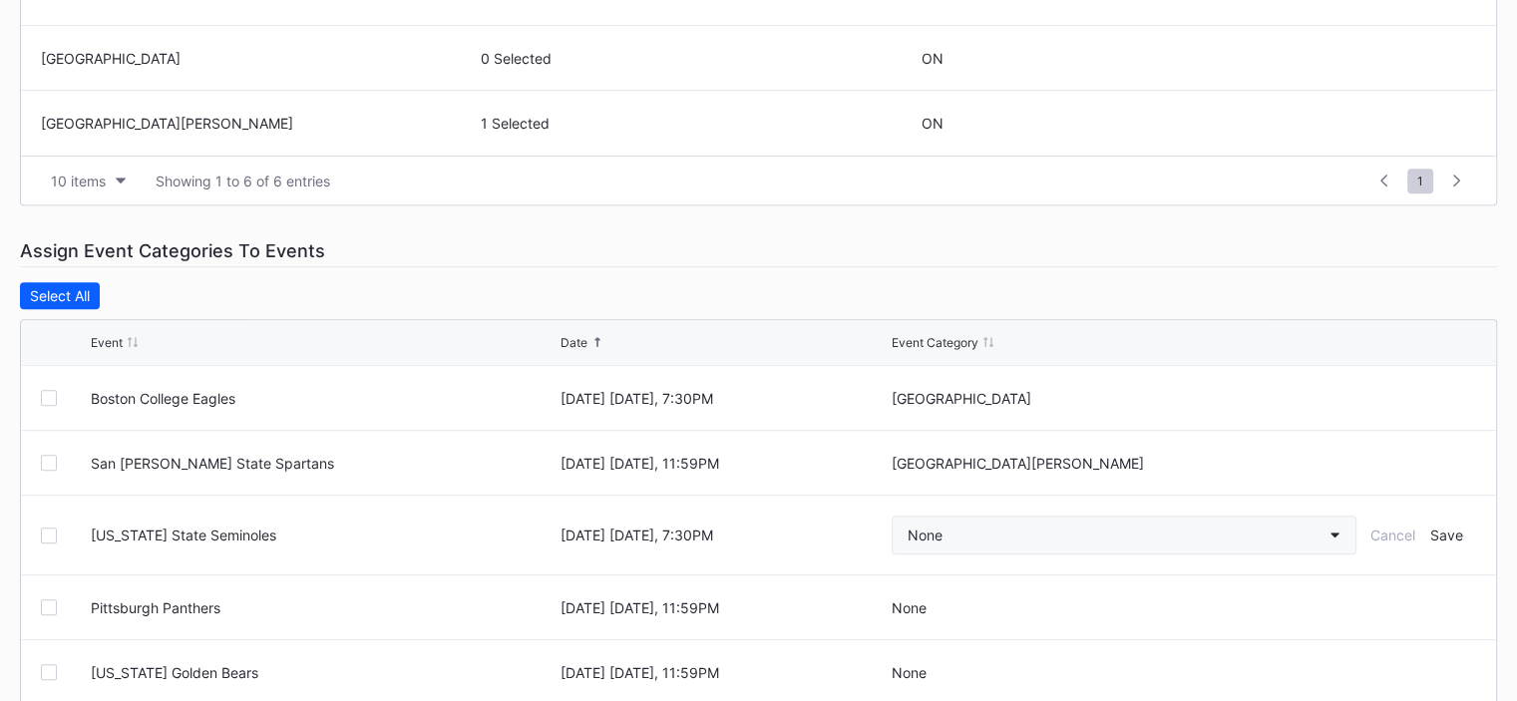
click at [1069, 544] on button "None" at bounding box center [1124, 535] width 465 height 39
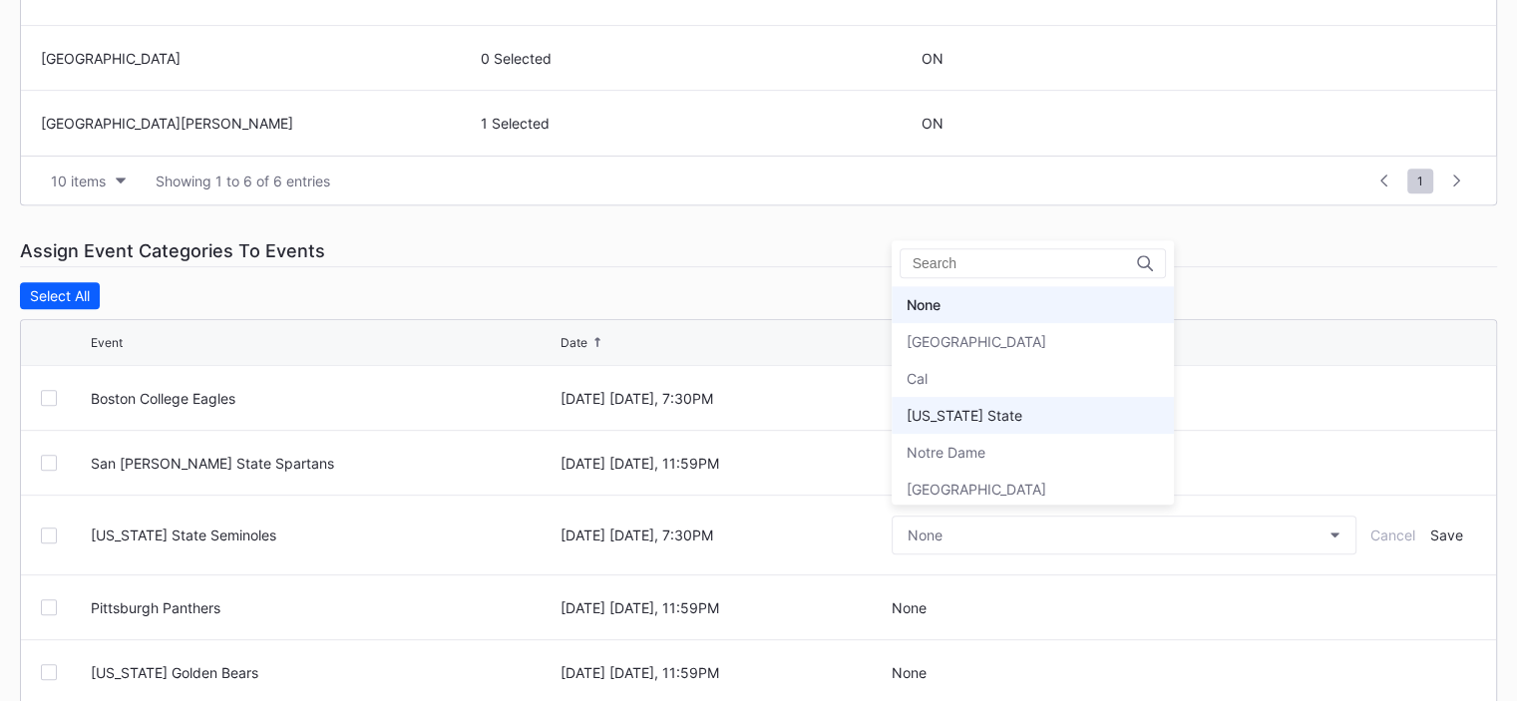
click at [1038, 425] on div "[US_STATE] State" at bounding box center [1033, 415] width 282 height 37
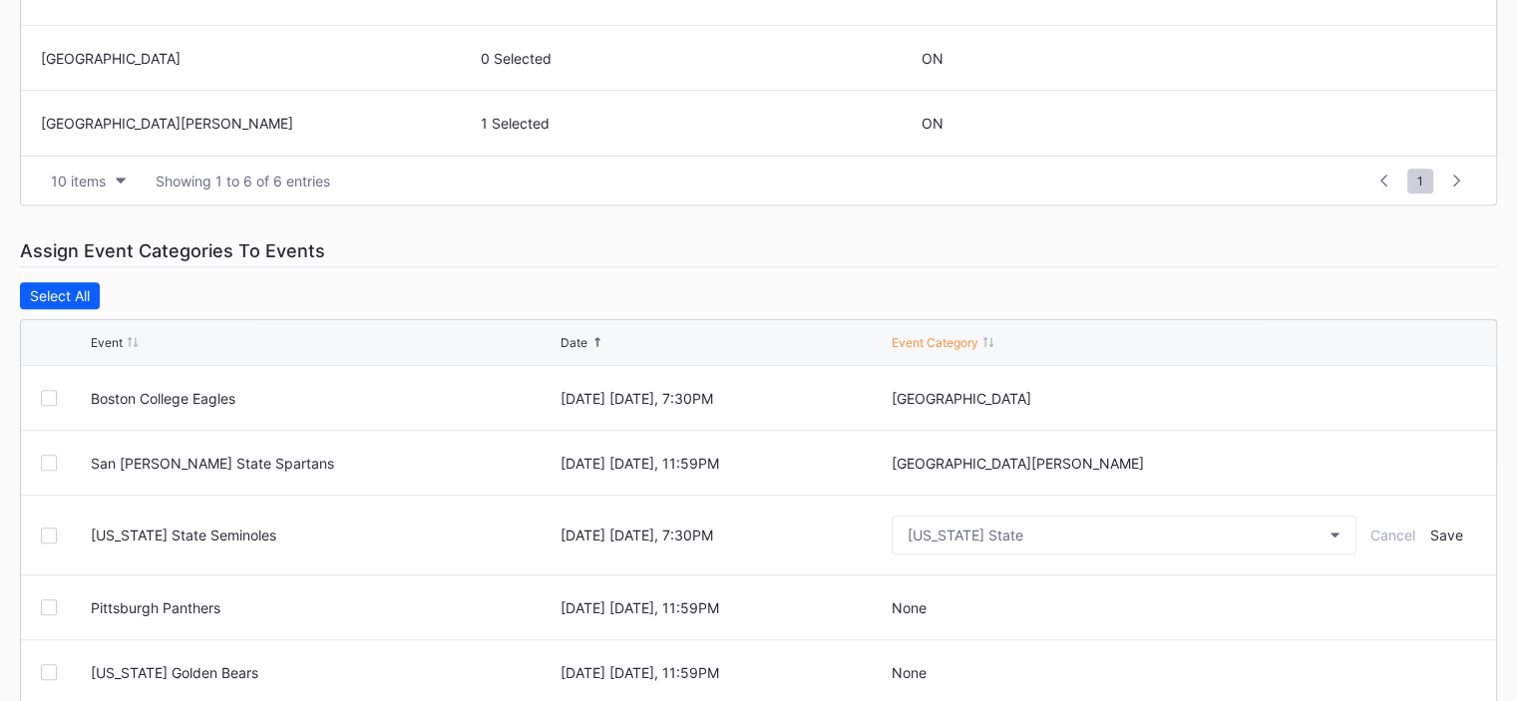
click at [1457, 548] on form "[US_STATE] State Seminoles [DATE] [DATE], 7:30PM [US_STATE] State Cancel Save" at bounding box center [783, 535] width 1385 height 79
click at [1452, 542] on form "[US_STATE] State Seminoles [DATE] [DATE], 7:30PM [US_STATE] State Cancel Save" at bounding box center [783, 535] width 1385 height 79
click at [1445, 536] on div "Save" at bounding box center [1446, 535] width 33 height 17
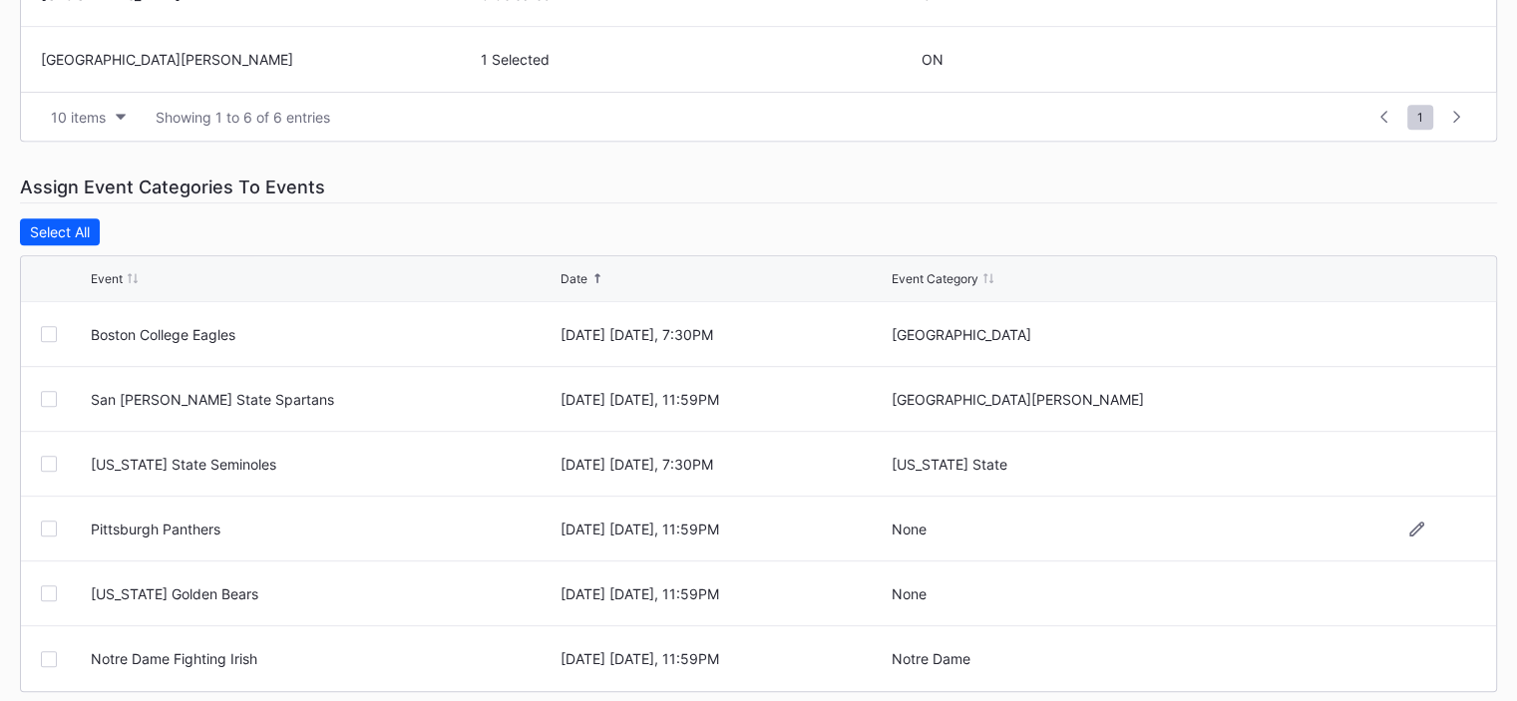
scroll to position [890, 0]
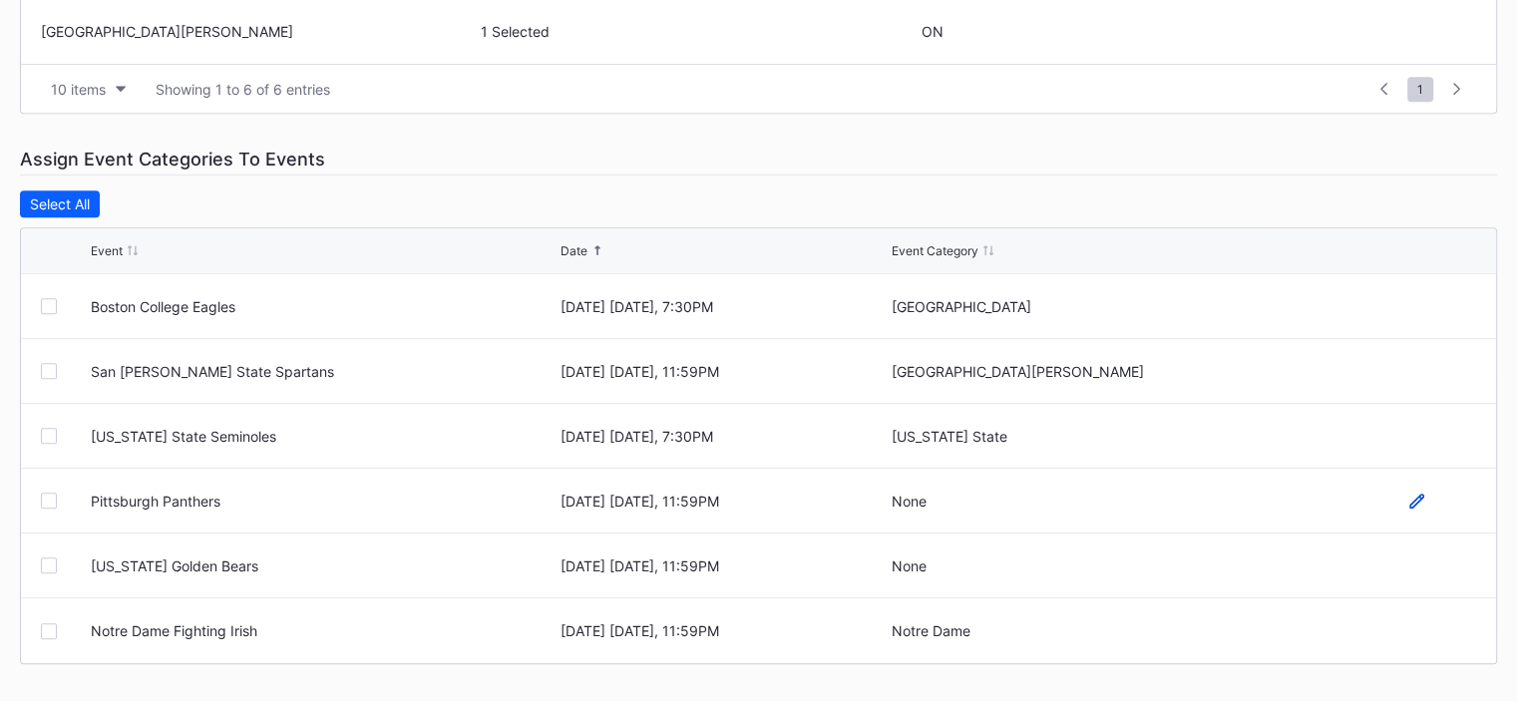
click at [1413, 500] on icon at bounding box center [1416, 501] width 15 height 15
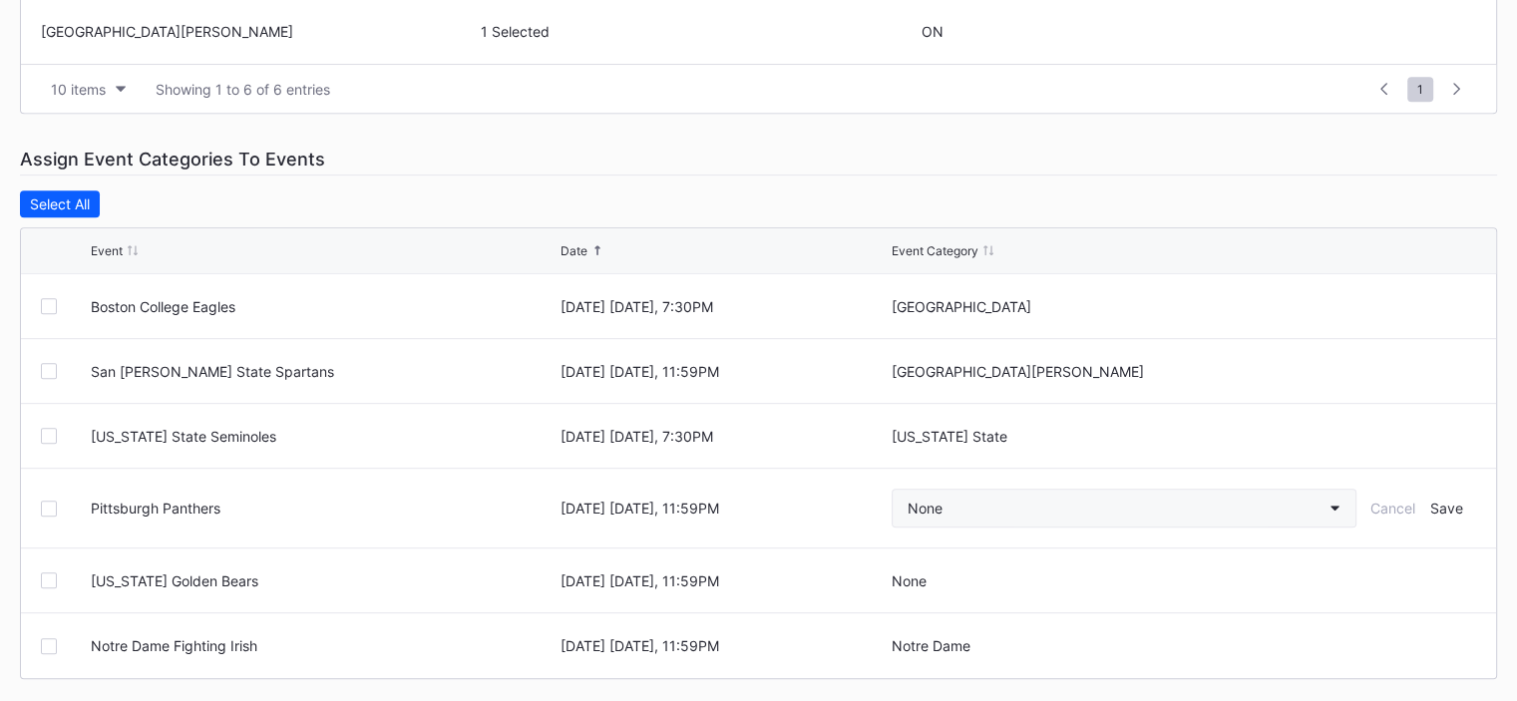
click at [1121, 506] on button "None" at bounding box center [1124, 508] width 465 height 39
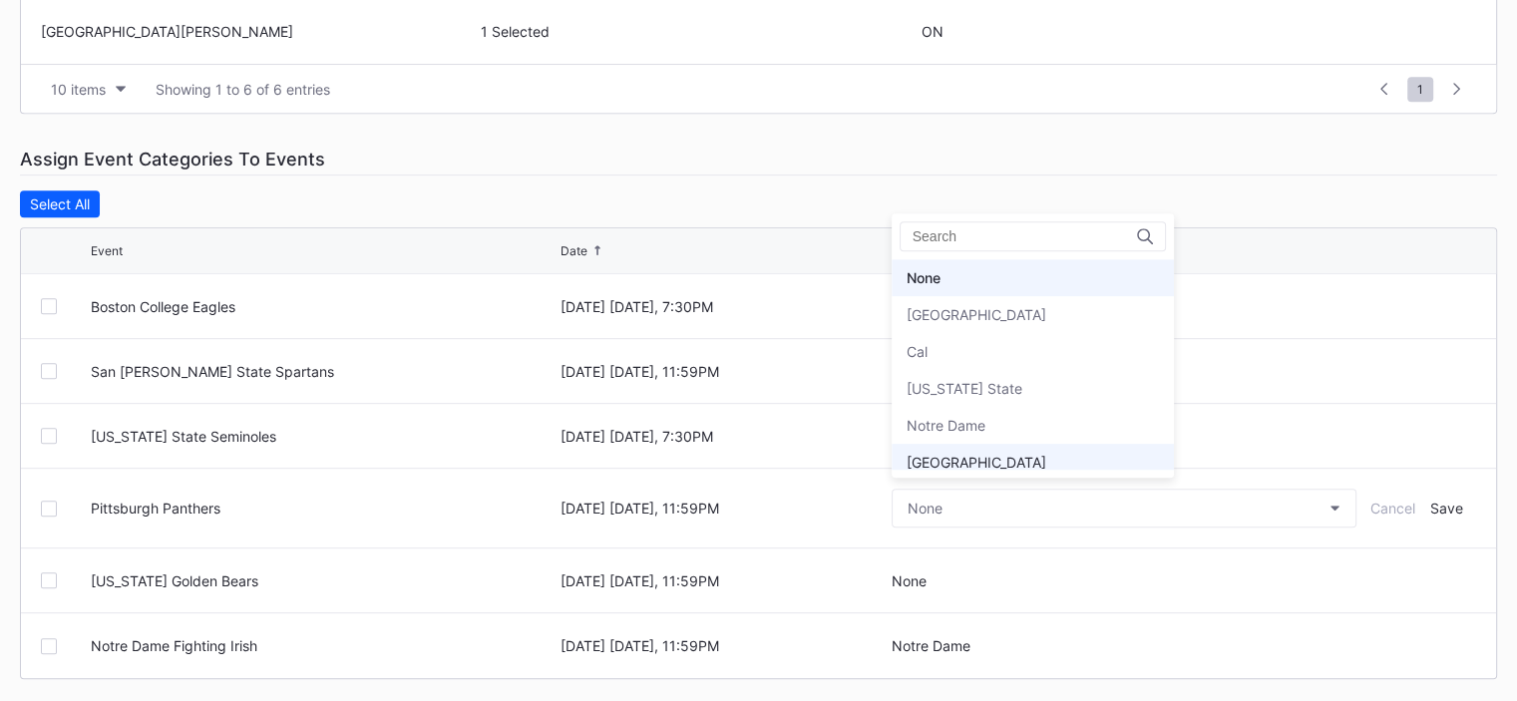
click at [1041, 450] on div "[GEOGRAPHIC_DATA]" at bounding box center [1033, 462] width 282 height 37
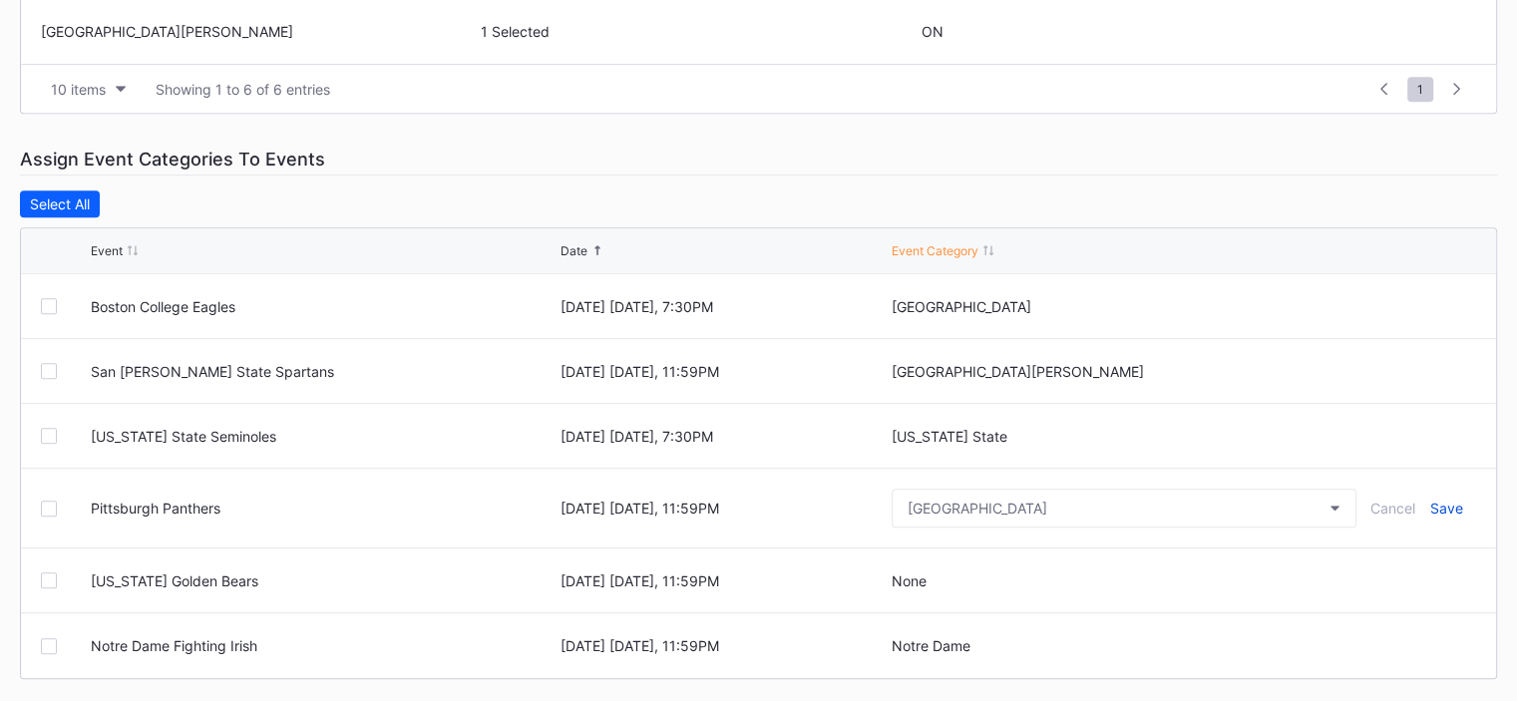
click at [1455, 506] on div "Save" at bounding box center [1446, 508] width 33 height 17
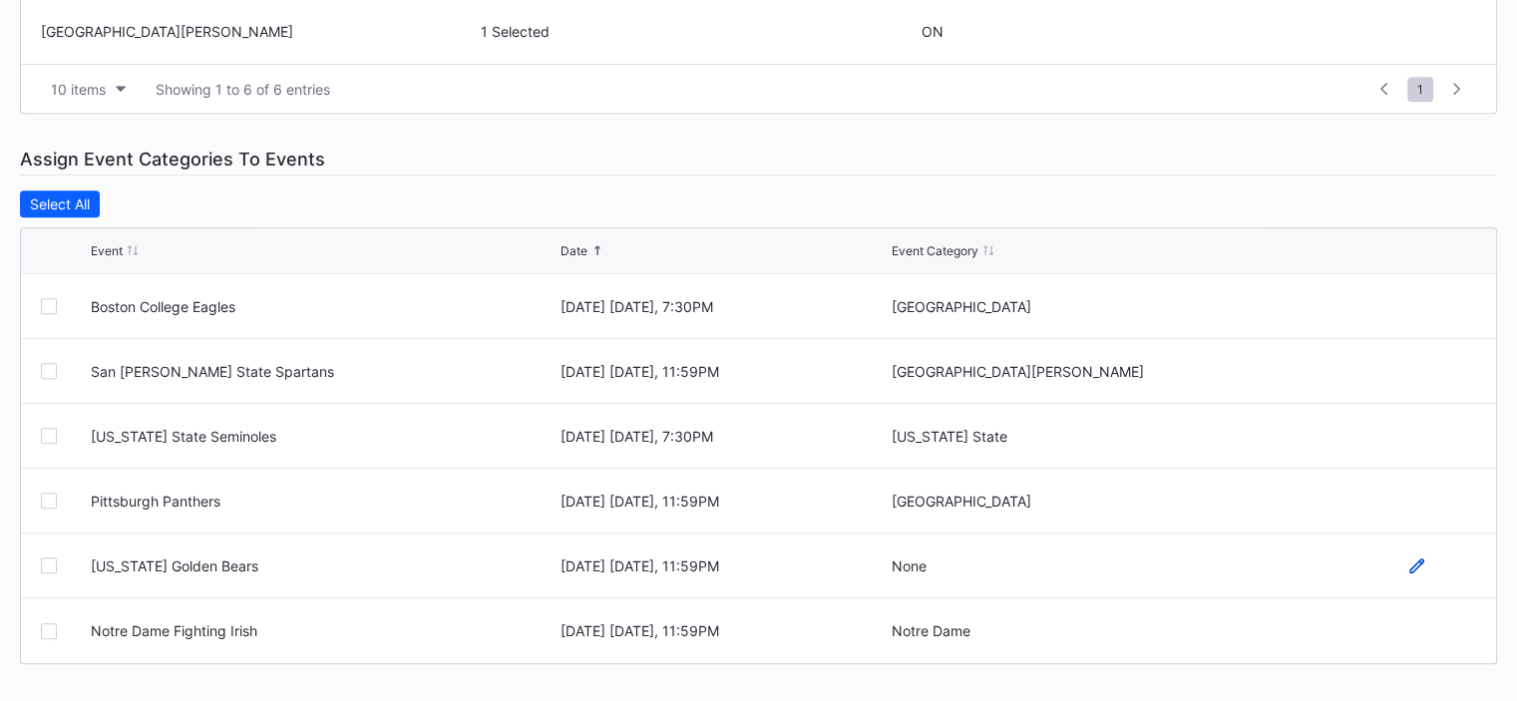
click at [1412, 562] on icon at bounding box center [1416, 566] width 15 height 15
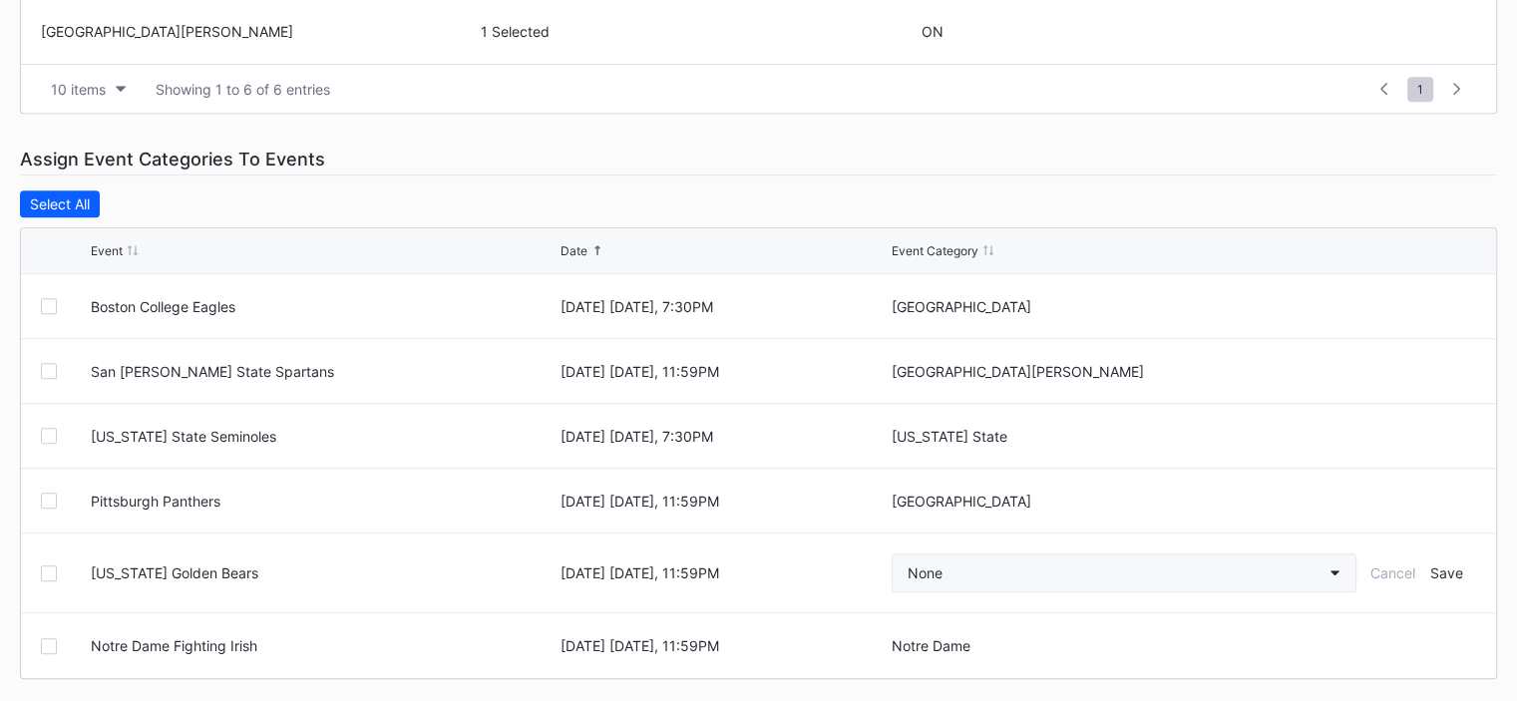
click at [1141, 565] on button "None" at bounding box center [1124, 573] width 465 height 39
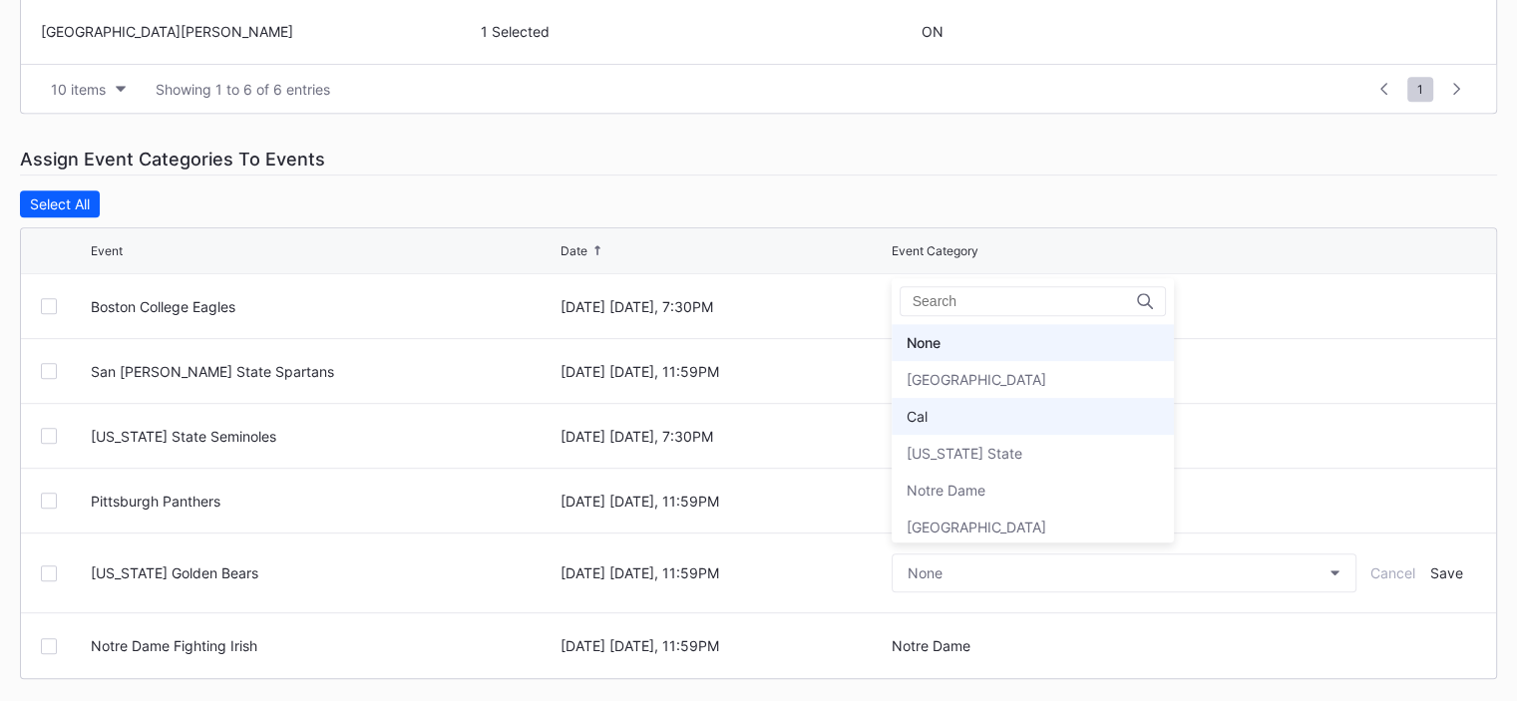
click at [1040, 405] on div "Cal" at bounding box center [1033, 416] width 282 height 37
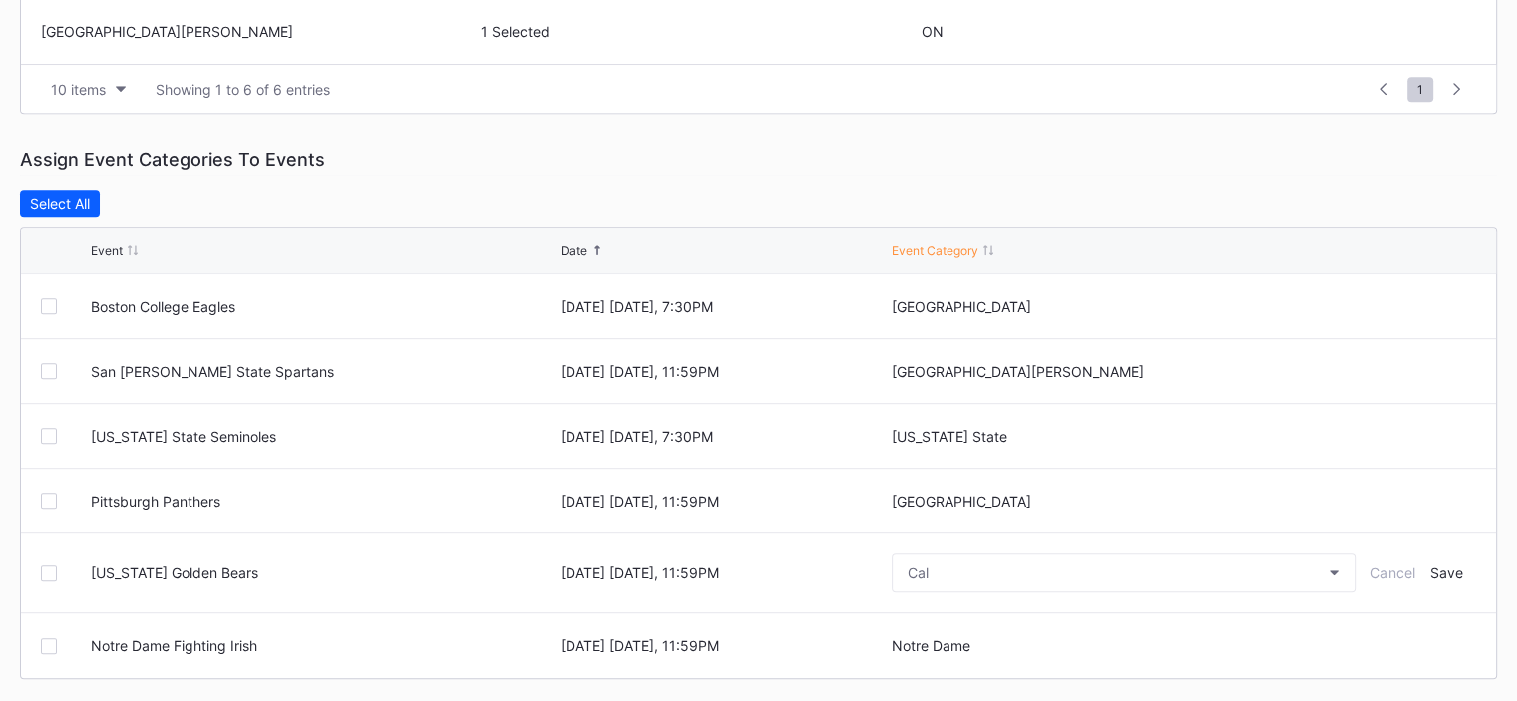
click at [1444, 581] on form "[US_STATE] Golden Bears [DATE] [DATE], 11:59PM Cal Cancel Save" at bounding box center [783, 573] width 1385 height 79
click at [1443, 568] on div "Save" at bounding box center [1446, 573] width 33 height 17
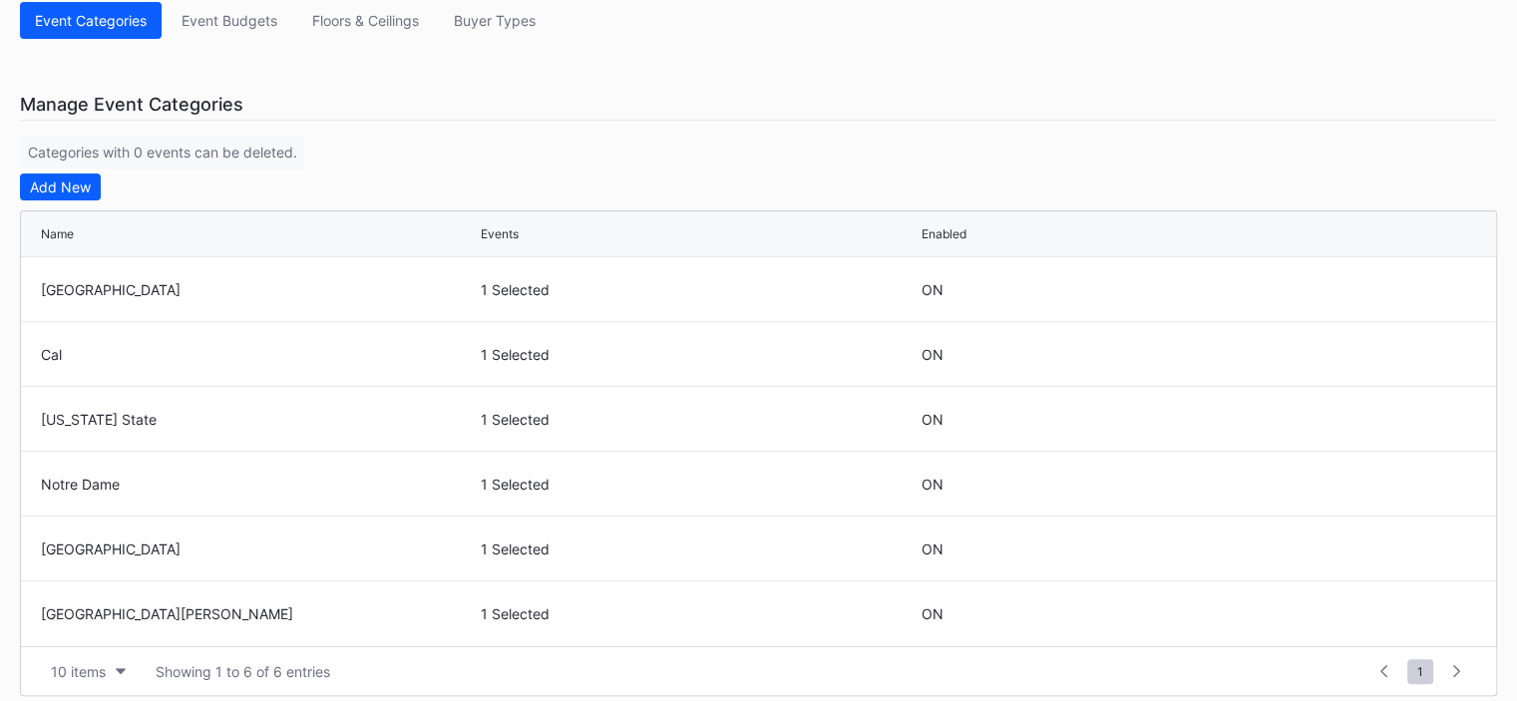
scroll to position [192, 0]
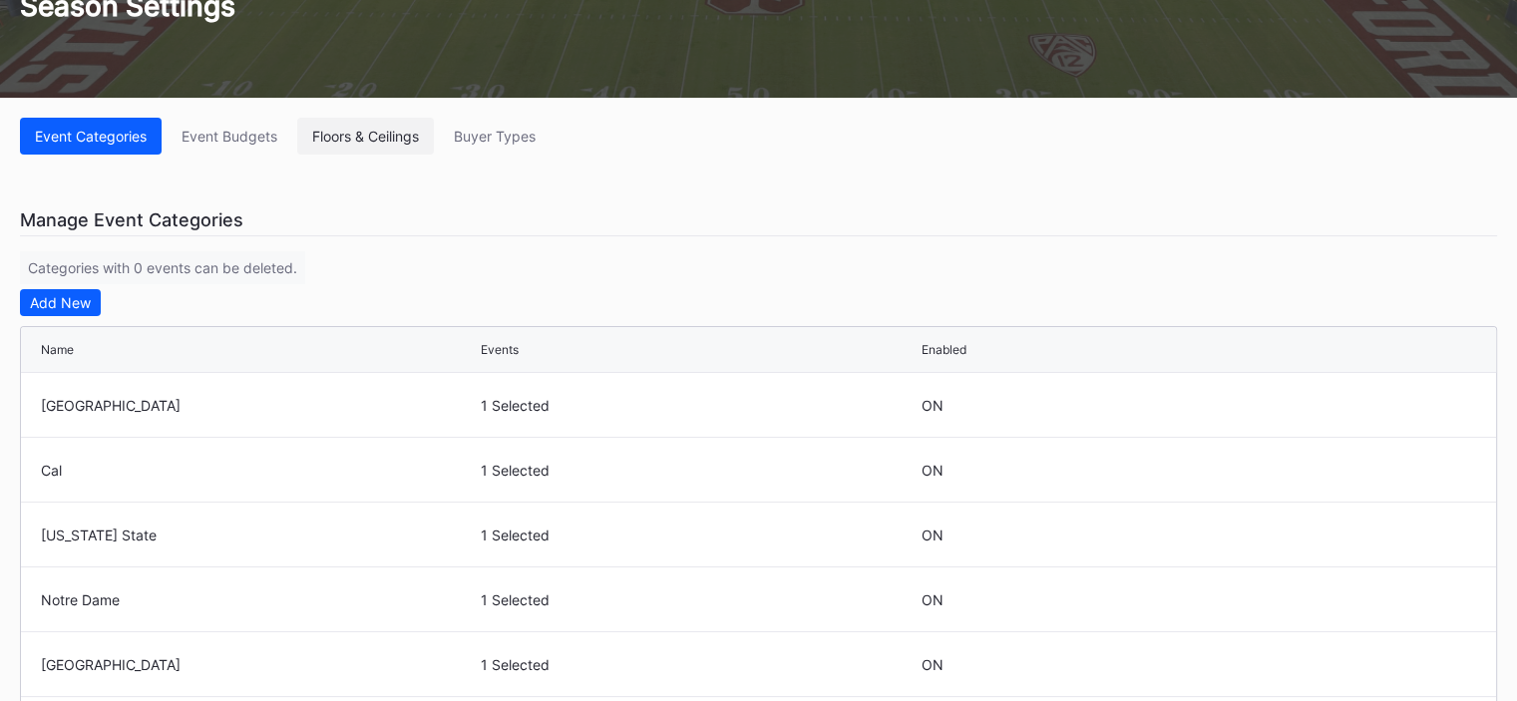
click at [358, 122] on button "Floors & Ceilings" at bounding box center [365, 136] width 137 height 37
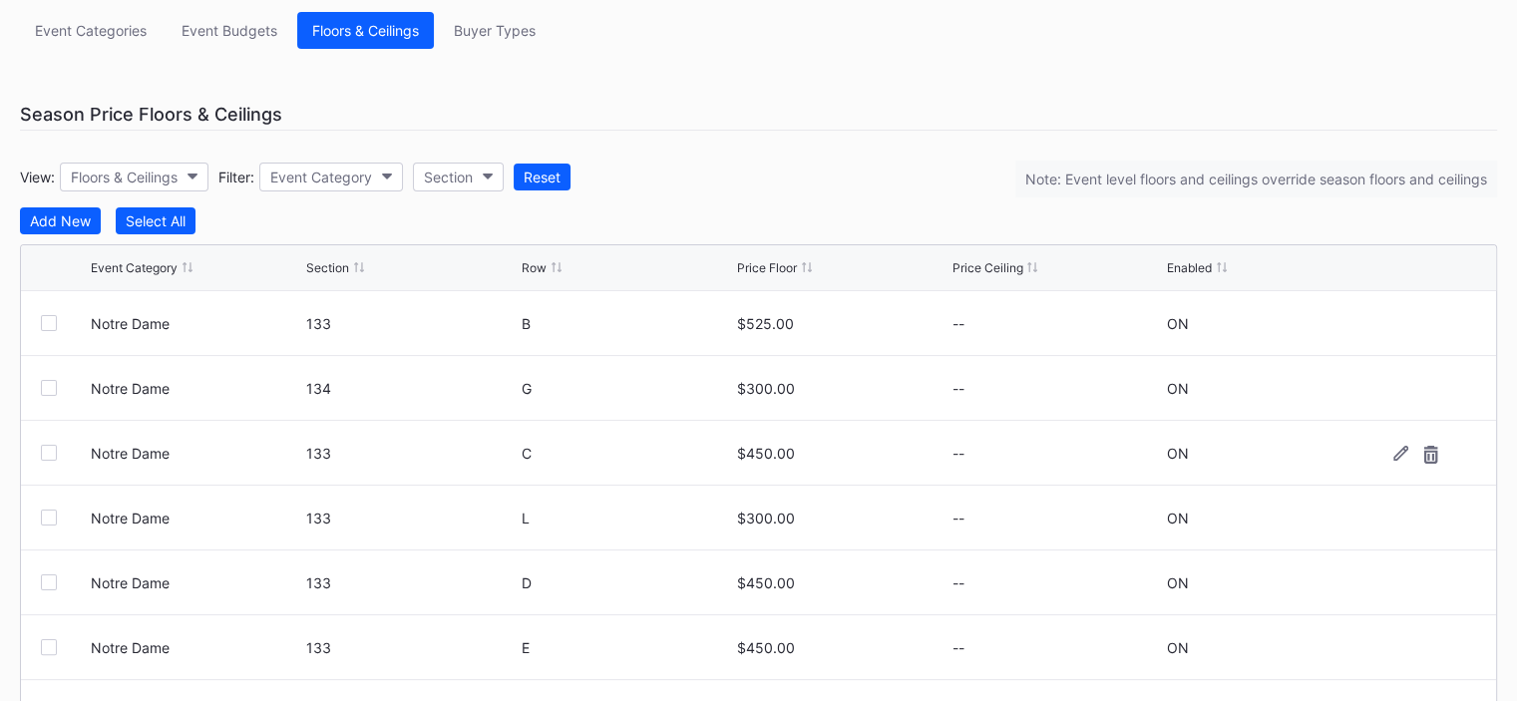
scroll to position [399, 0]
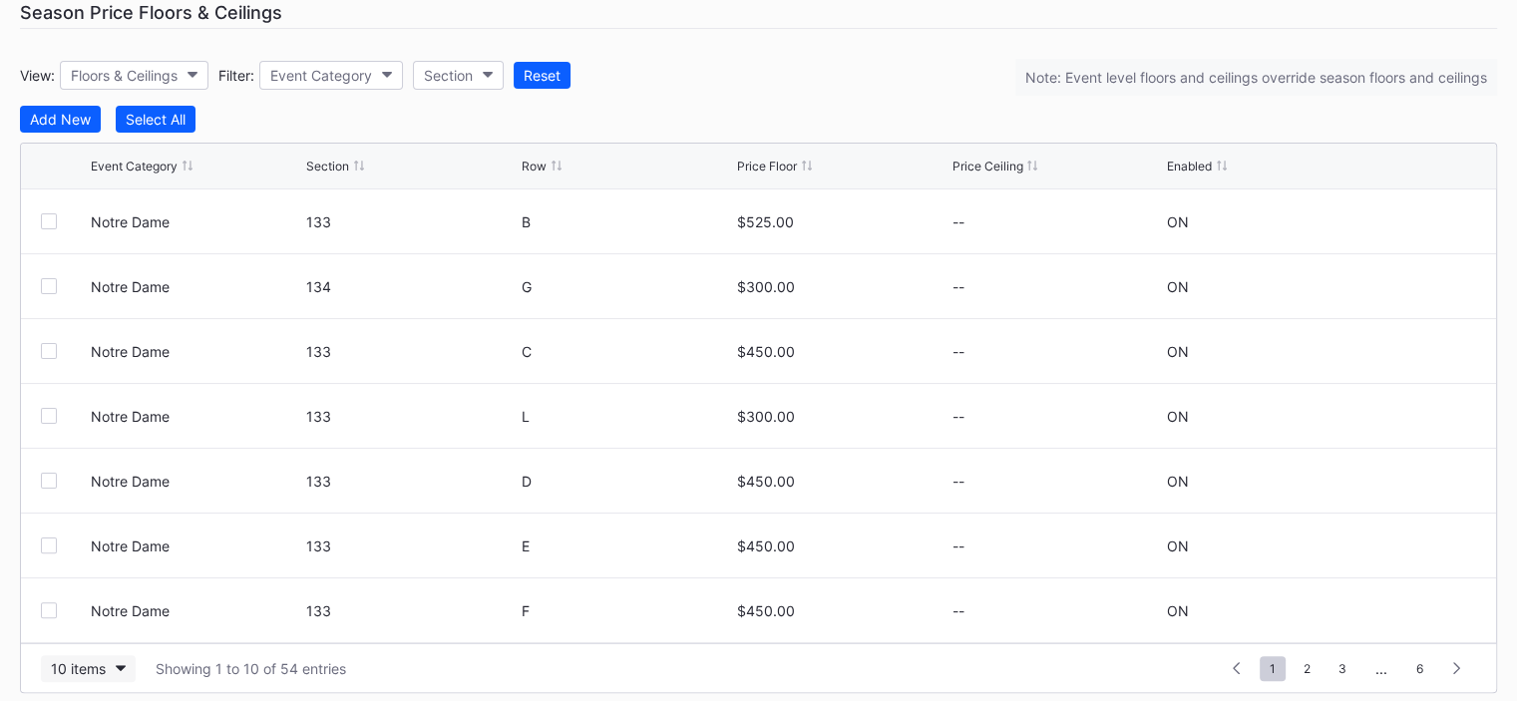
click at [79, 673] on div "10 items" at bounding box center [78, 668] width 55 height 17
click at [113, 617] on div "200 items" at bounding box center [88, 616] width 65 height 17
click at [319, 145] on div "Event Category Section Row Price Floor Price Ceiling Enabled" at bounding box center [758, 167] width 1475 height 46
click at [323, 161] on div "Section" at bounding box center [327, 166] width 43 height 15
click at [329, 171] on div "Section" at bounding box center [327, 166] width 43 height 15
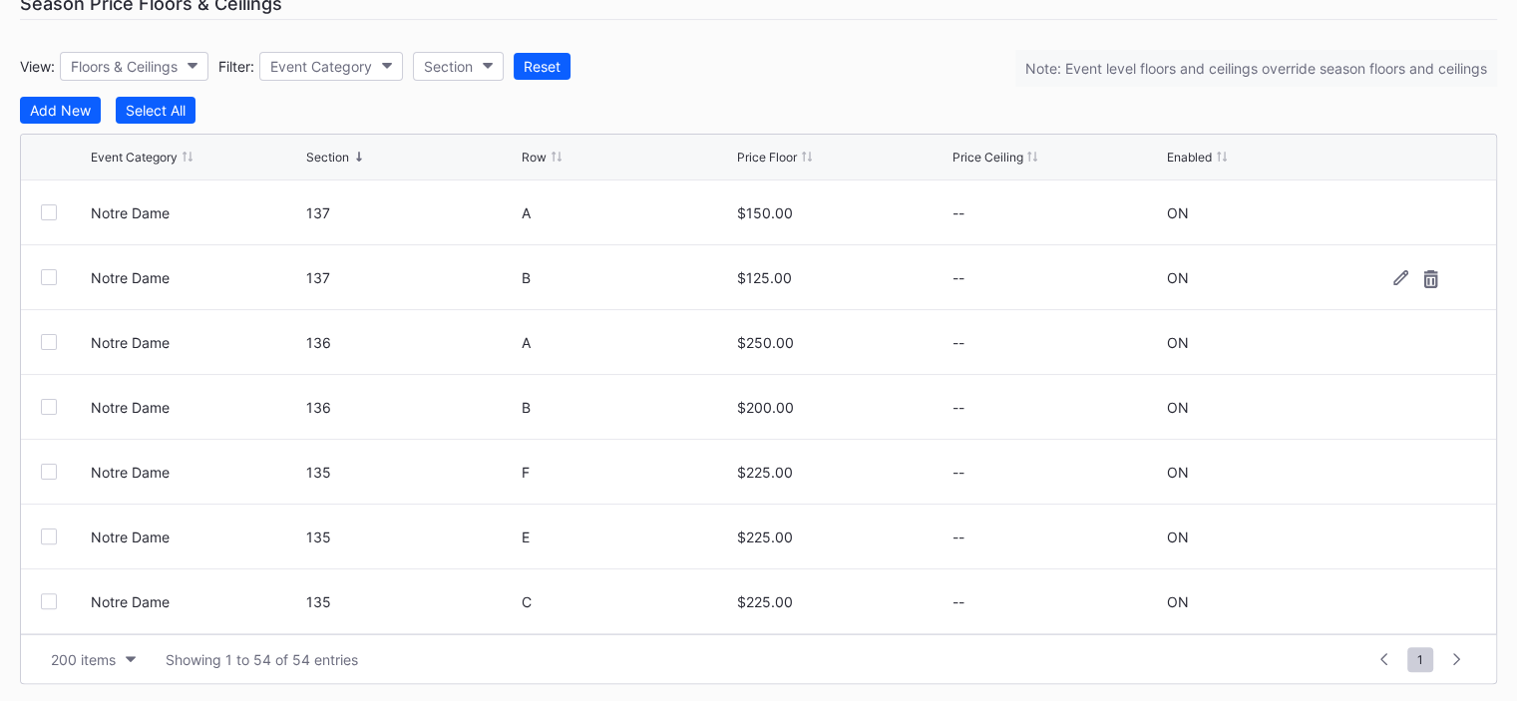
scroll to position [409, 0]
click at [455, 64] on div "Section" at bounding box center [448, 65] width 49 height 17
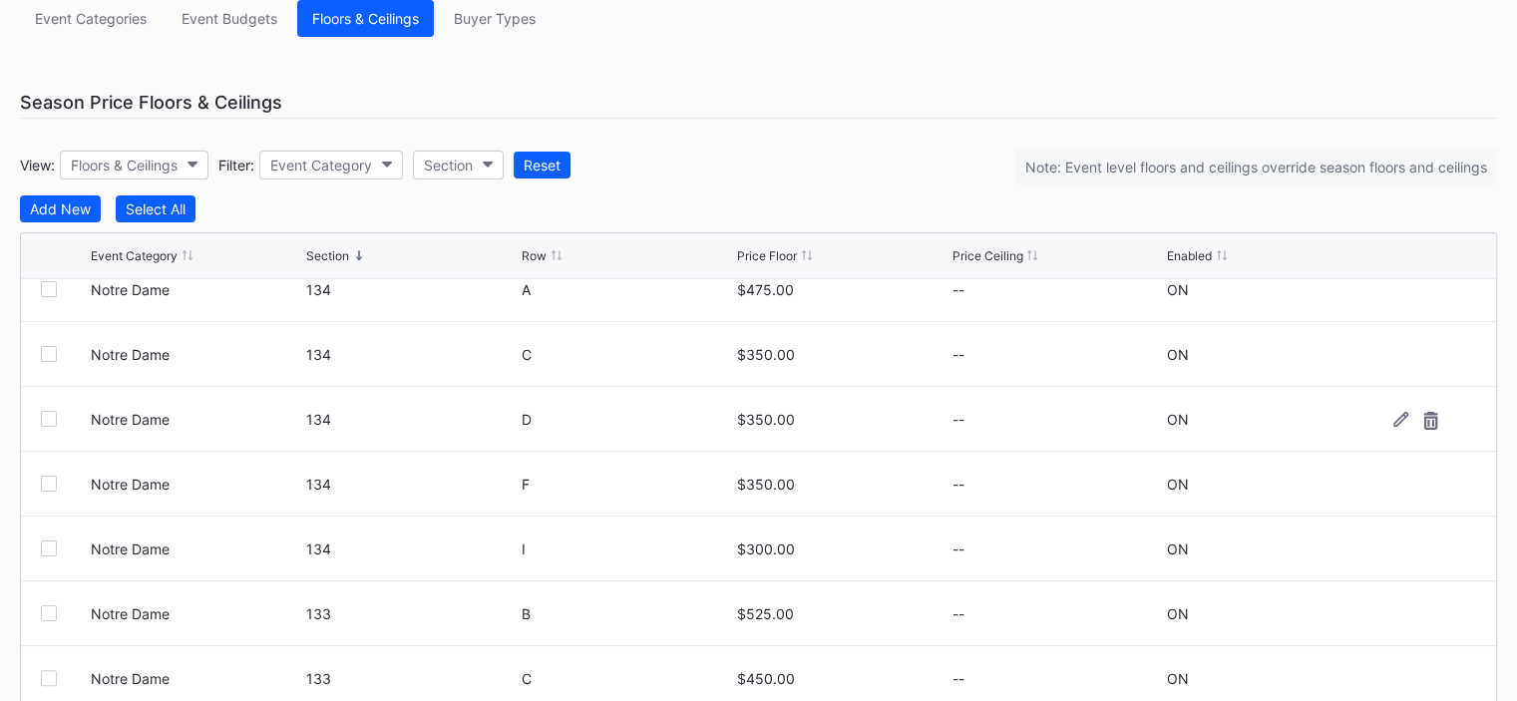
scroll to position [997, 0]
click at [137, 173] on button "Floors & Ceilings" at bounding box center [134, 165] width 149 height 29
click at [109, 243] on div "Floors" at bounding box center [95, 250] width 39 height 17
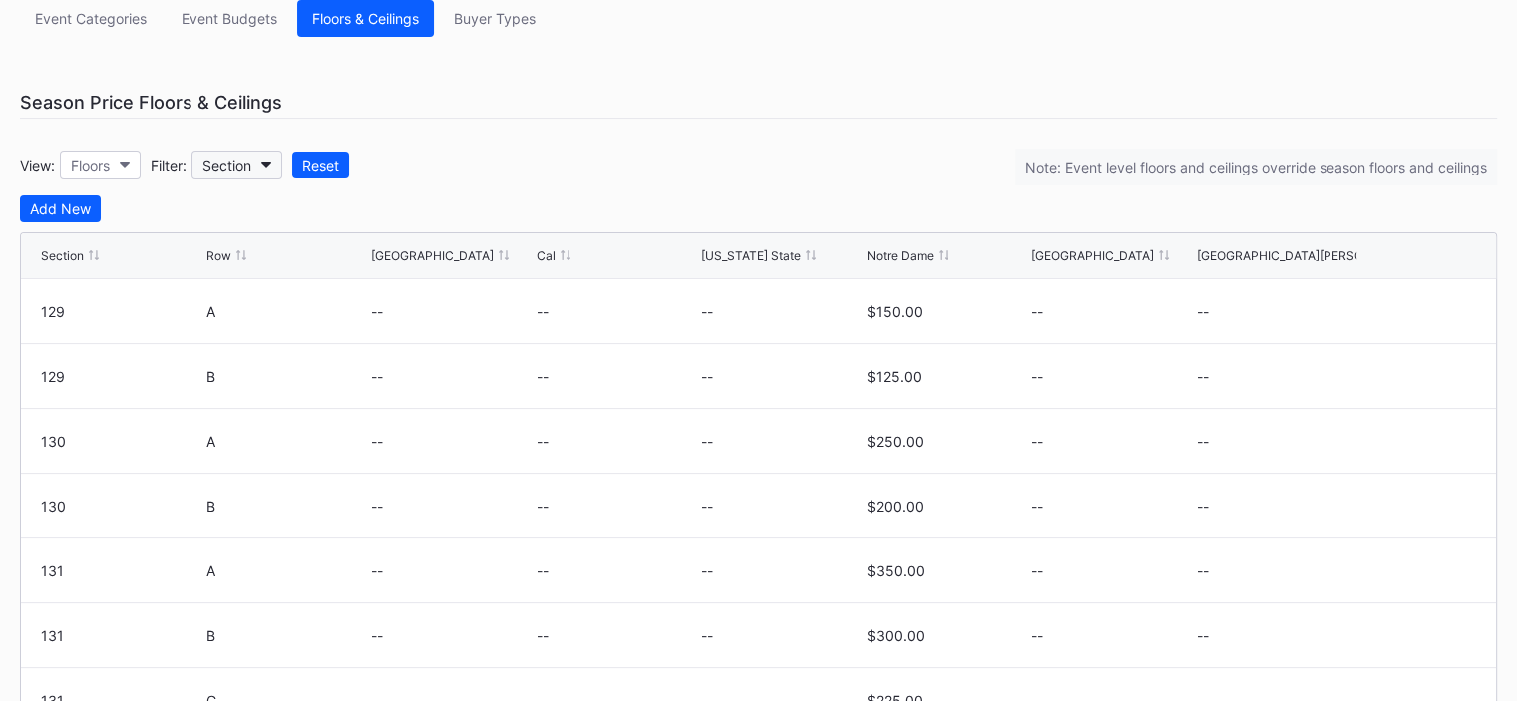
click at [236, 169] on div "Section" at bounding box center [226, 165] width 49 height 17
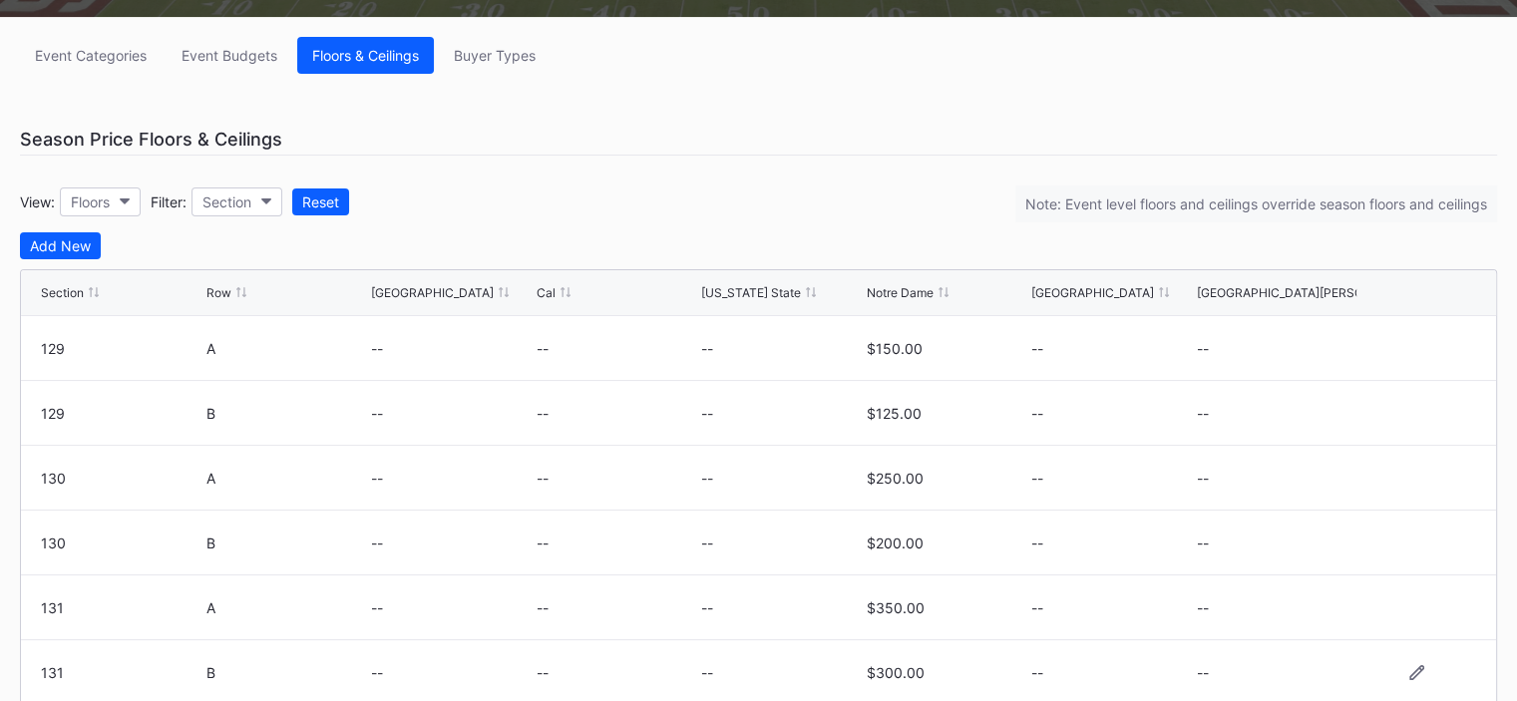
scroll to position [409, 0]
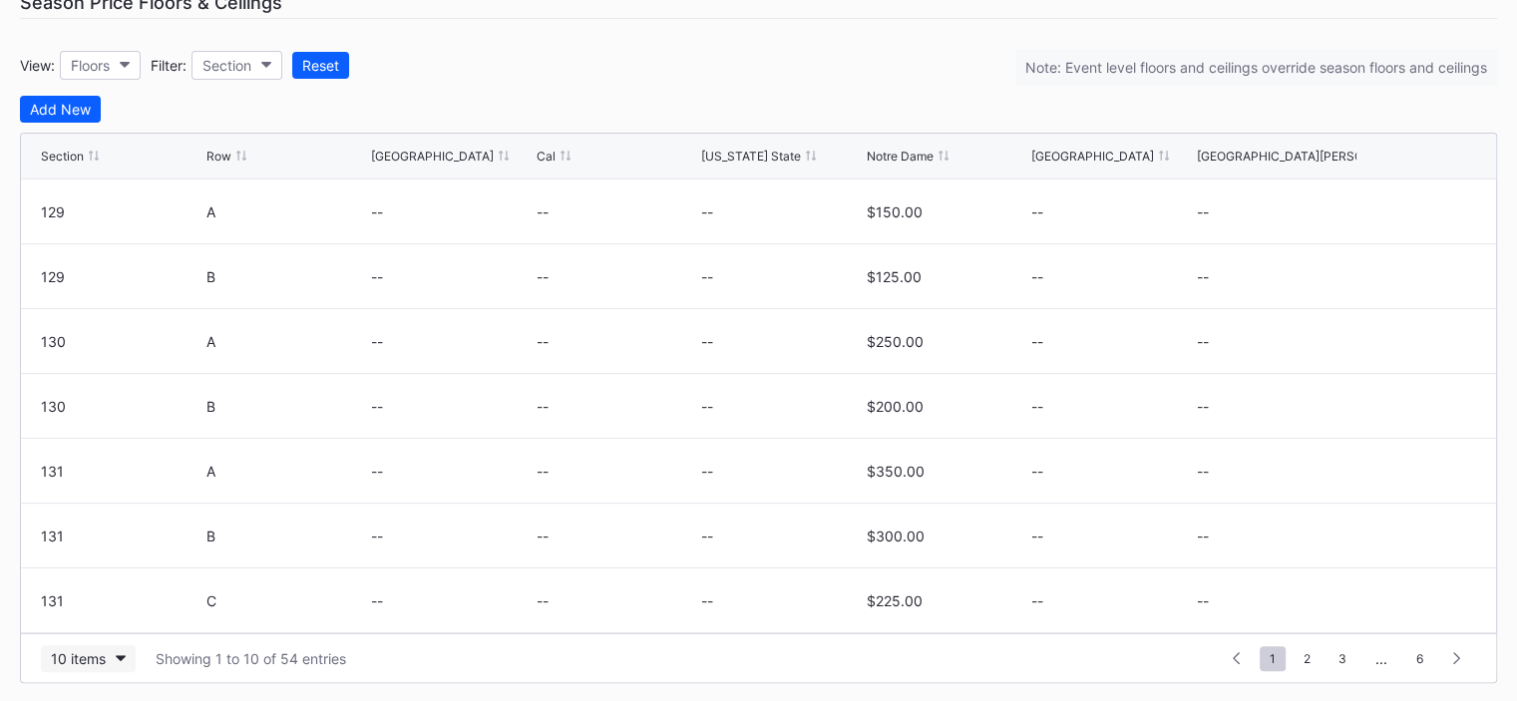
click at [92, 650] on div "10 items" at bounding box center [78, 658] width 55 height 17
click at [99, 606] on div "200 items" at bounding box center [88, 606] width 65 height 17
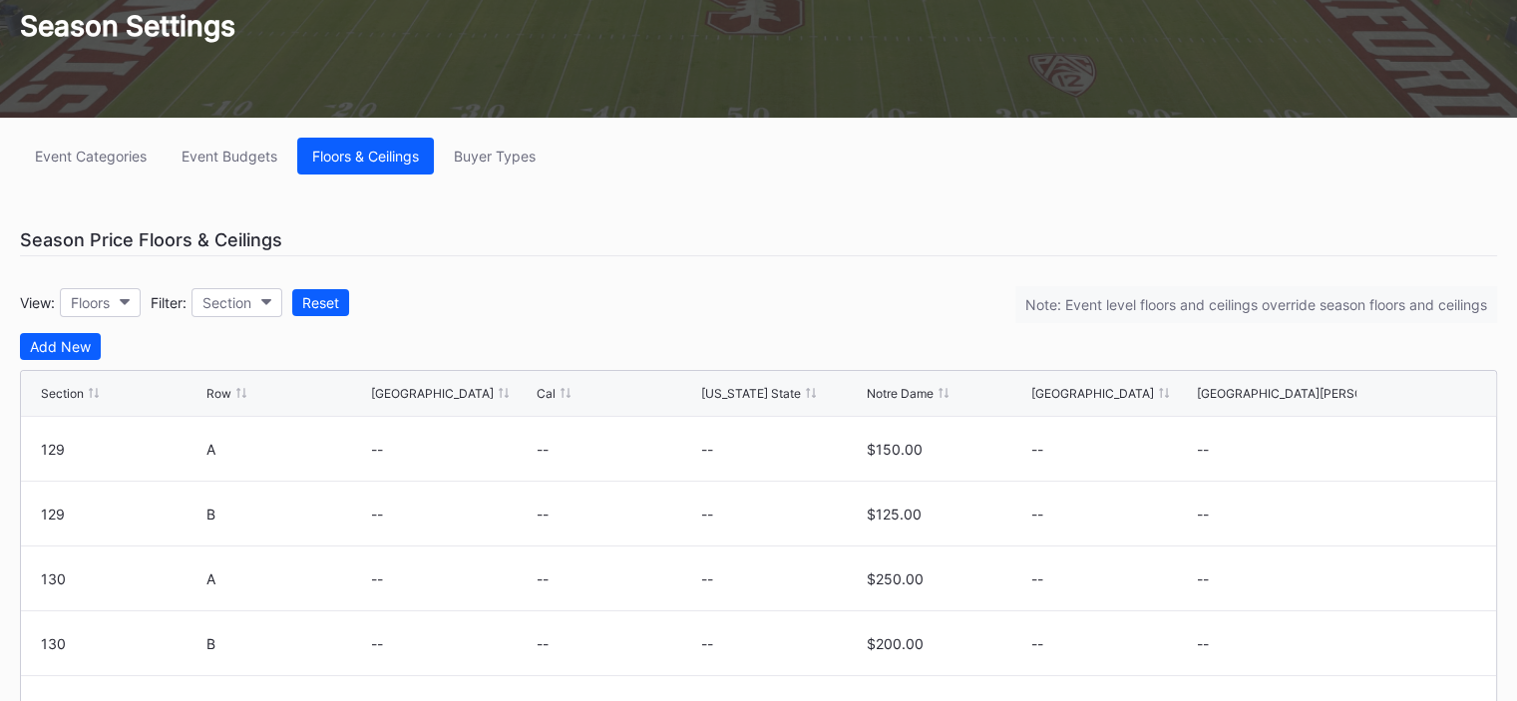
scroll to position [10, 0]
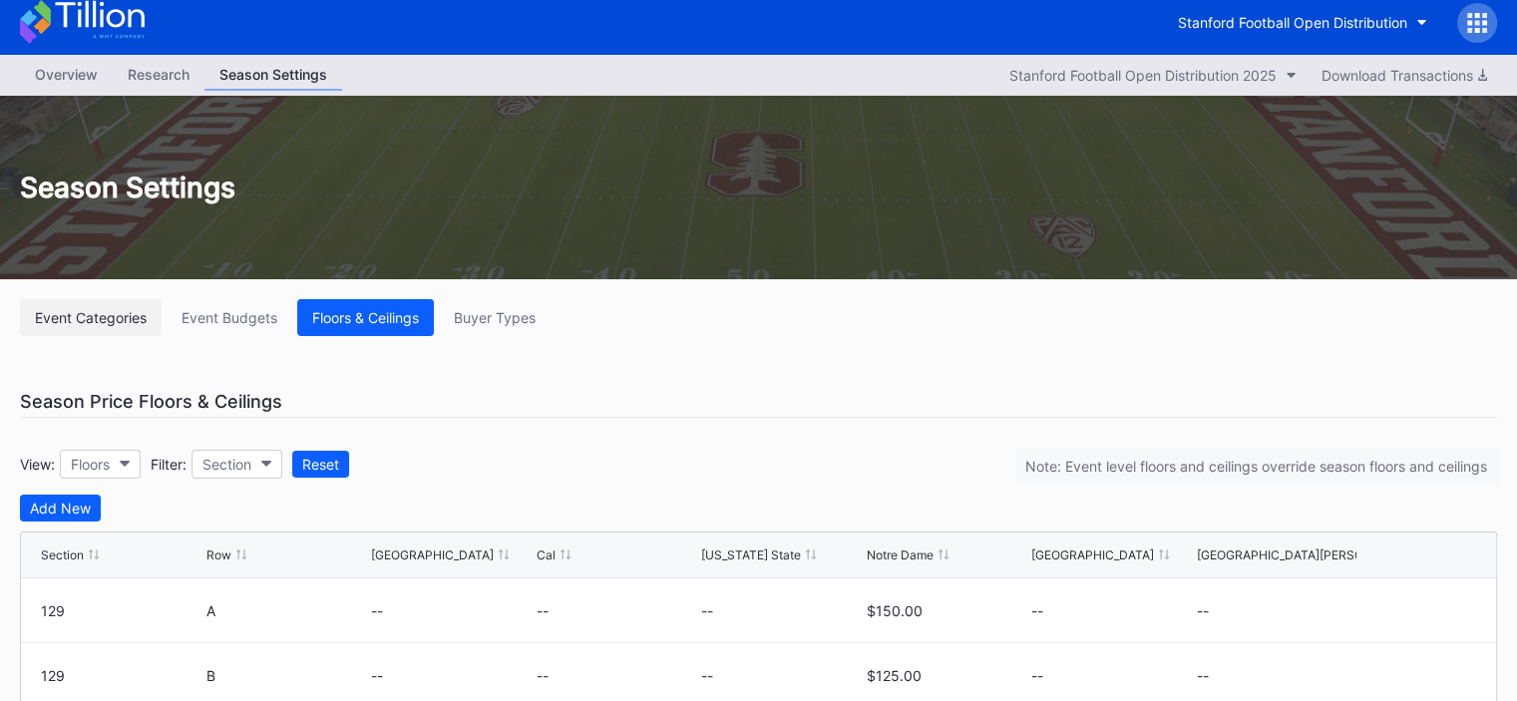
click at [96, 319] on div "Event Categories" at bounding box center [91, 317] width 112 height 17
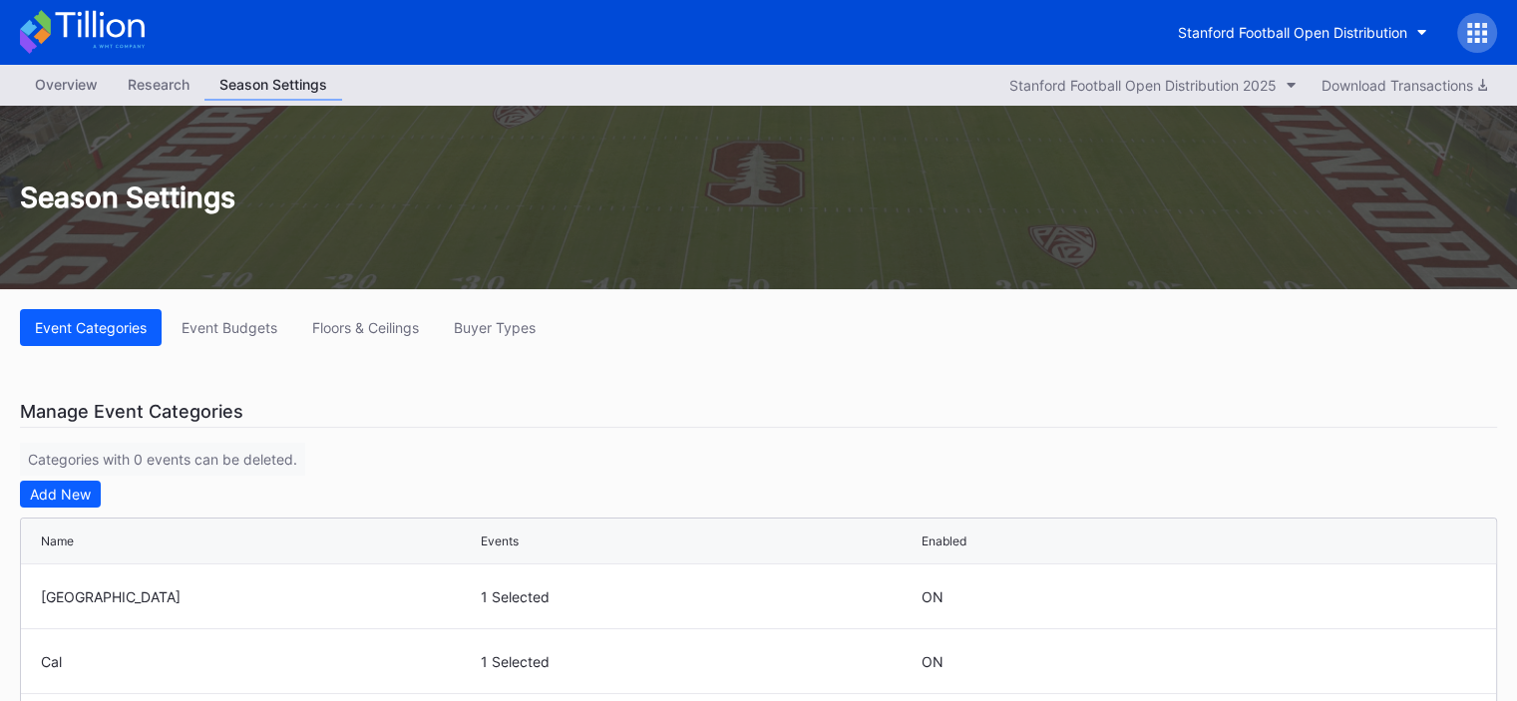
click at [149, 79] on div "Research" at bounding box center [159, 84] width 92 height 29
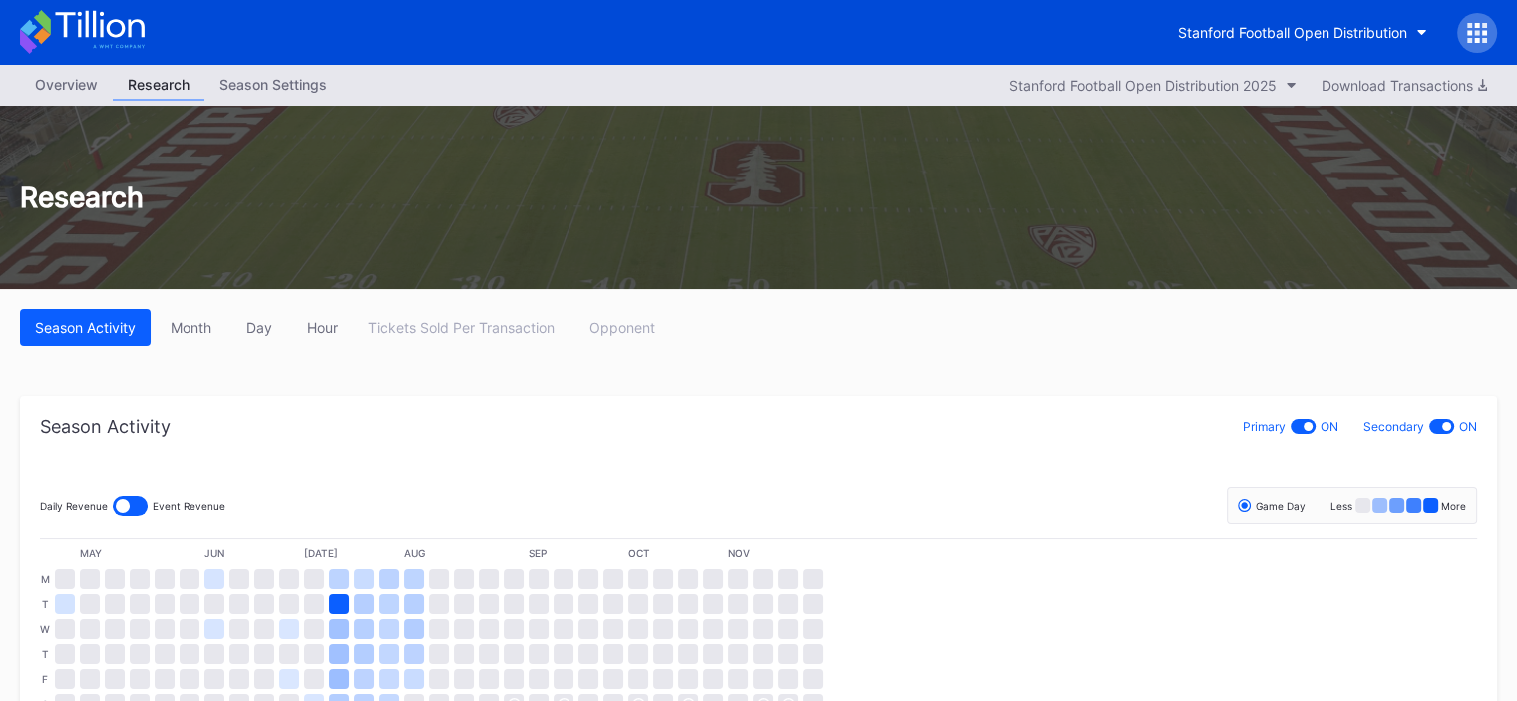
click at [76, 67] on div "Overview Research Season Settings Stanford Football Open Distribution 2025 Down…" at bounding box center [758, 85] width 1517 height 41
click at [71, 83] on div "Overview" at bounding box center [66, 84] width 93 height 29
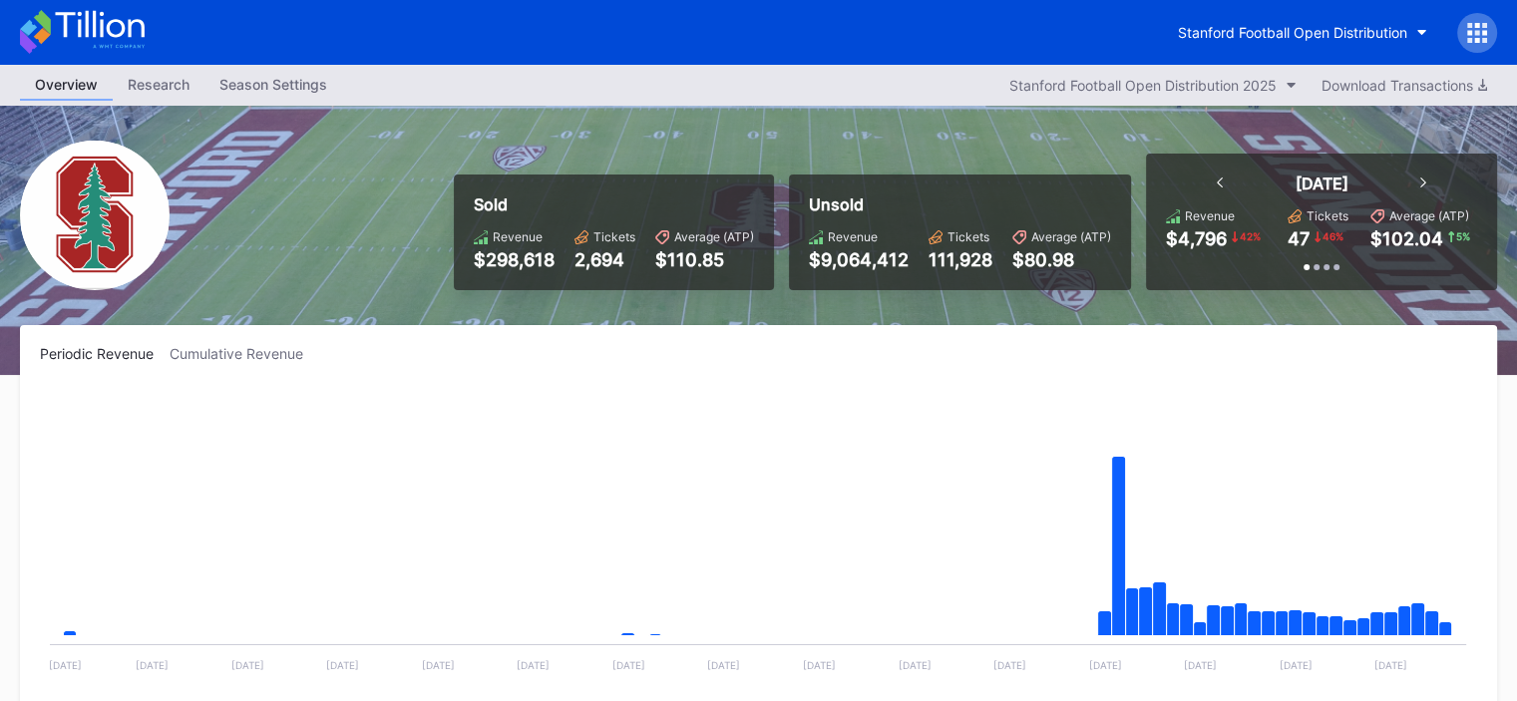
click at [304, 91] on div "Season Settings" at bounding box center [273, 84] width 138 height 29
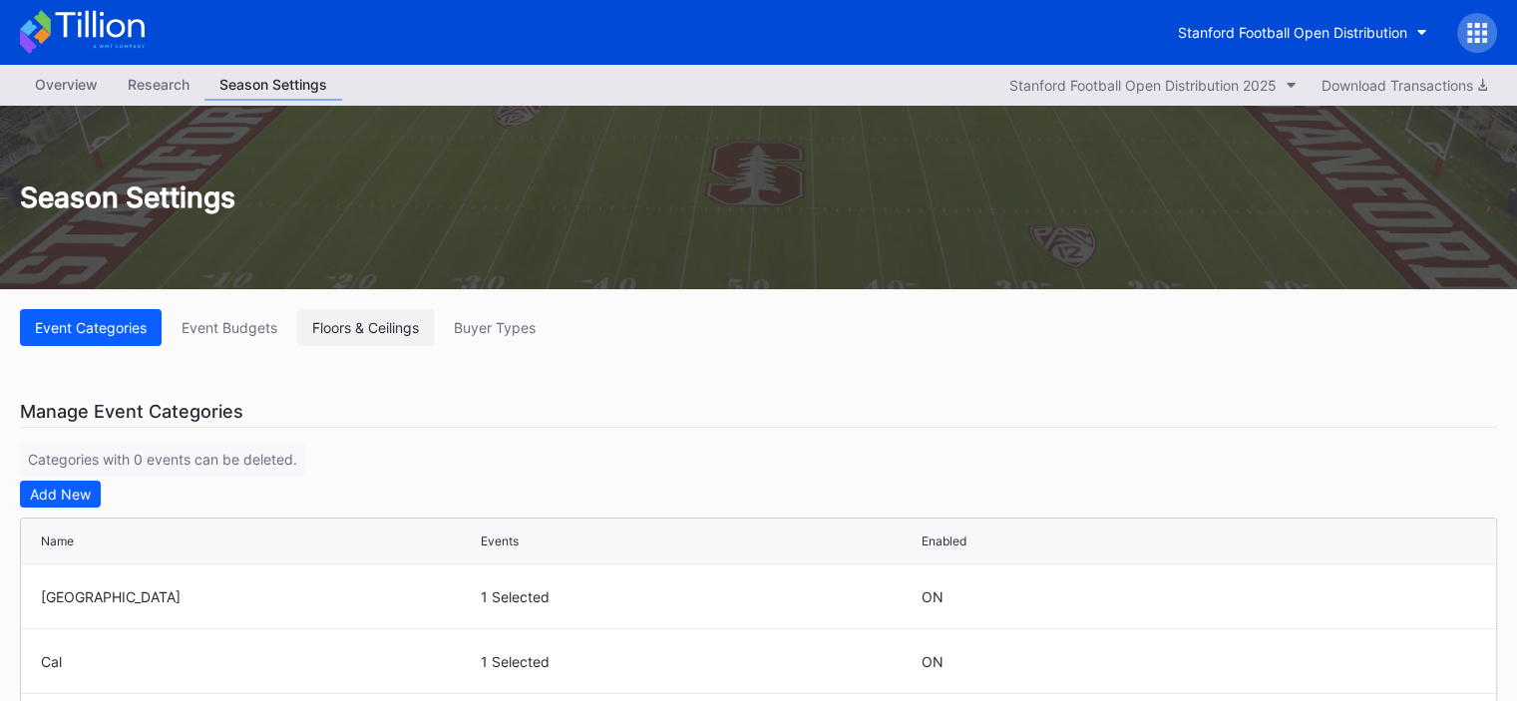
click at [346, 322] on div "Floors & Ceilings" at bounding box center [365, 327] width 107 height 17
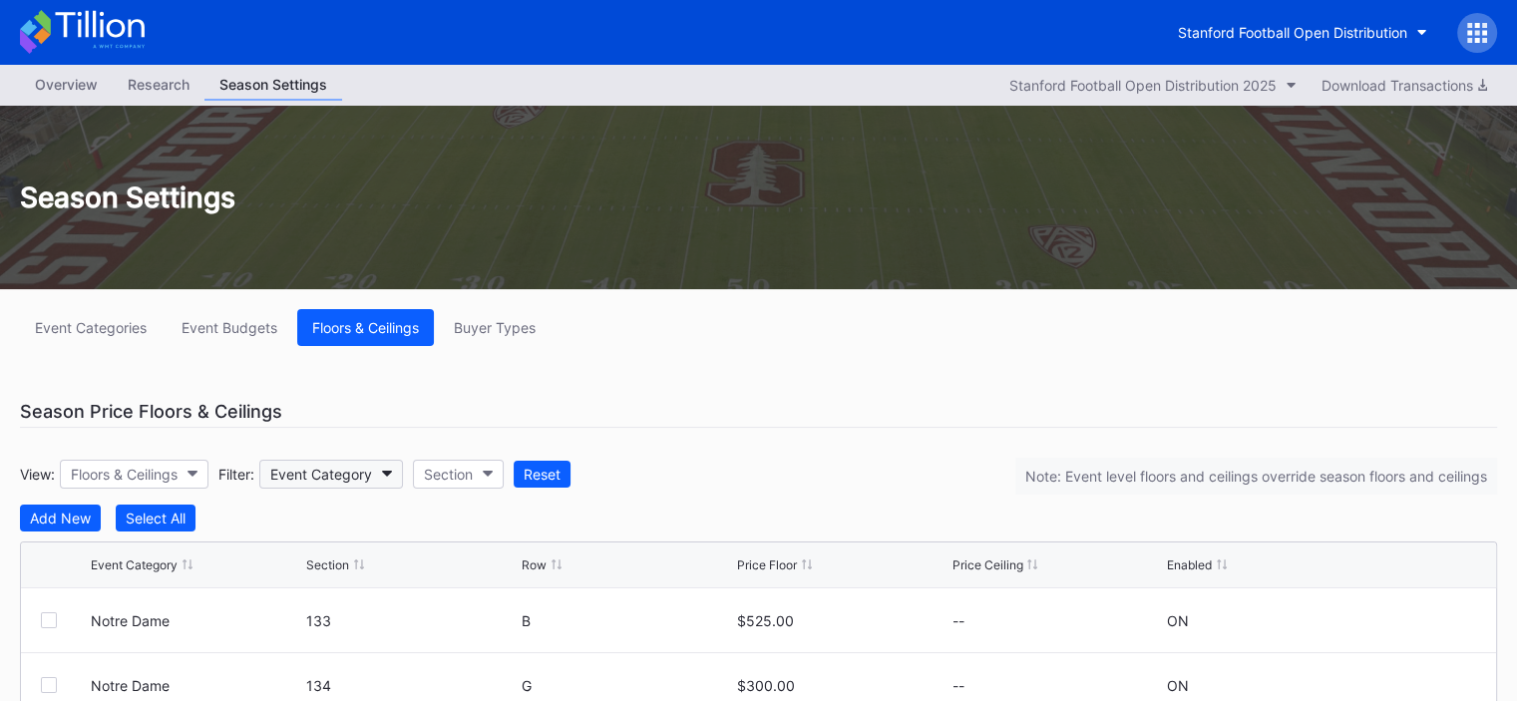
click at [325, 476] on div "Event Category" at bounding box center [321, 474] width 102 height 17
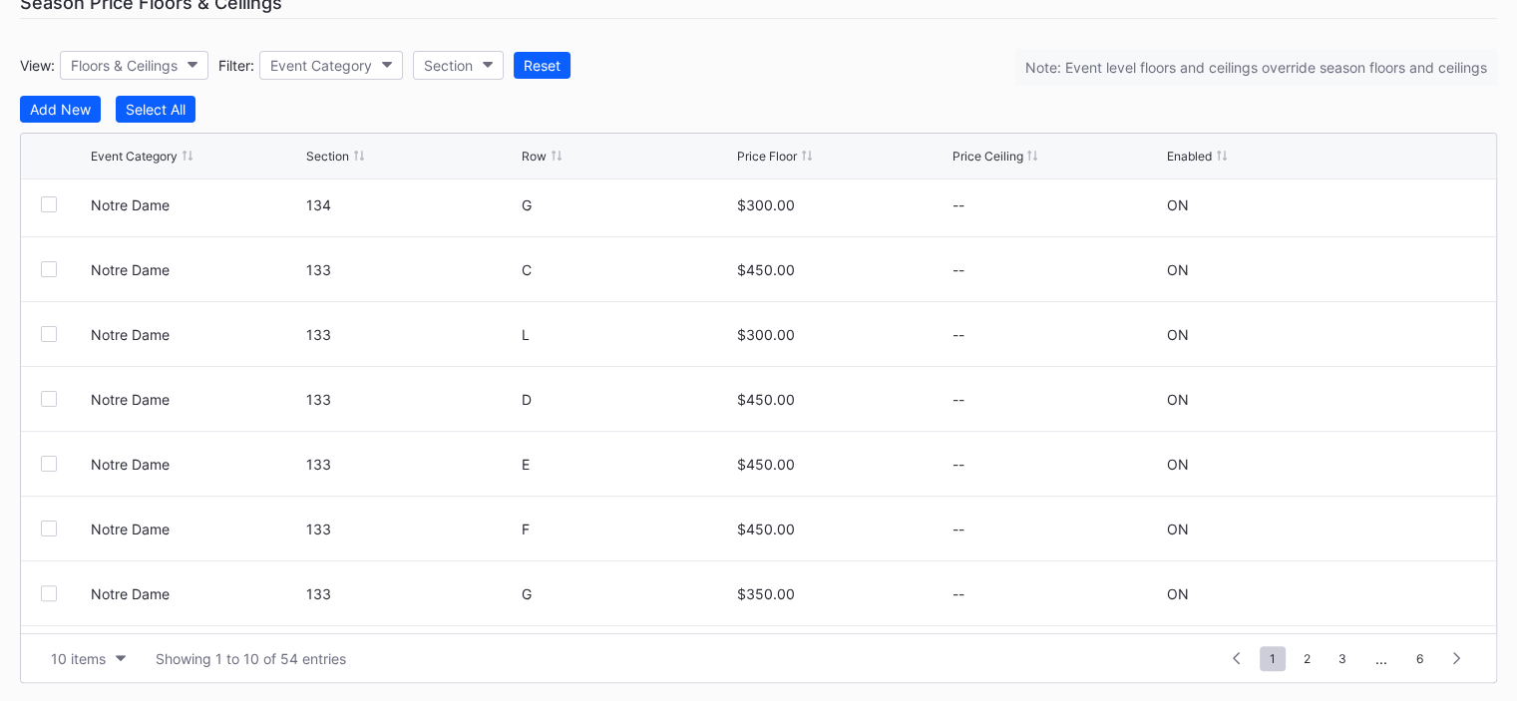
scroll to position [194, 0]
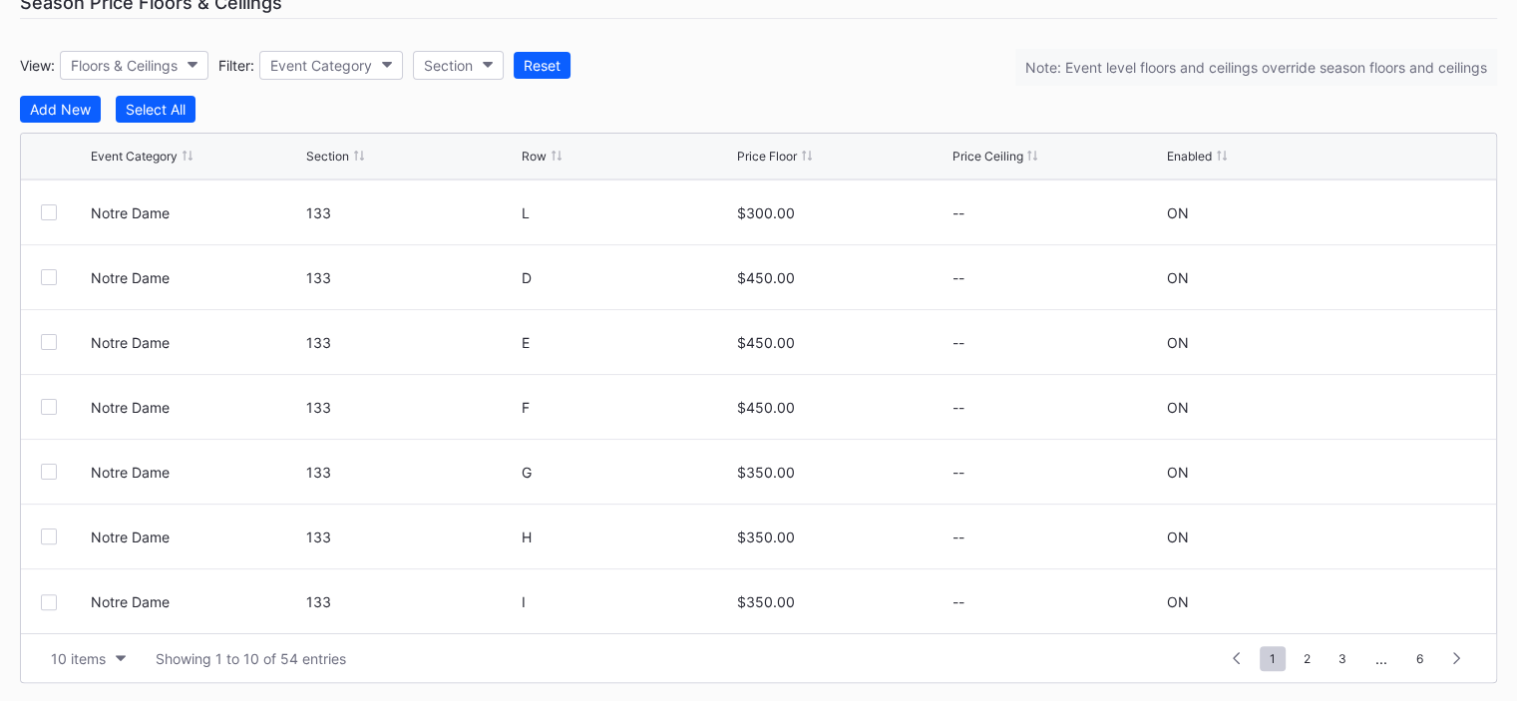
click at [101, 634] on div "10 items Showing 1 to 10 of 54 entries 1 ... -1 0 1 2 3 ... 6" at bounding box center [758, 657] width 1475 height 49
click at [92, 650] on div "10 items" at bounding box center [78, 658] width 55 height 17
click at [100, 604] on div "200 items" at bounding box center [88, 606] width 65 height 17
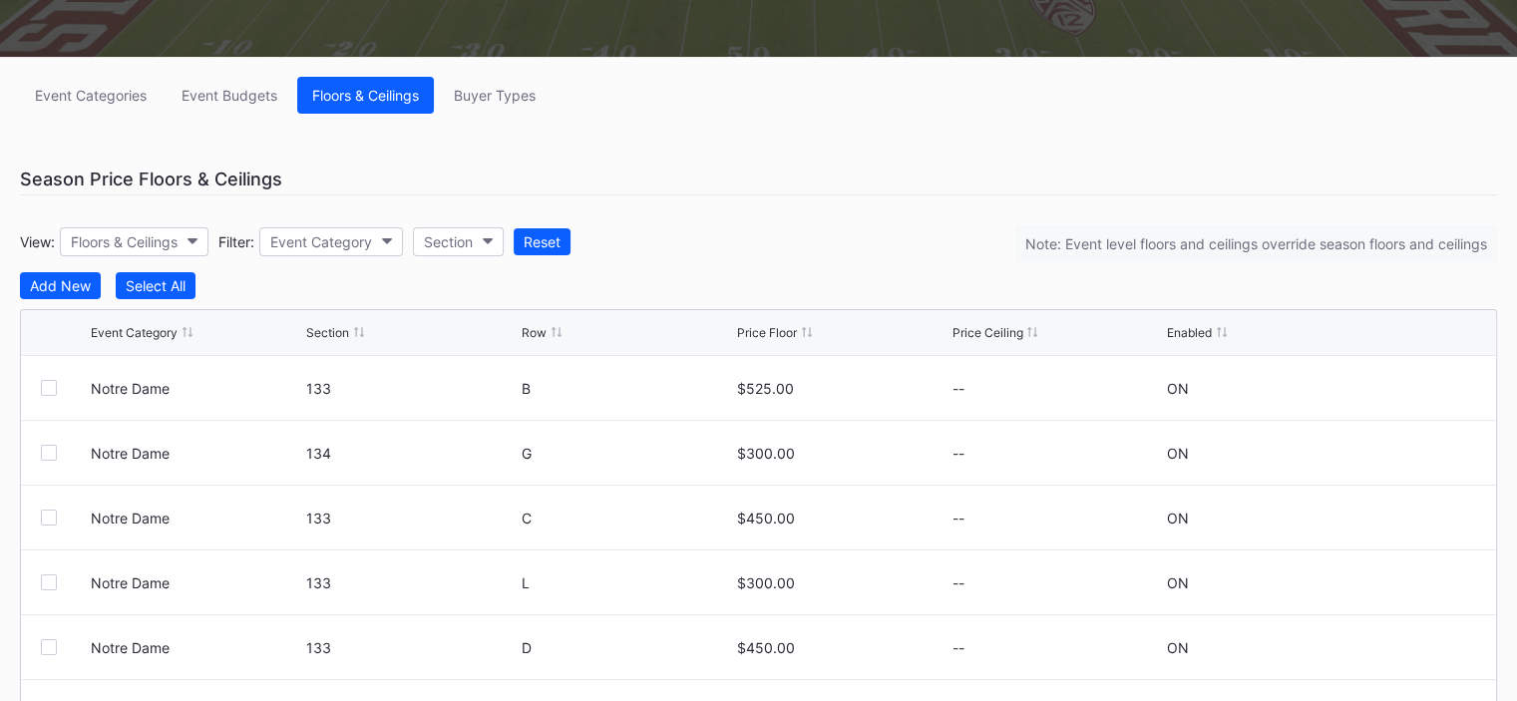
scroll to position [110, 0]
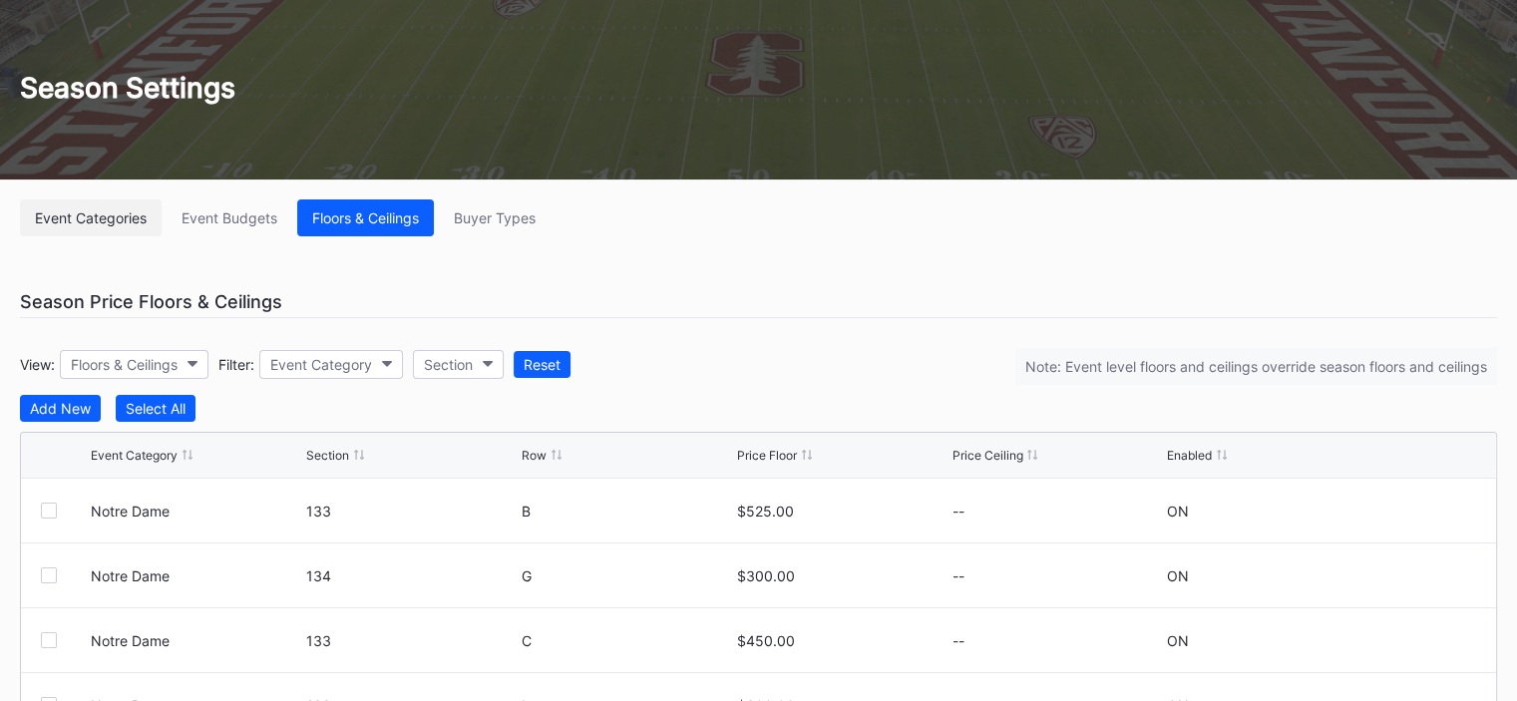
click at [84, 219] on div "Event Categories" at bounding box center [91, 217] width 112 height 17
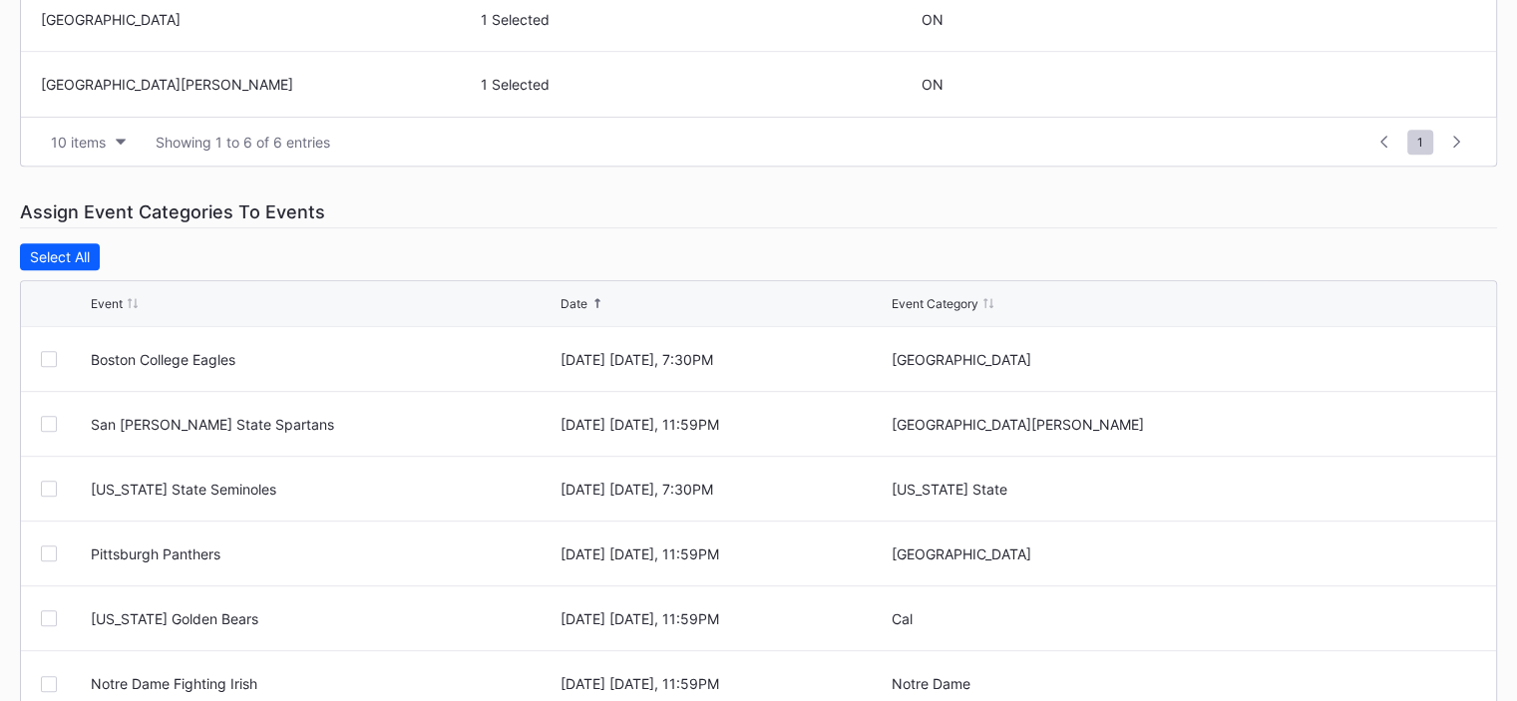
scroll to position [790, 0]
